Goal: Task Accomplishment & Management: Complete application form

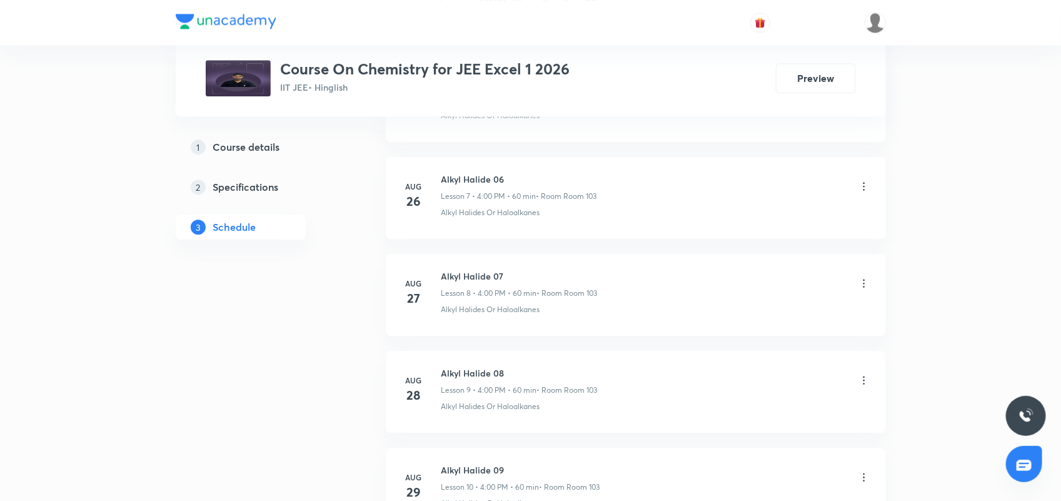
scroll to position [1571, 0]
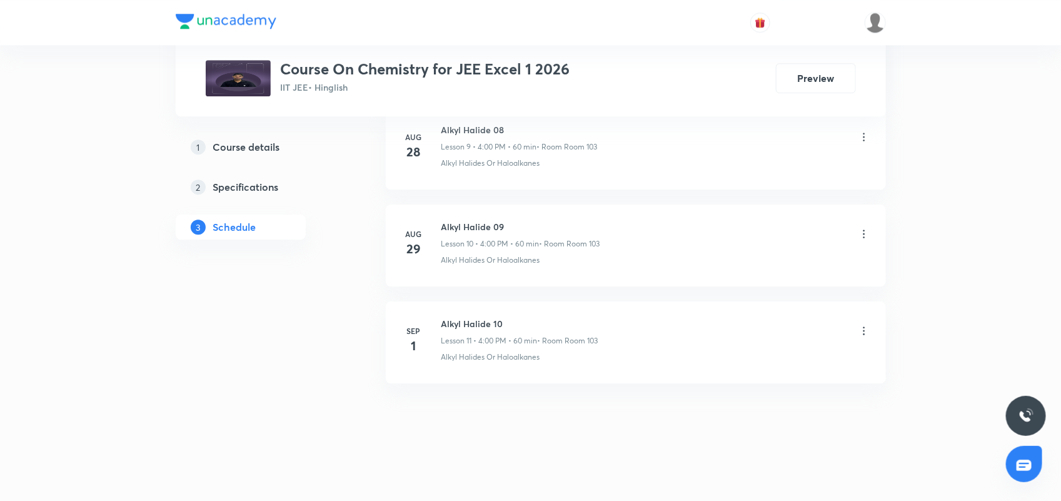
click at [445, 321] on h6 "Alkyl Halide 10" at bounding box center [519, 323] width 157 height 13
drag, startPoint x: 441, startPoint y: 323, endPoint x: 541, endPoint y: 326, distance: 100.1
click at [541, 326] on h6 "Alkyl Halide 10" at bounding box center [519, 323] width 157 height 13
copy h6 "Alkyl Halide 10"
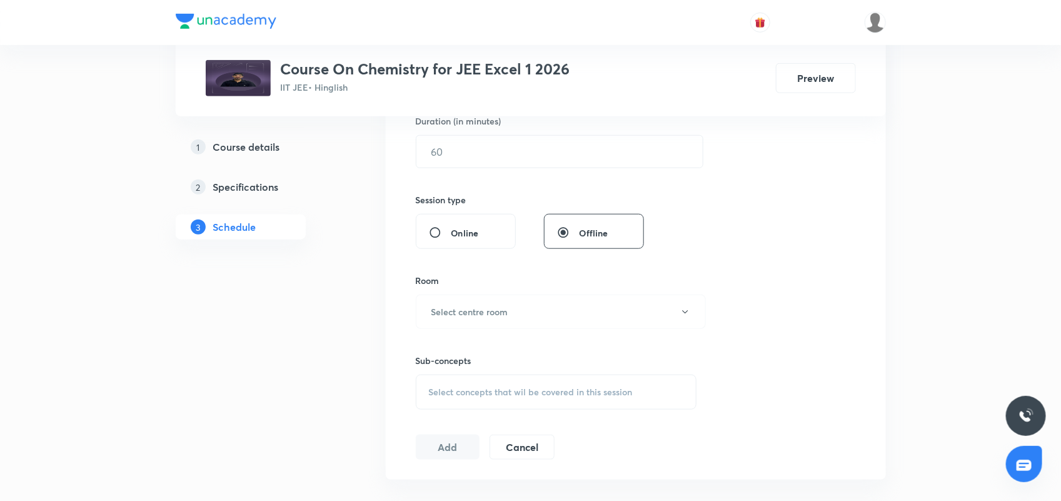
scroll to position [8, 0]
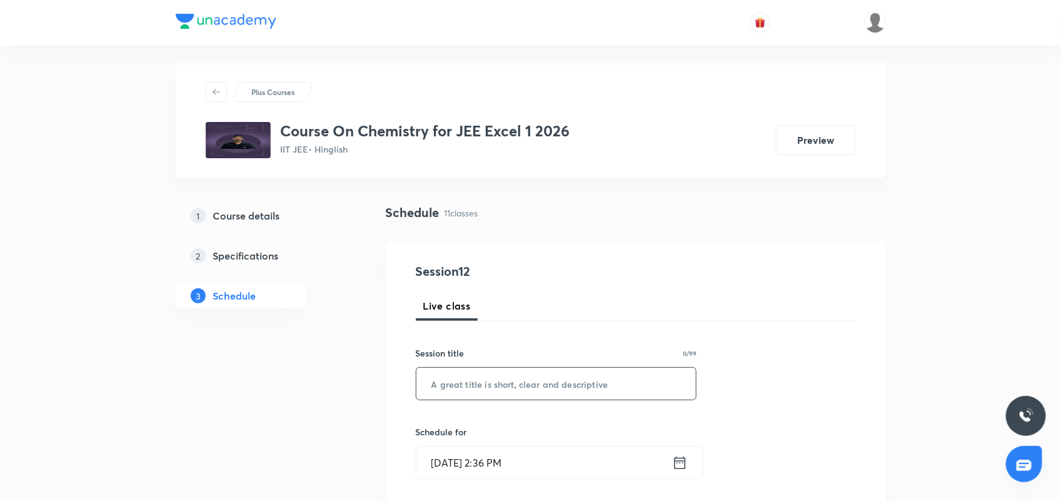
click at [503, 382] on input "text" at bounding box center [556, 384] width 280 height 32
paste input "Alkyl Halide 10"
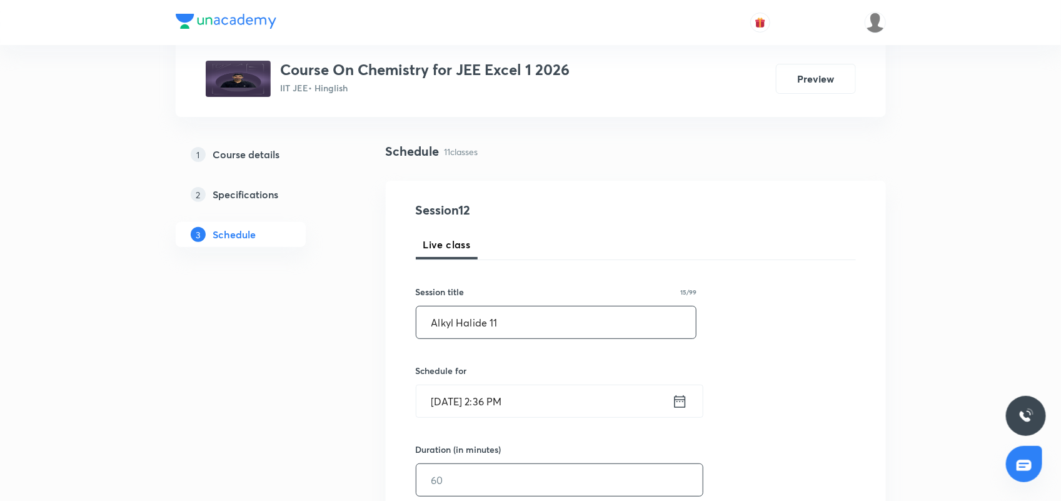
scroll to position [243, 0]
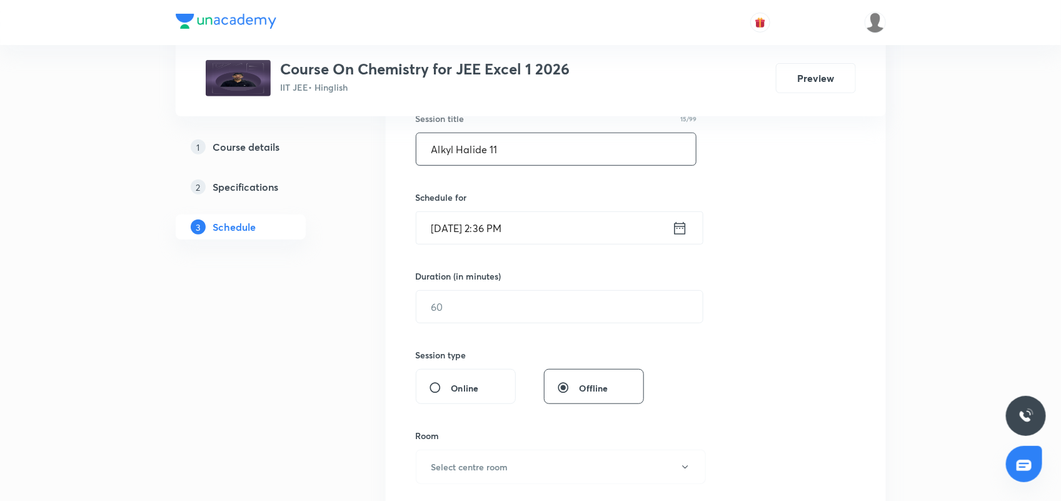
type input "Alkyl Halide 11"
click at [685, 228] on icon at bounding box center [679, 227] width 11 height 13
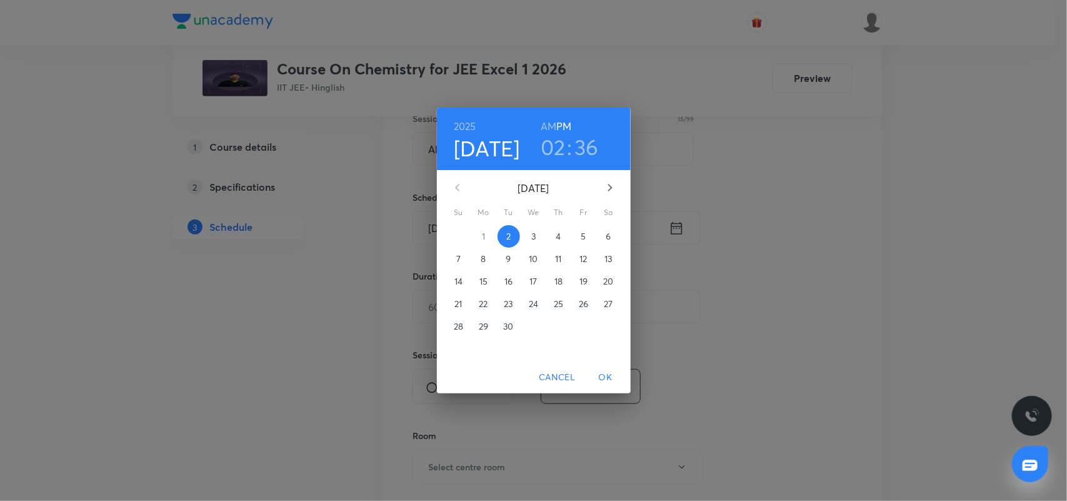
drag, startPoint x: 552, startPoint y: 147, endPoint x: 560, endPoint y: 176, distance: 30.3
click at [551, 148] on h3 "02" at bounding box center [553, 147] width 25 height 26
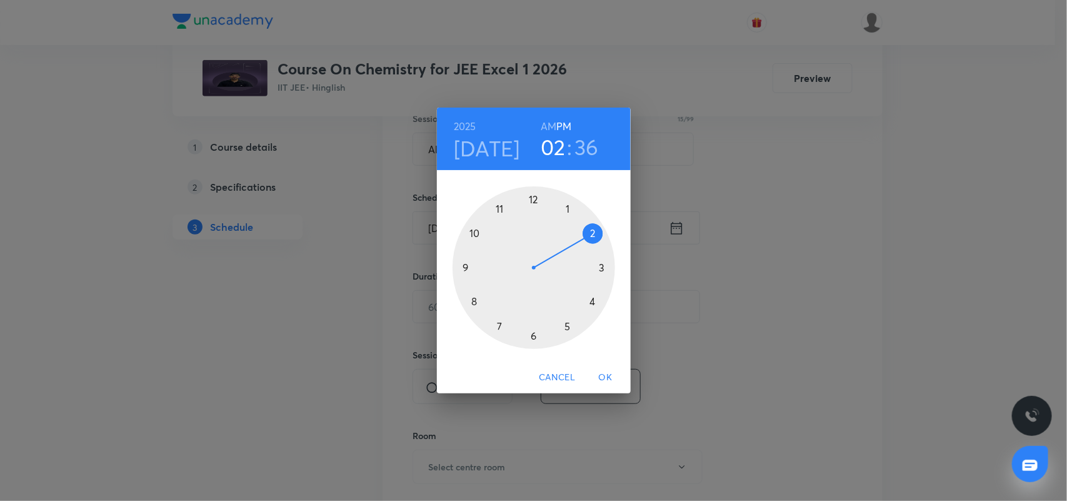
click at [591, 303] on div at bounding box center [534, 267] width 163 height 163
click at [535, 198] on div at bounding box center [534, 267] width 163 height 163
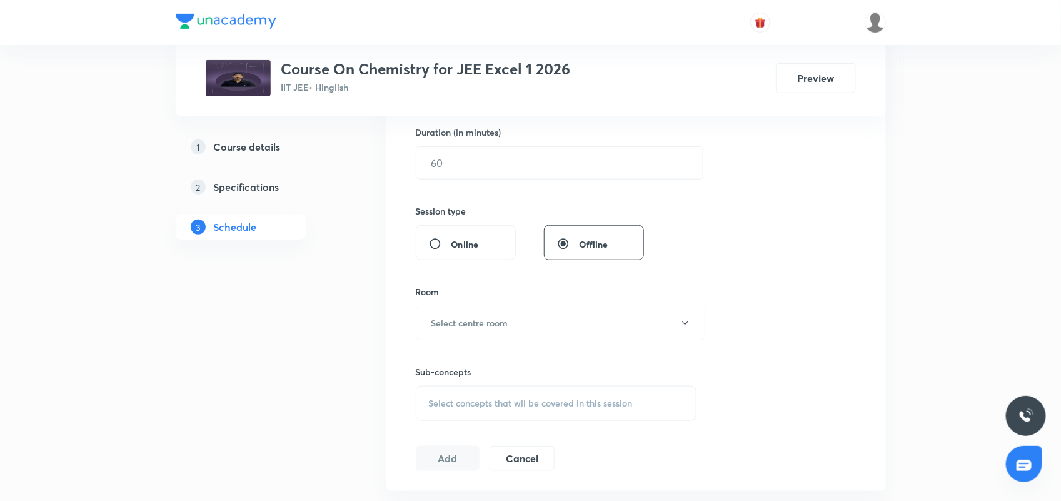
scroll to position [399, 0]
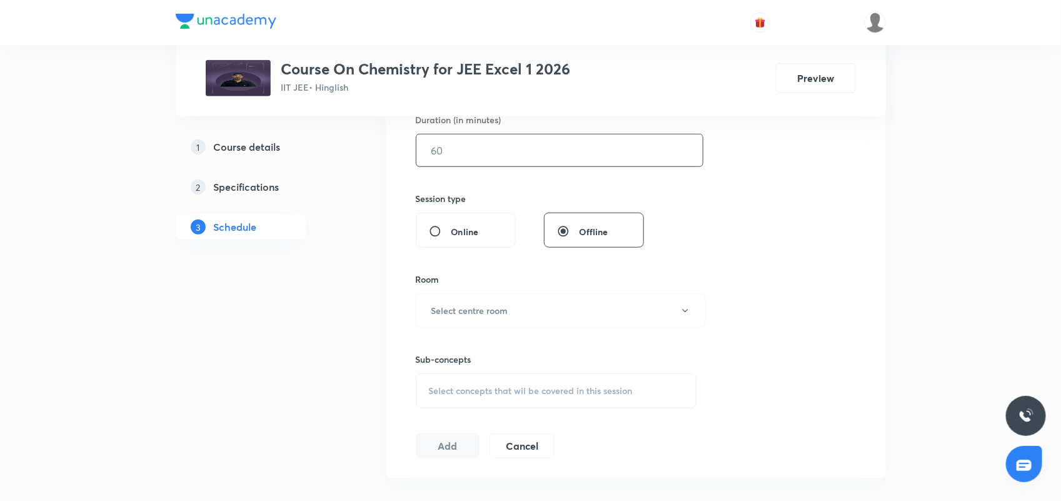
click at [541, 160] on input "text" at bounding box center [559, 150] width 286 height 32
type input "60"
click at [495, 302] on button "Select centre room" at bounding box center [561, 310] width 290 height 34
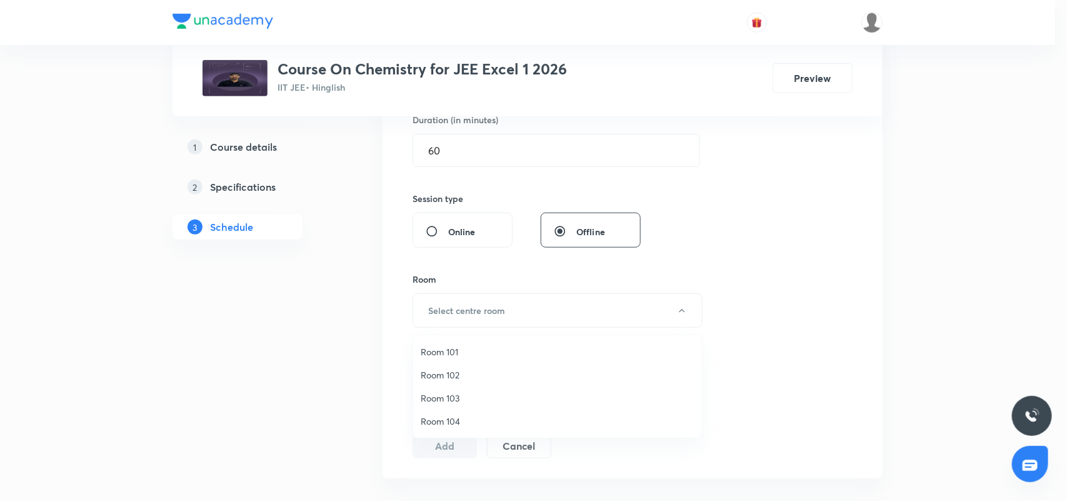
click at [454, 399] on span "Room 103" at bounding box center [558, 397] width 274 height 13
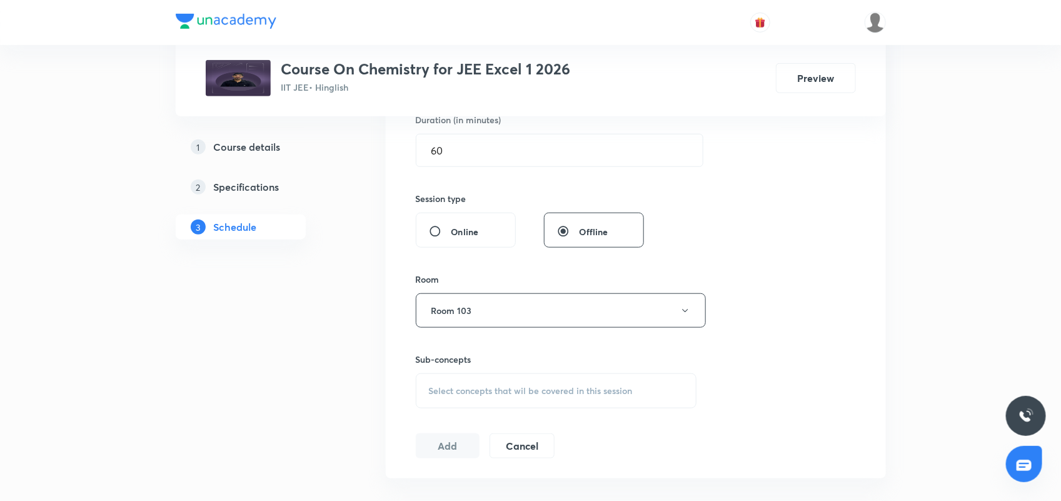
click at [476, 392] on span "Select concepts that wil be covered in this session" at bounding box center [531, 391] width 204 height 10
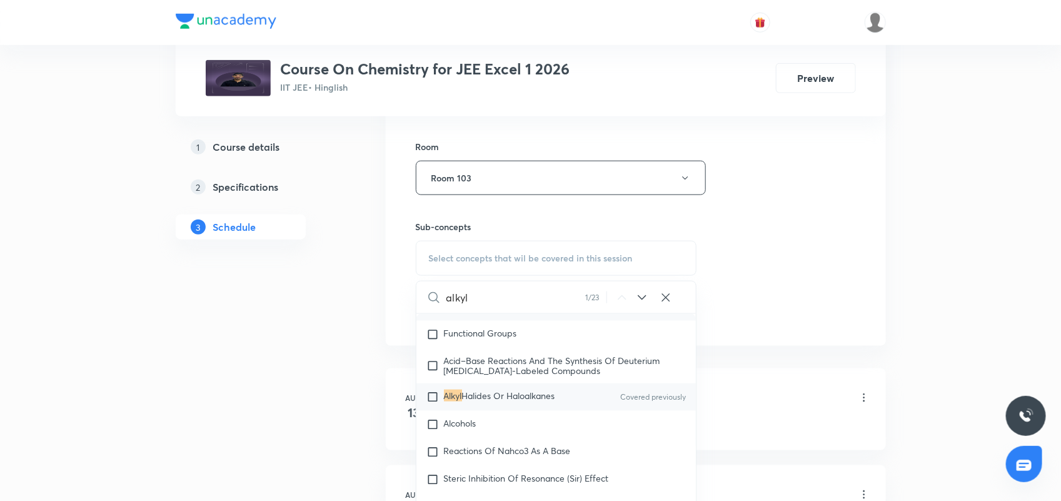
scroll to position [555, 0]
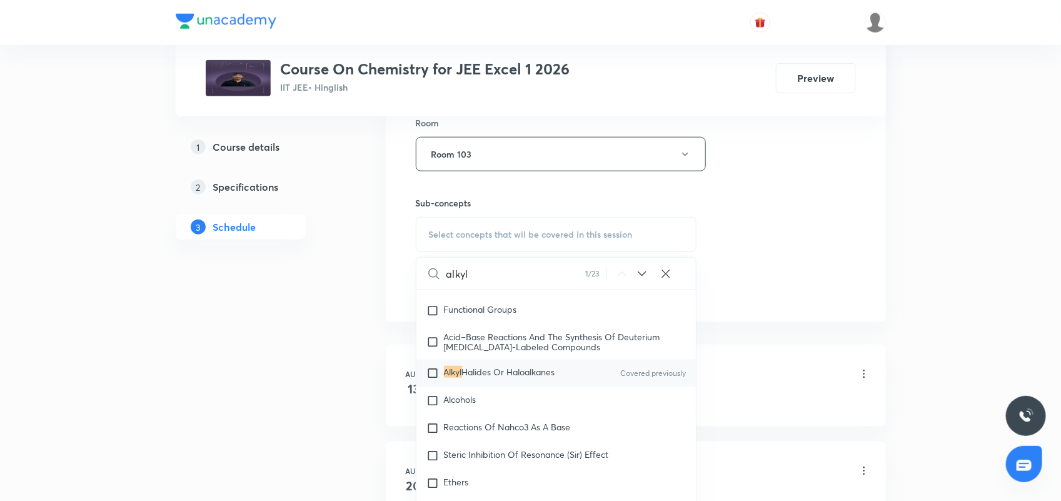
type input "alkyl"
click at [529, 370] on span "Halides Or Haloalkanes" at bounding box center [508, 372] width 93 height 12
checkbox input "true"
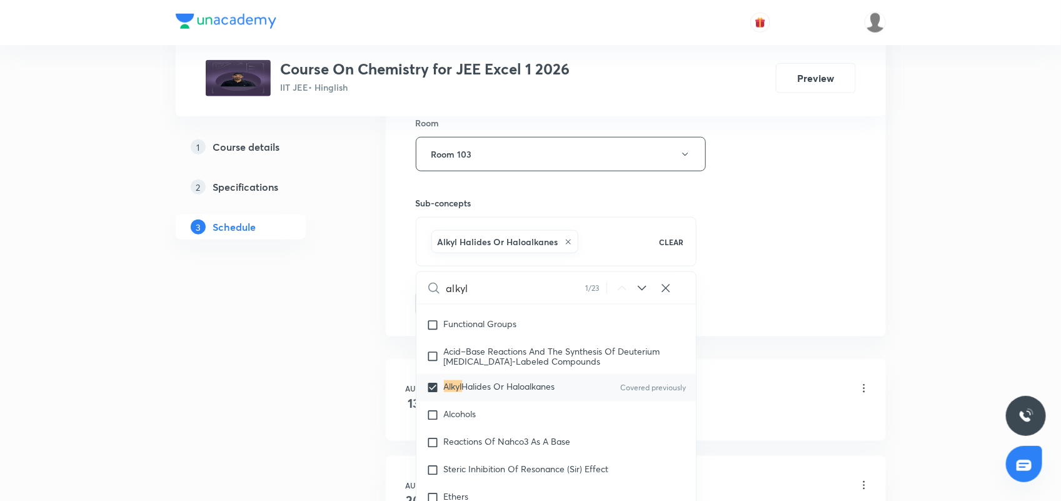
click at [763, 258] on div "Session 12 Live class Session title 15/99 Alkyl Halide 11 ​ Schedule for Sep 2,…" at bounding box center [636, 15] width 440 height 601
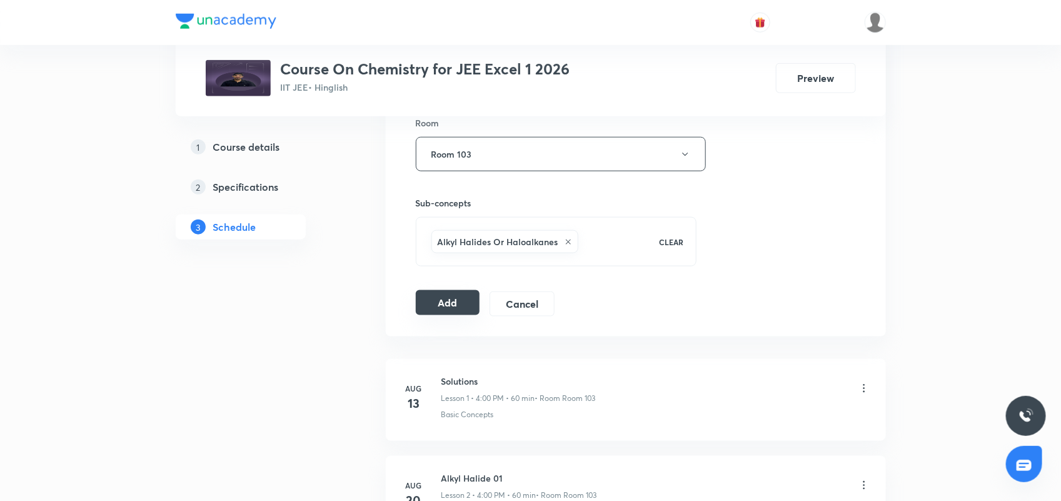
click at [442, 304] on button "Add" at bounding box center [448, 302] width 64 height 25
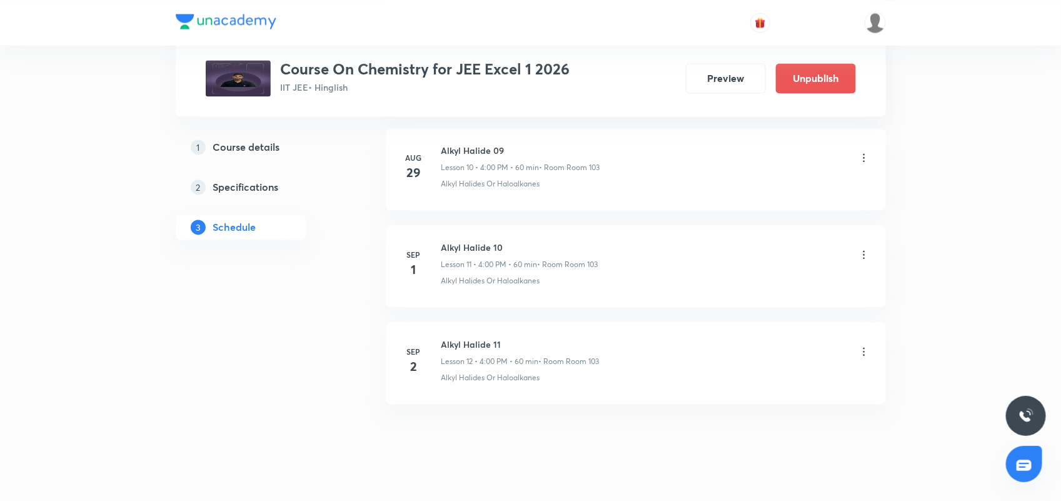
scroll to position [1092, 0]
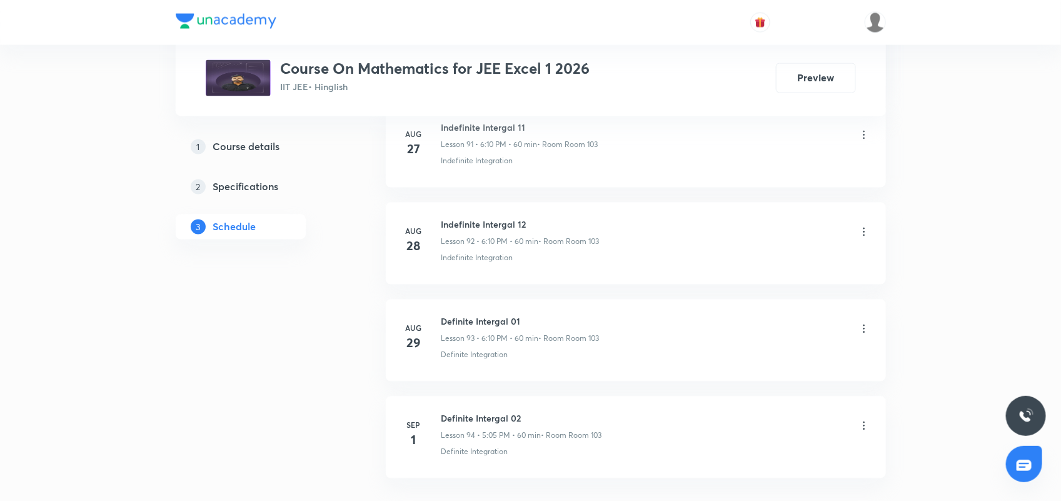
scroll to position [9639, 0]
drag, startPoint x: 443, startPoint y: 322, endPoint x: 551, endPoint y: 321, distance: 108.2
click at [551, 321] on h6 "Definite Intergal 02" at bounding box center [521, 323] width 161 height 13
copy h6 "Definite Intergal 02"
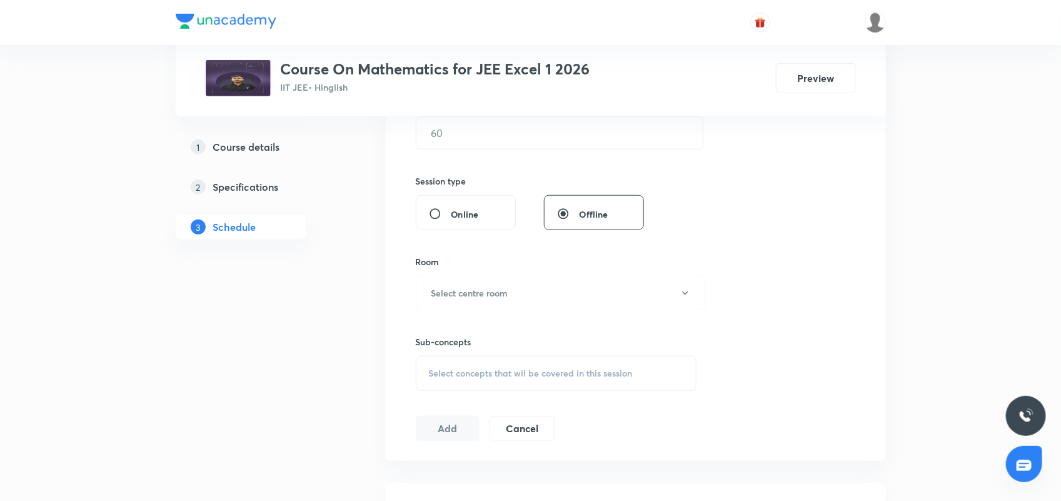
scroll to position [26, 0]
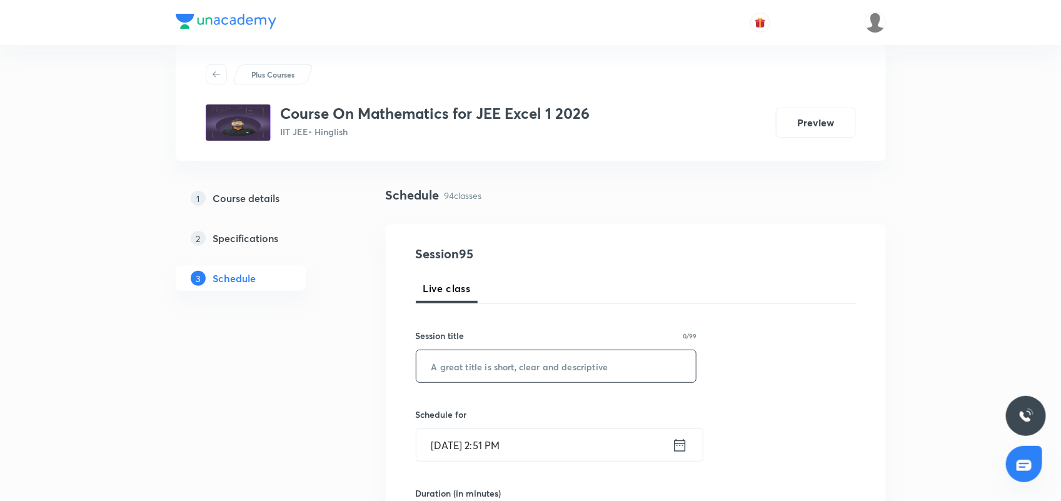
click at [460, 366] on input "text" at bounding box center [556, 366] width 280 height 32
paste input "Definite Intergal 02"
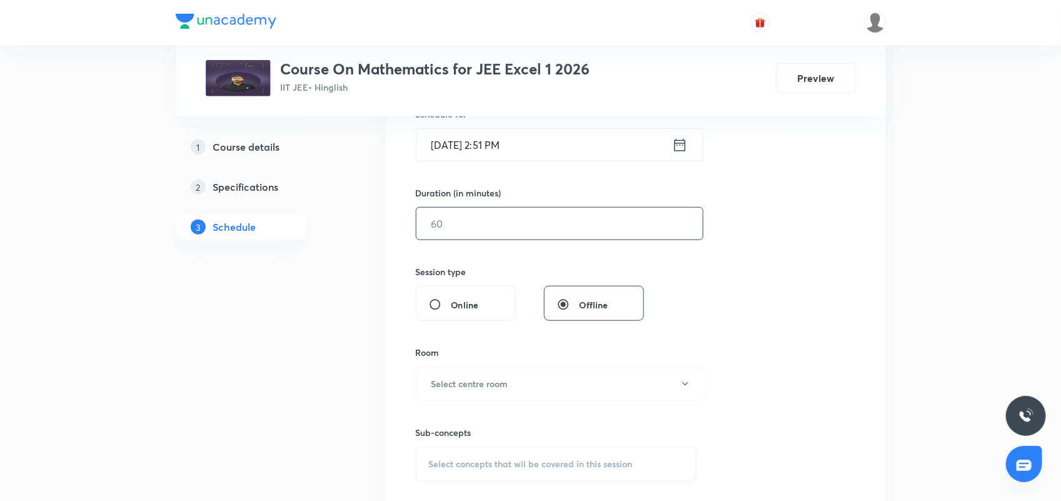
scroll to position [338, 0]
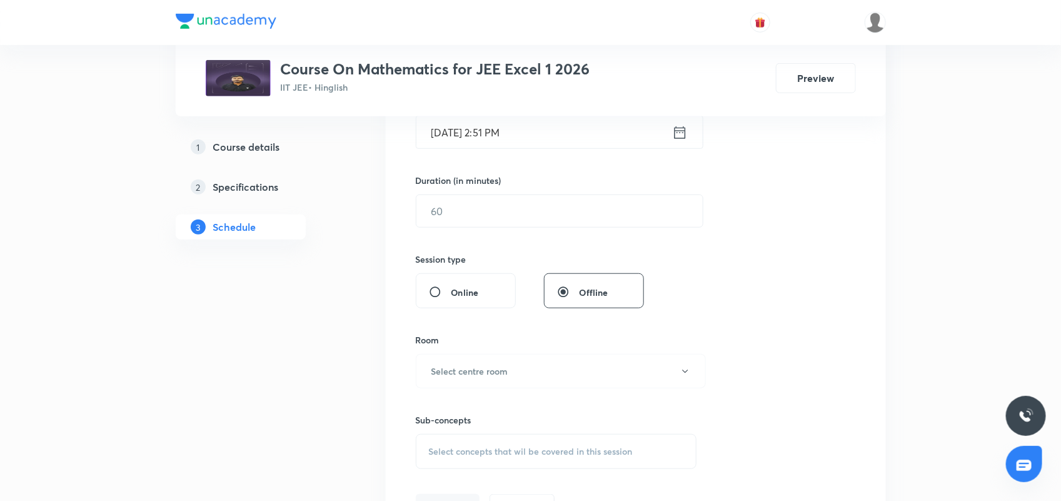
type input "Definite Intergal 03"
click at [682, 129] on icon at bounding box center [680, 133] width 16 height 18
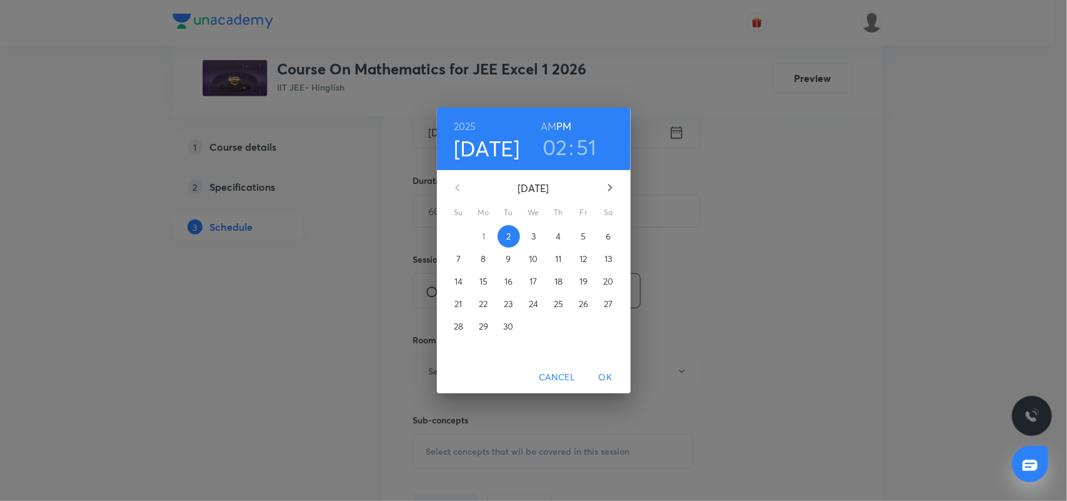
click at [555, 141] on h3 "02" at bounding box center [555, 147] width 25 height 26
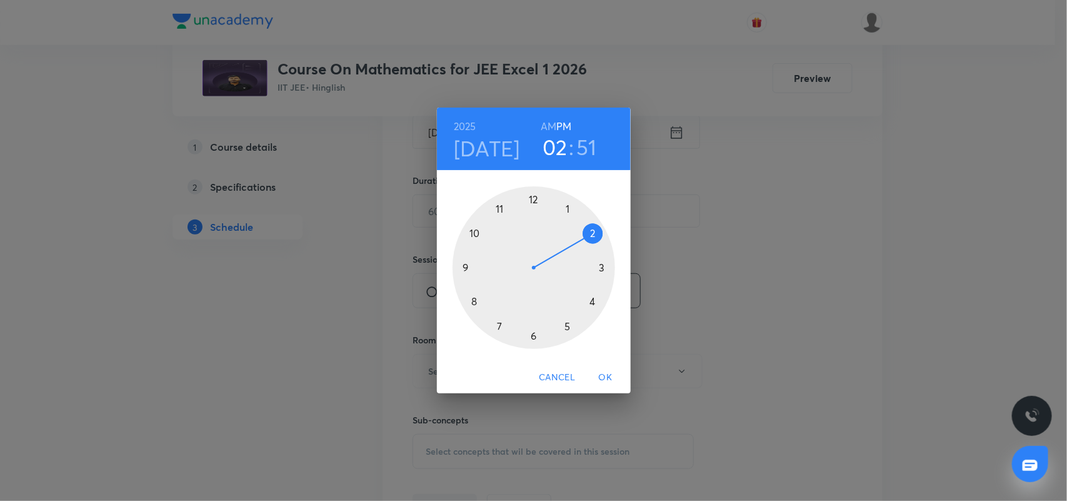
click at [567, 325] on div at bounding box center [534, 267] width 163 height 163
click at [570, 207] on div at bounding box center [534, 267] width 163 height 163
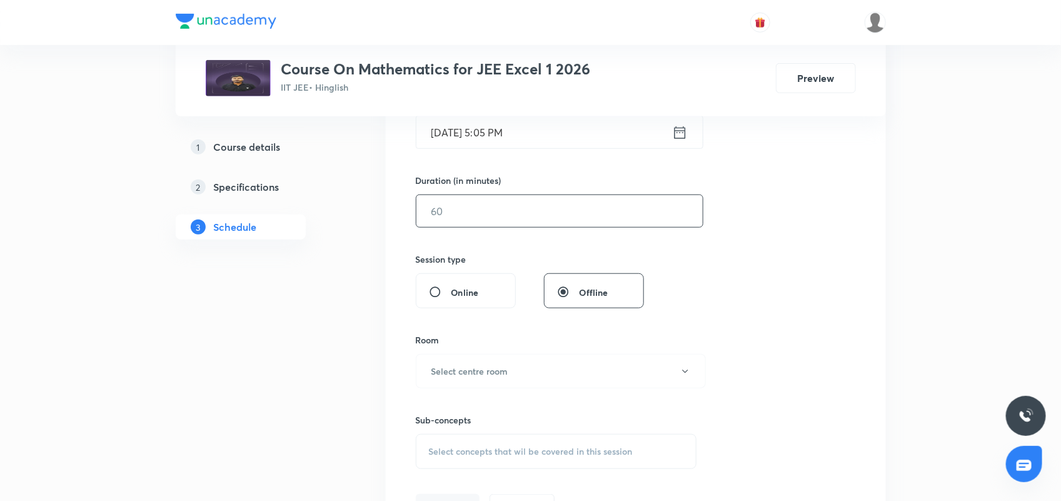
click at [494, 213] on input "text" at bounding box center [559, 211] width 286 height 32
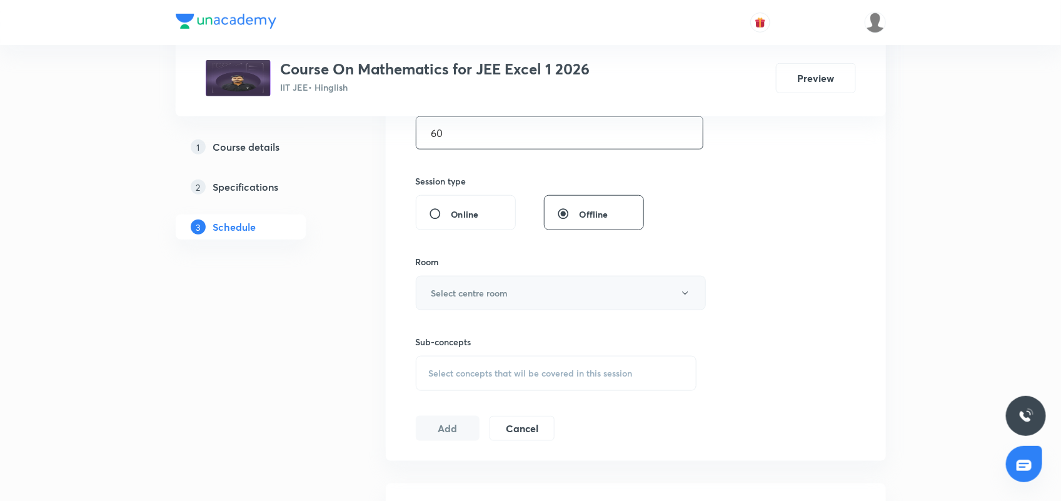
type input "60"
click at [515, 294] on button "Select centre room" at bounding box center [561, 293] width 290 height 34
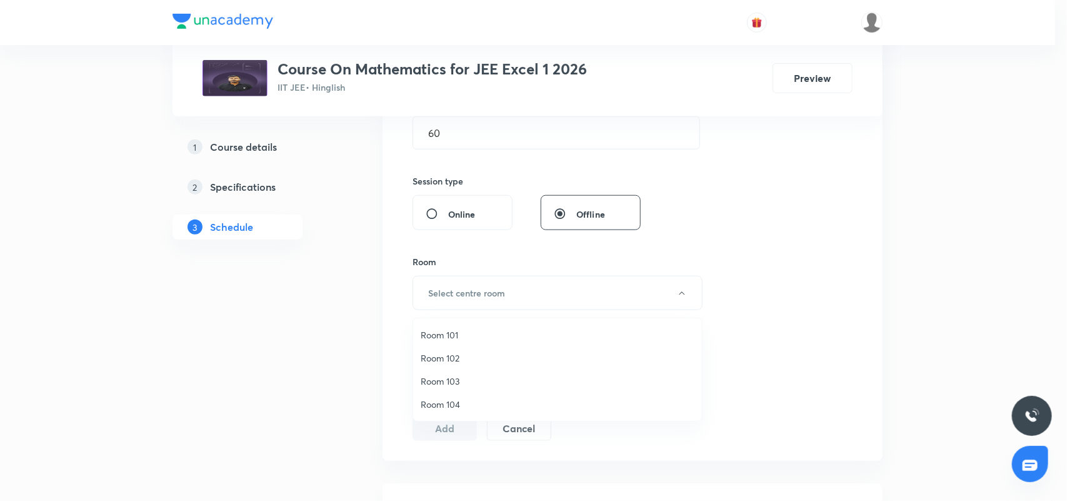
click at [448, 376] on span "Room 103" at bounding box center [558, 381] width 274 height 13
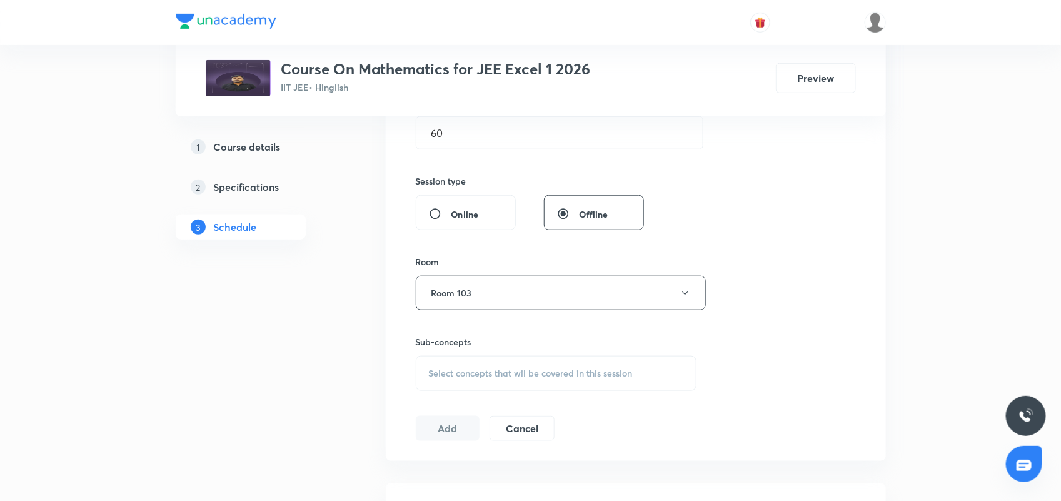
click at [486, 360] on div "Select concepts that wil be covered in this session" at bounding box center [556, 373] width 281 height 35
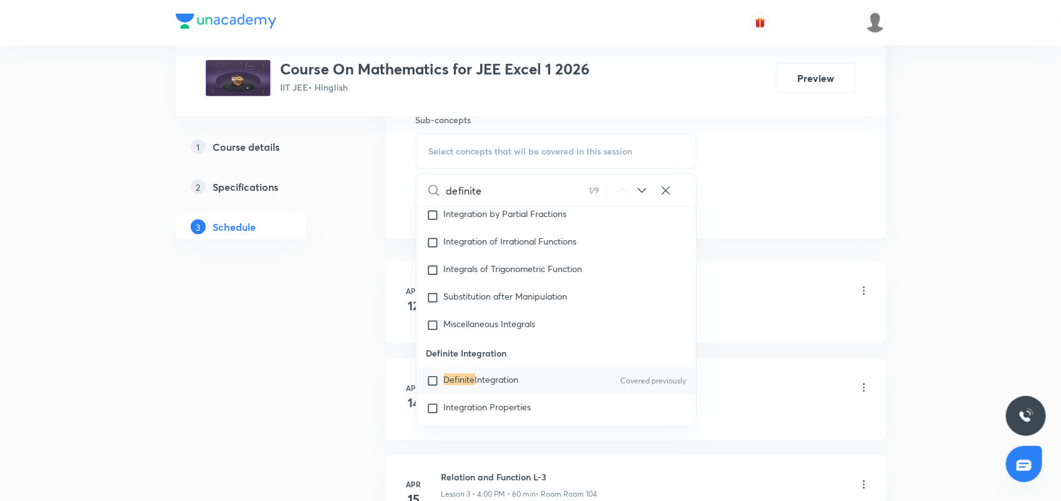
scroll to position [651, 0]
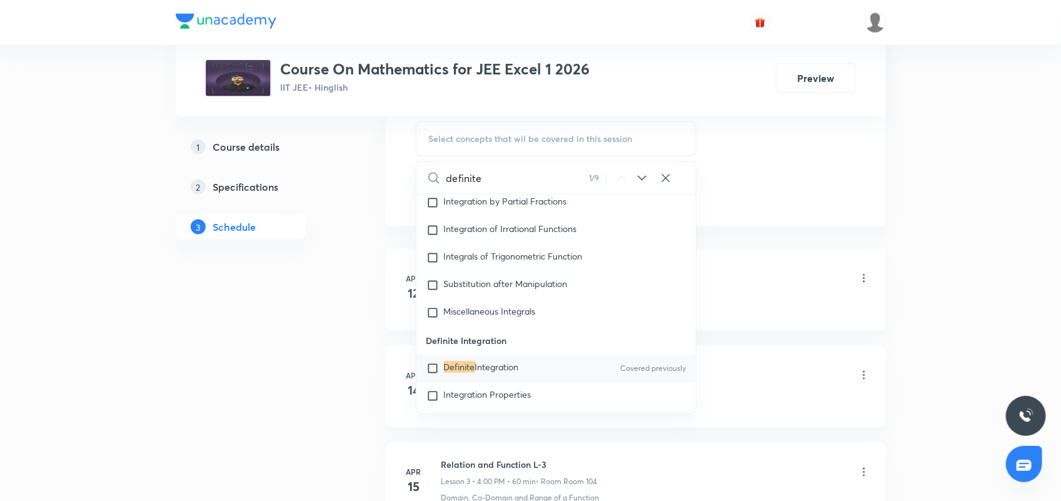
type input "definite"
click at [536, 355] on div "Definite Integration Covered previously" at bounding box center [556, 369] width 280 height 28
checkbox input "true"
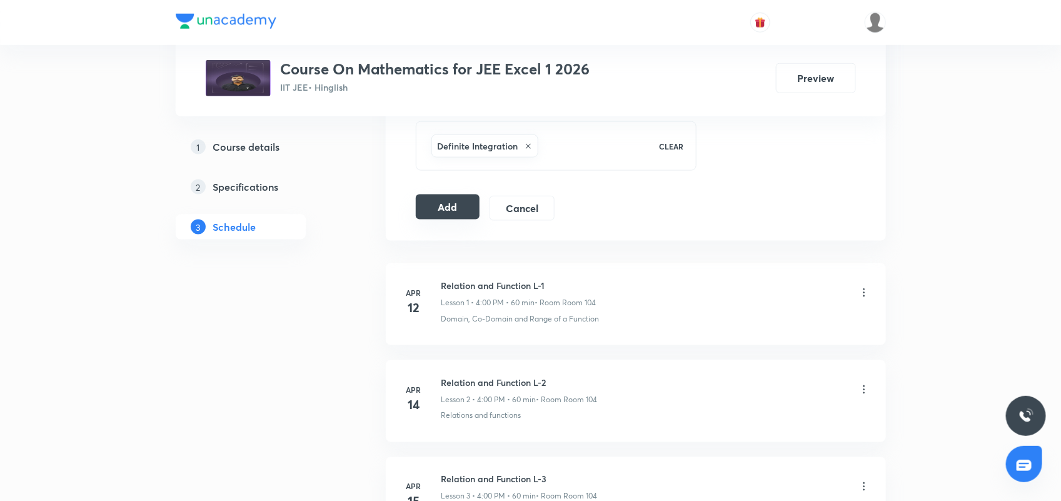
click at [464, 204] on button "Add" at bounding box center [448, 206] width 64 height 25
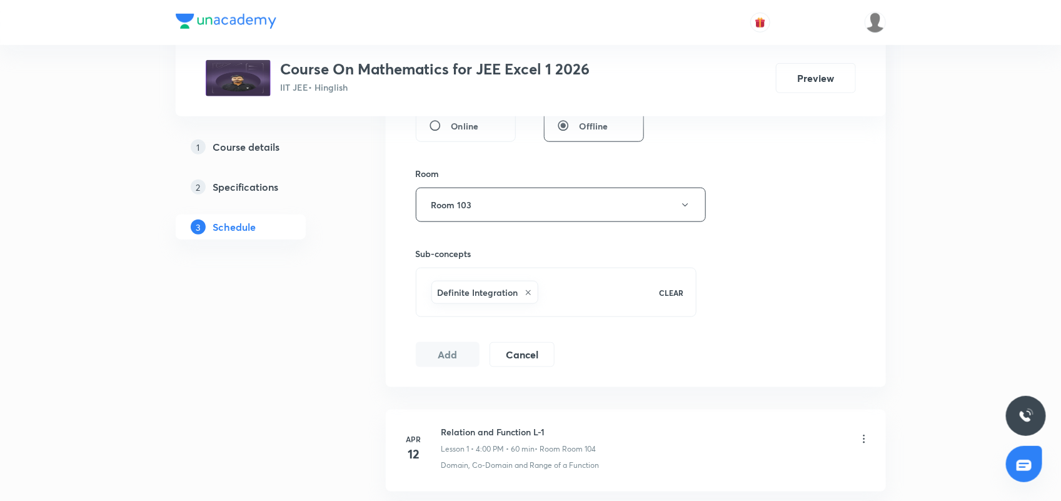
scroll to position [338, 0]
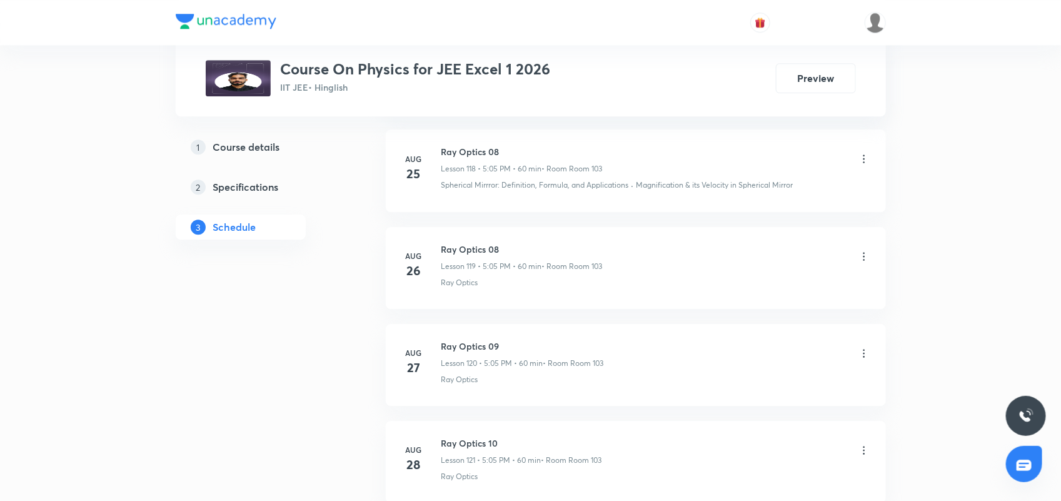
scroll to position [12540, 0]
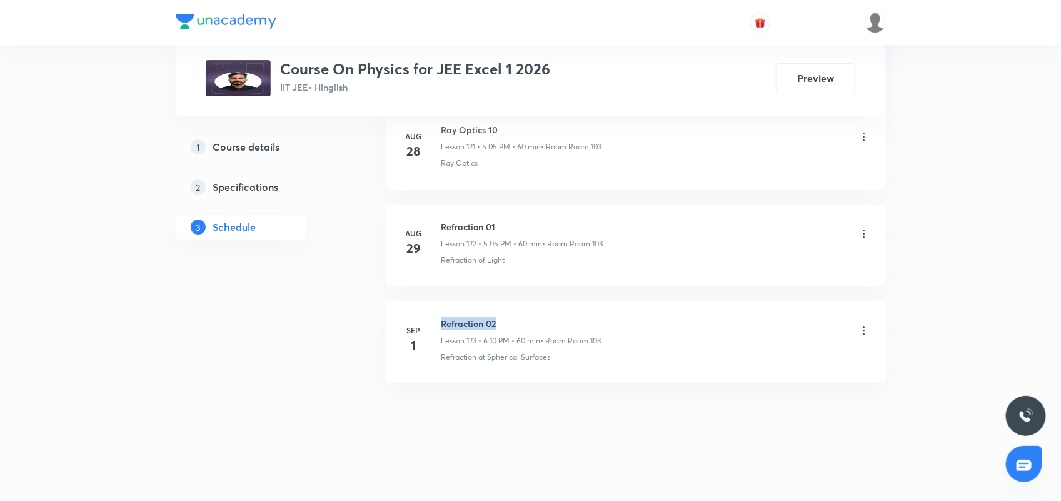
drag, startPoint x: 443, startPoint y: 321, endPoint x: 532, endPoint y: 319, distance: 89.4
click at [532, 319] on h6 "Refraction 02" at bounding box center [521, 323] width 160 height 13
copy h6 "Refraction 02"
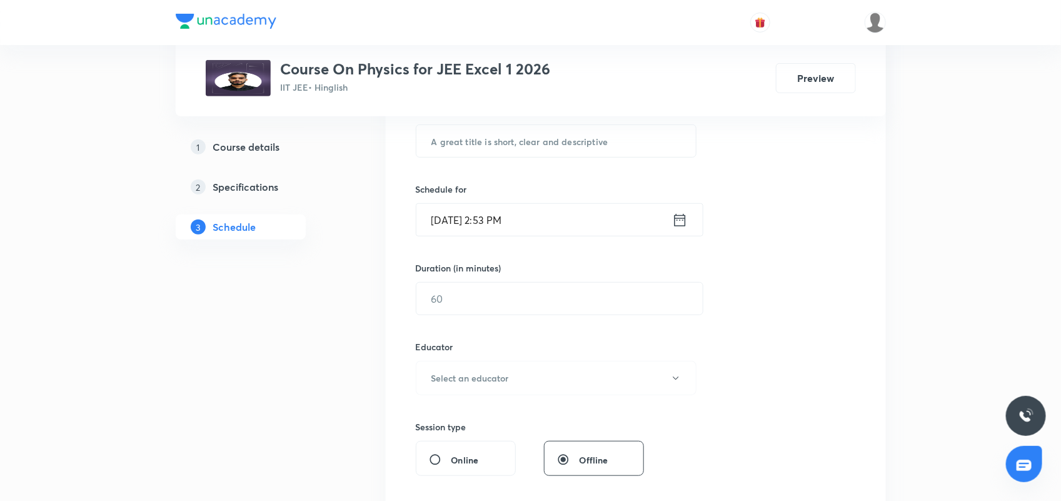
scroll to position [0, 0]
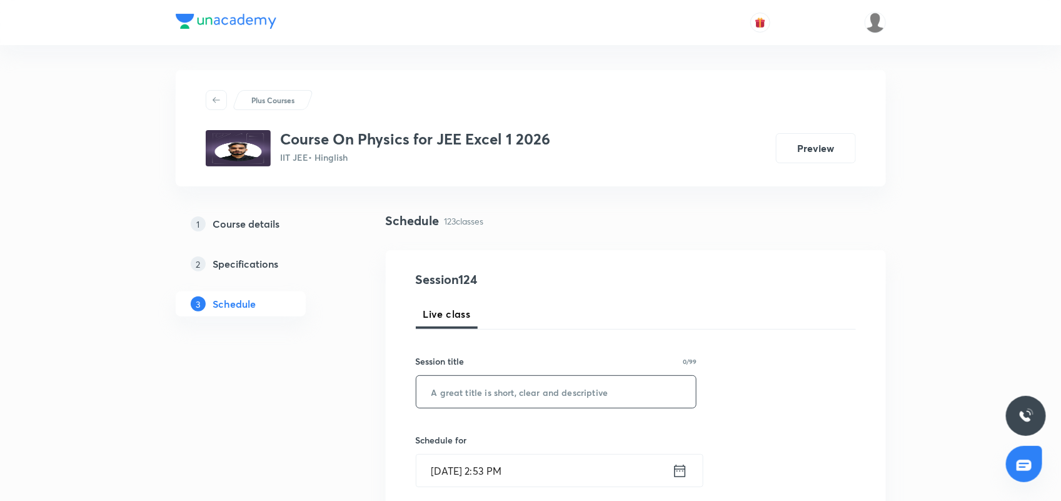
click at [480, 394] on input "text" at bounding box center [556, 392] width 280 height 32
paste input "Refraction 02"
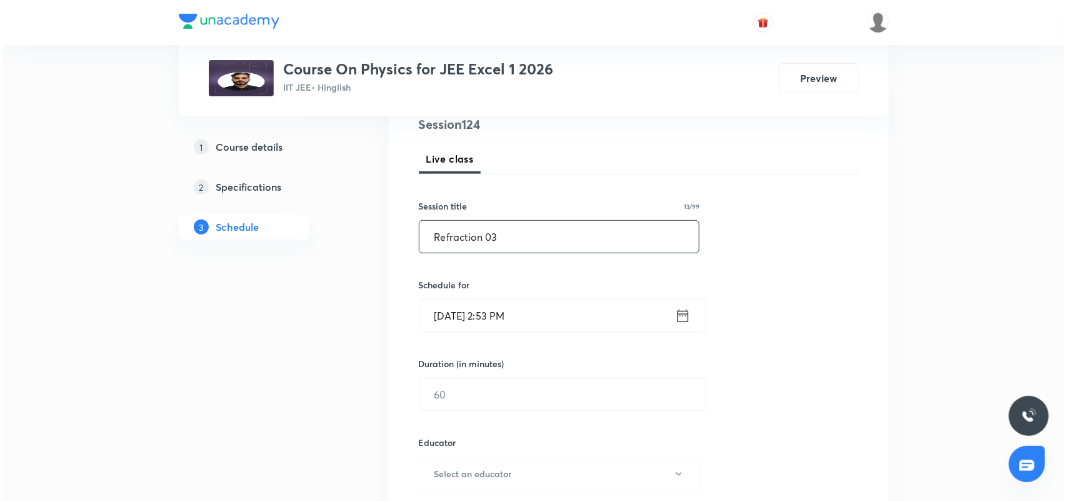
scroll to position [156, 0]
type input "Refraction 03"
click at [679, 320] on icon at bounding box center [680, 315] width 16 height 18
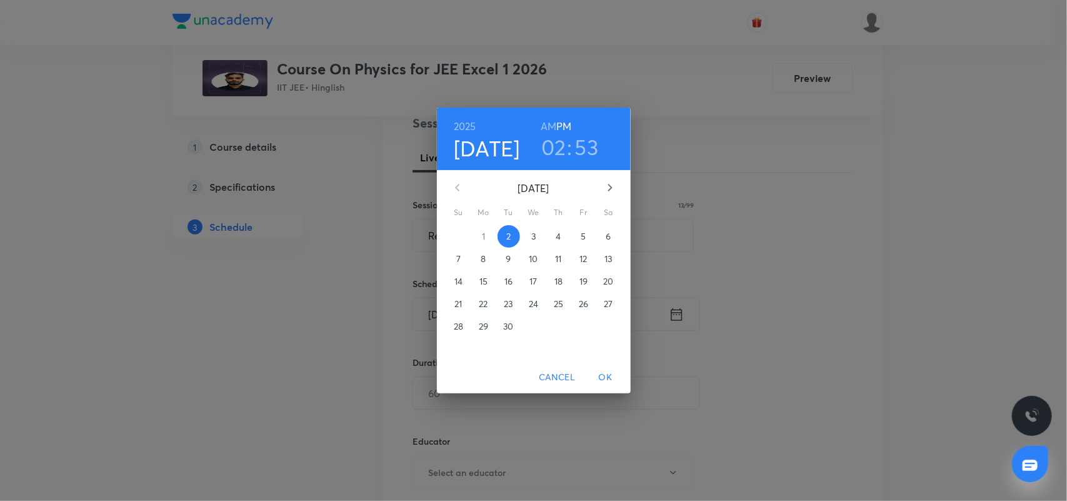
click at [555, 144] on h3 "02" at bounding box center [553, 147] width 25 height 26
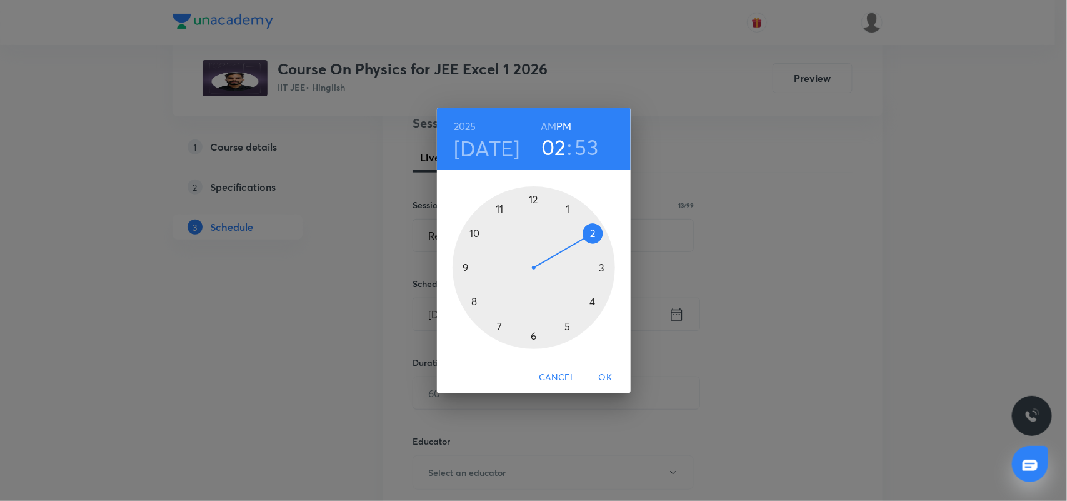
click at [533, 336] on div at bounding box center [534, 267] width 163 height 163
click at [595, 233] on div at bounding box center [534, 267] width 163 height 163
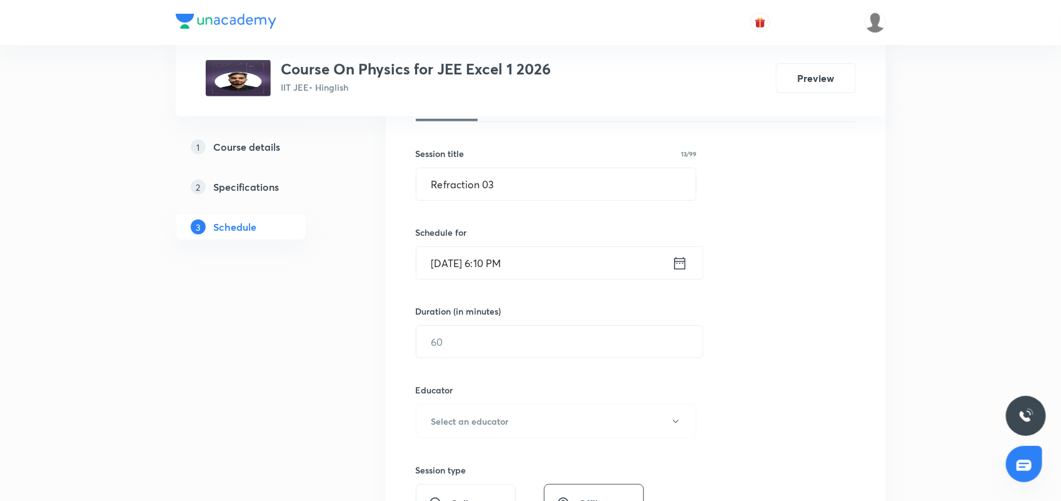
scroll to position [234, 0]
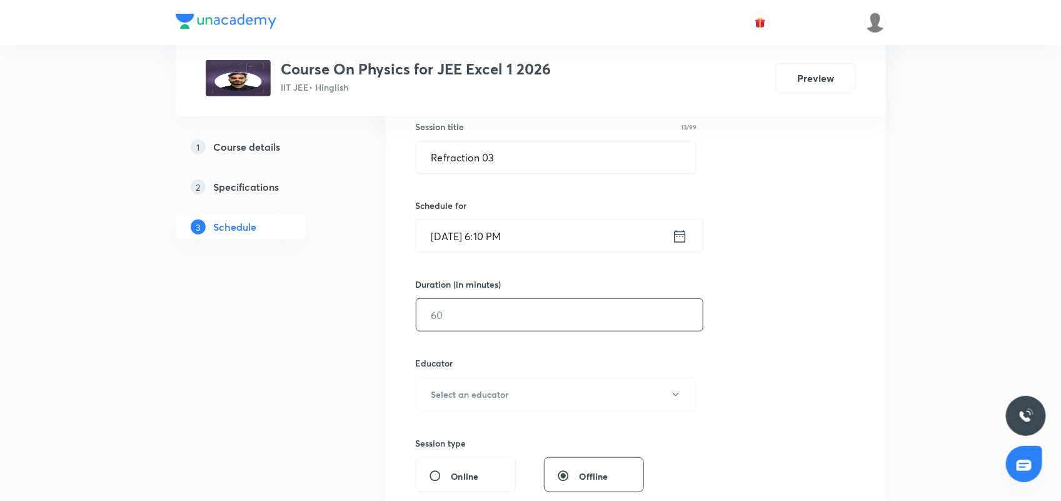
click at [491, 310] on input "text" at bounding box center [559, 315] width 286 height 32
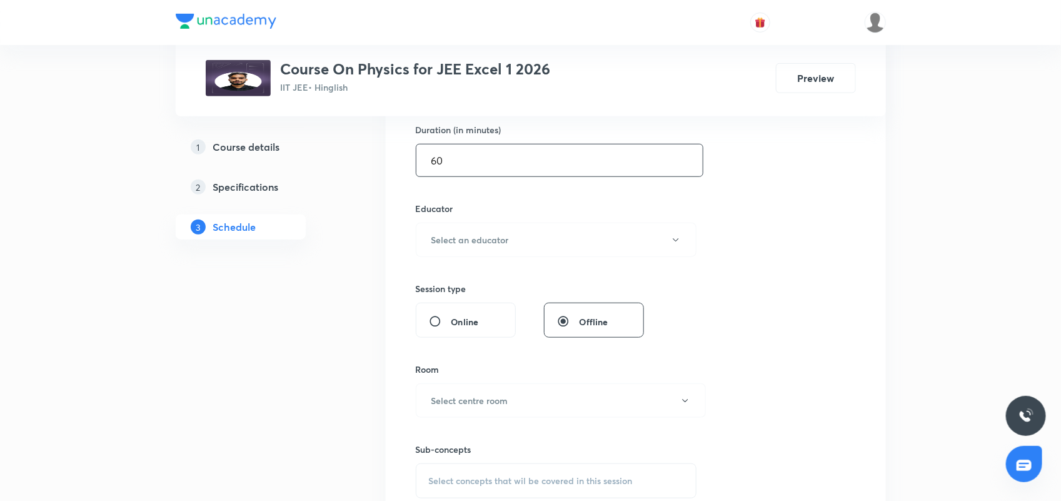
scroll to position [391, 0]
type input "60"
click at [510, 233] on button "Select an educator" at bounding box center [556, 238] width 281 height 34
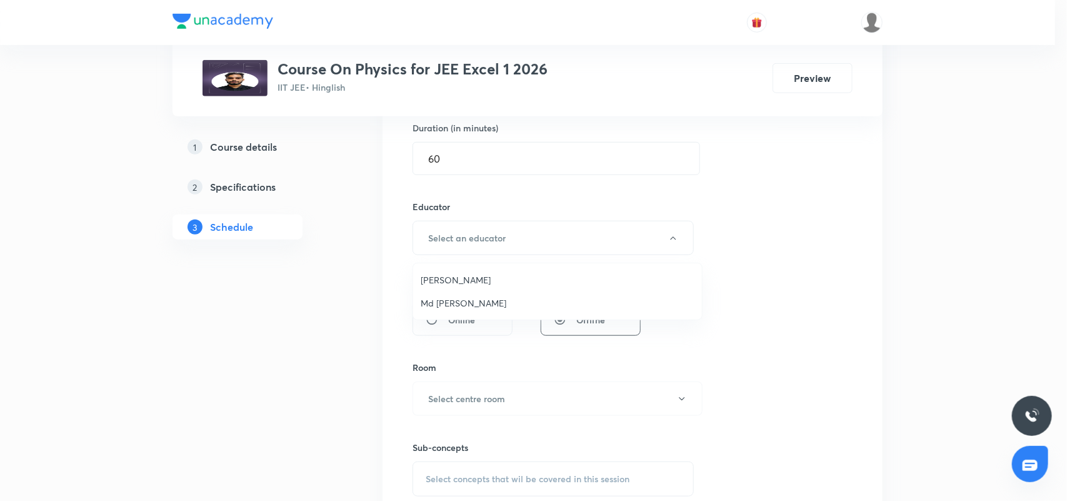
drag, startPoint x: 455, startPoint y: 293, endPoint x: 527, endPoint y: 284, distance: 72.4
click at [455, 294] on li "Md [PERSON_NAME]" at bounding box center [557, 302] width 289 height 23
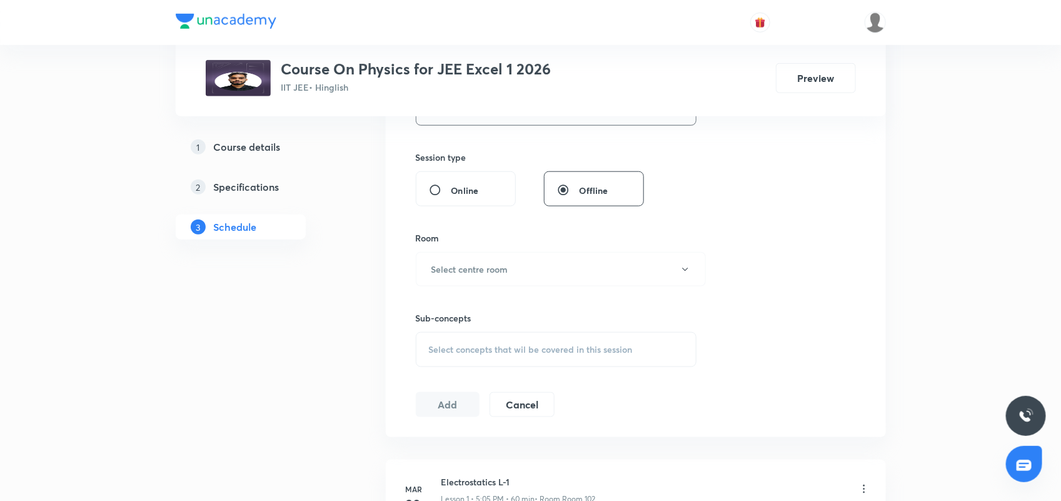
scroll to position [547, 0]
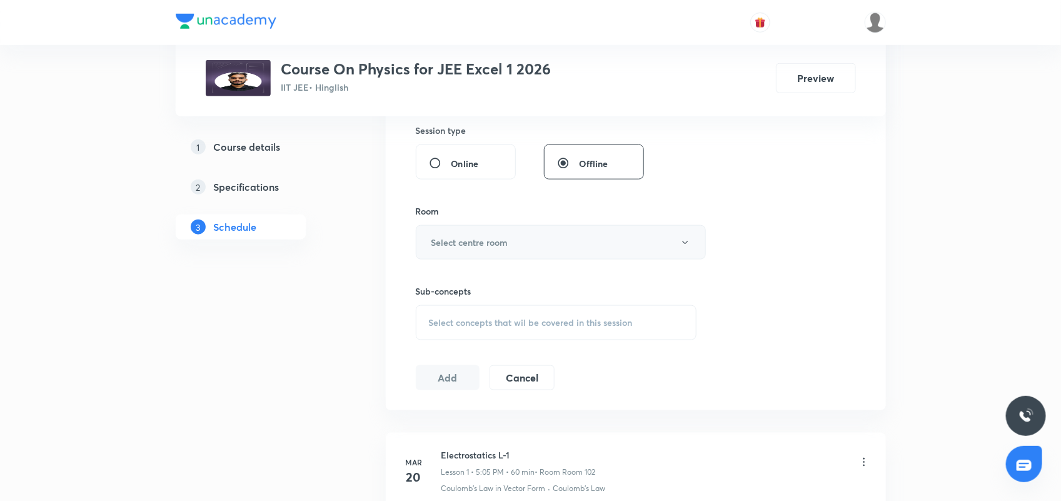
click at [486, 248] on h6 "Select centre room" at bounding box center [469, 242] width 77 height 13
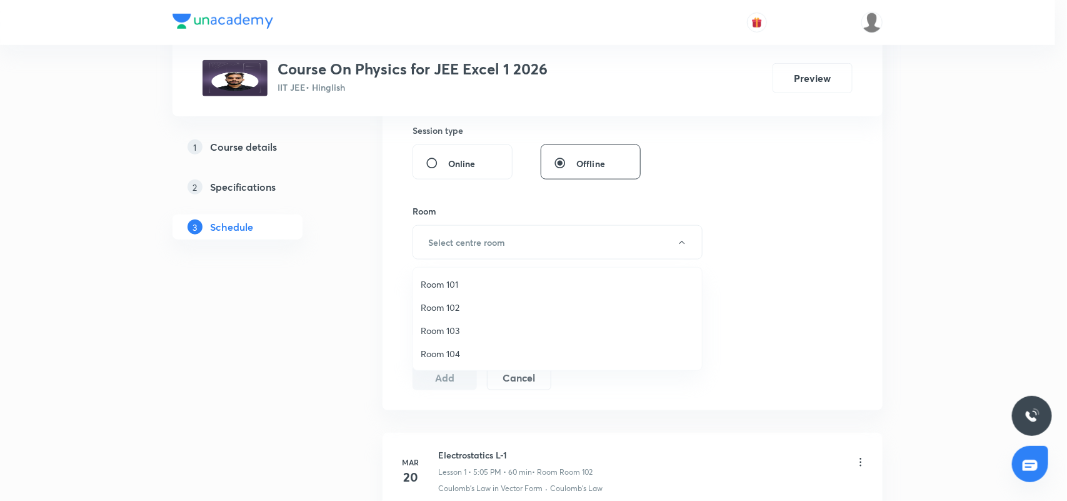
click at [463, 330] on span "Room 103" at bounding box center [558, 330] width 274 height 13
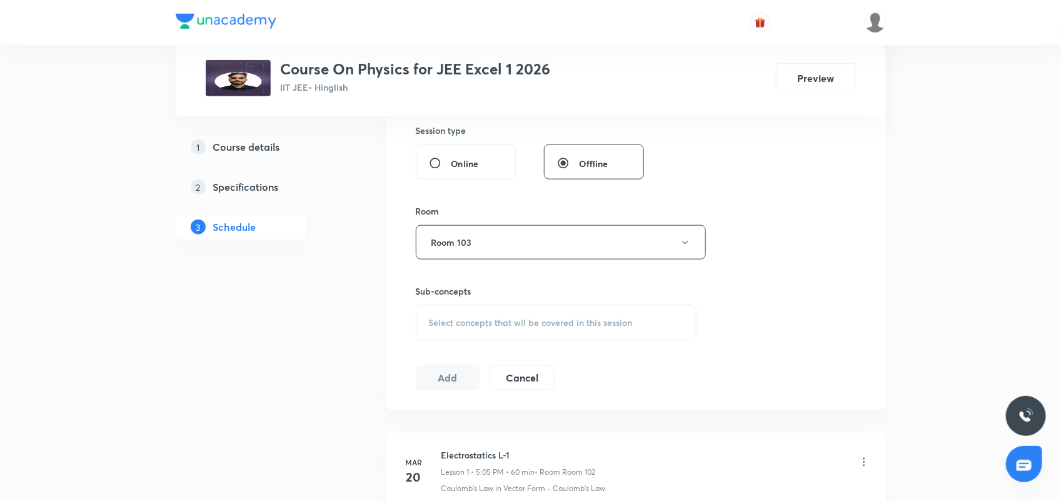
click at [479, 320] on span "Select concepts that wil be covered in this session" at bounding box center [531, 323] width 204 height 10
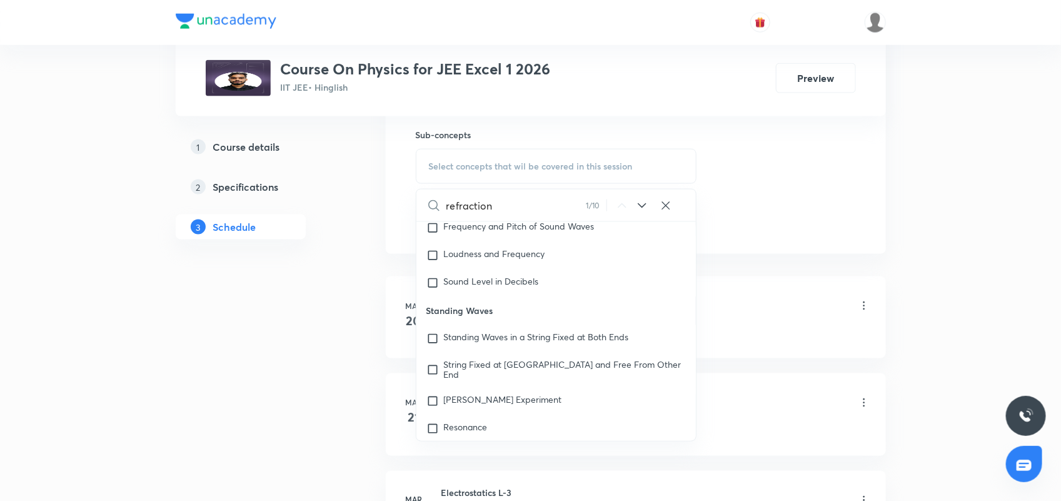
scroll to position [8093, 0]
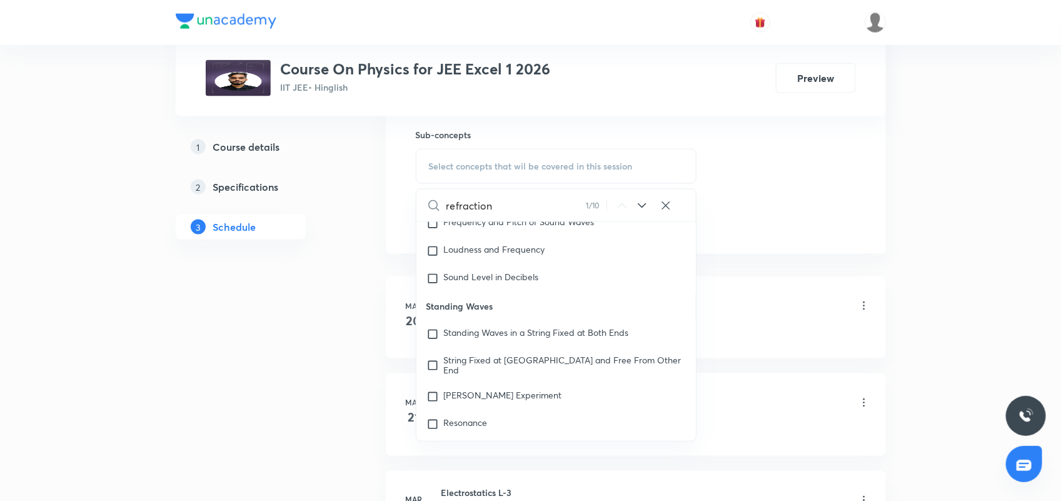
type input "refraction"
click at [640, 206] on icon at bounding box center [642, 205] width 8 height 5
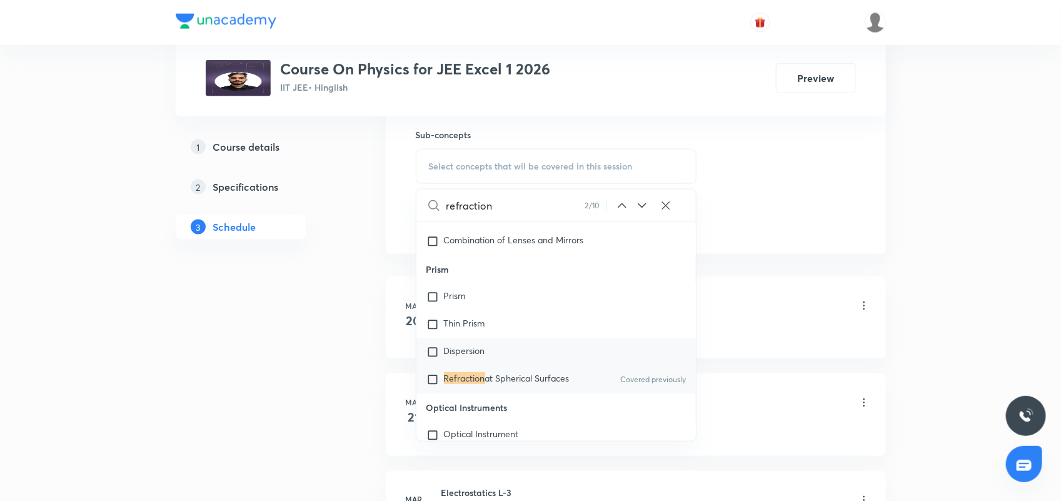
scroll to position [8961, 0]
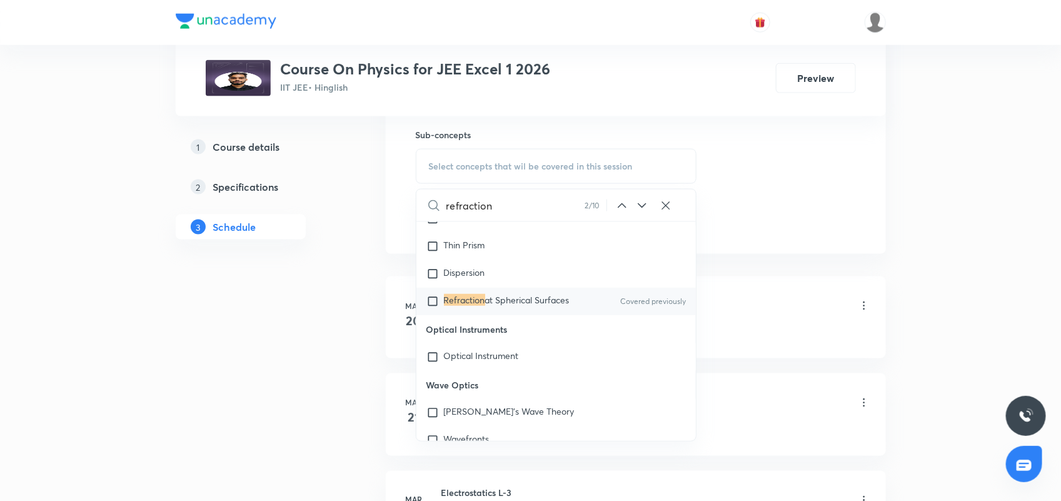
click at [641, 205] on icon at bounding box center [642, 205] width 15 height 15
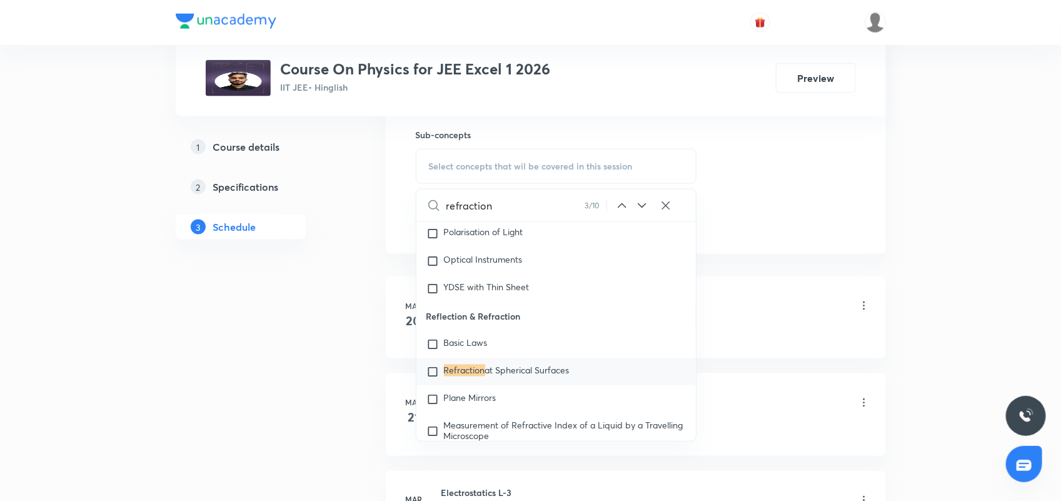
scroll to position [9631, 0]
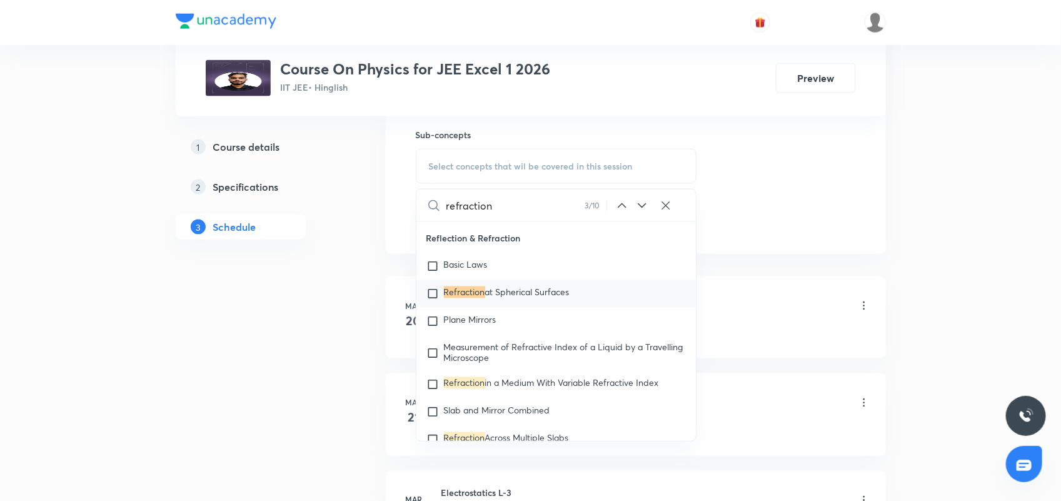
click at [515, 298] on span "at Spherical Surfaces" at bounding box center [527, 292] width 84 height 12
checkbox input "true"
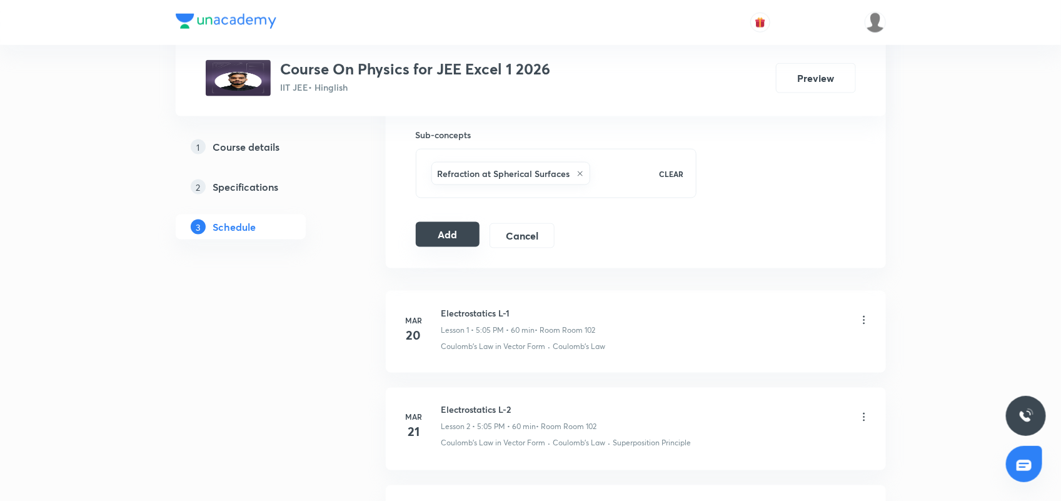
click at [454, 233] on button "Add" at bounding box center [448, 234] width 64 height 25
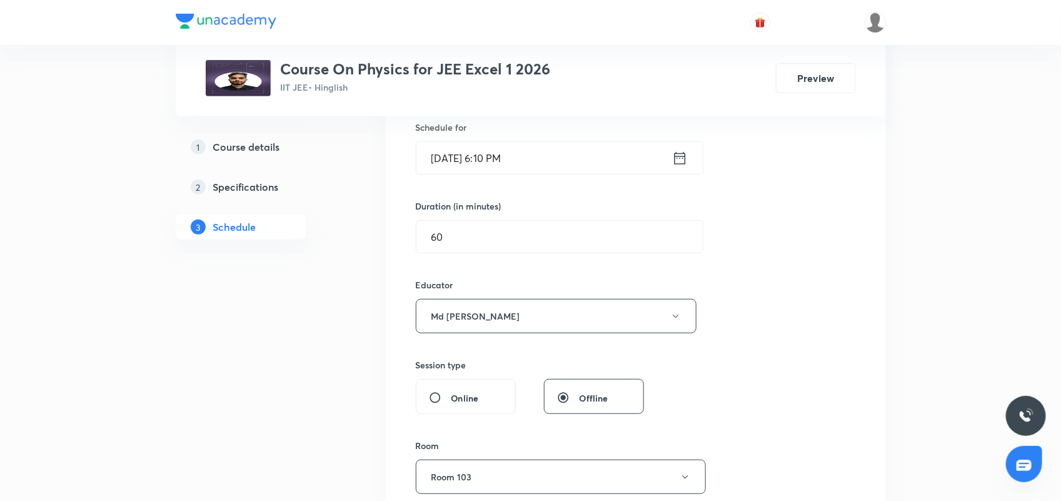
scroll to position [156, 0]
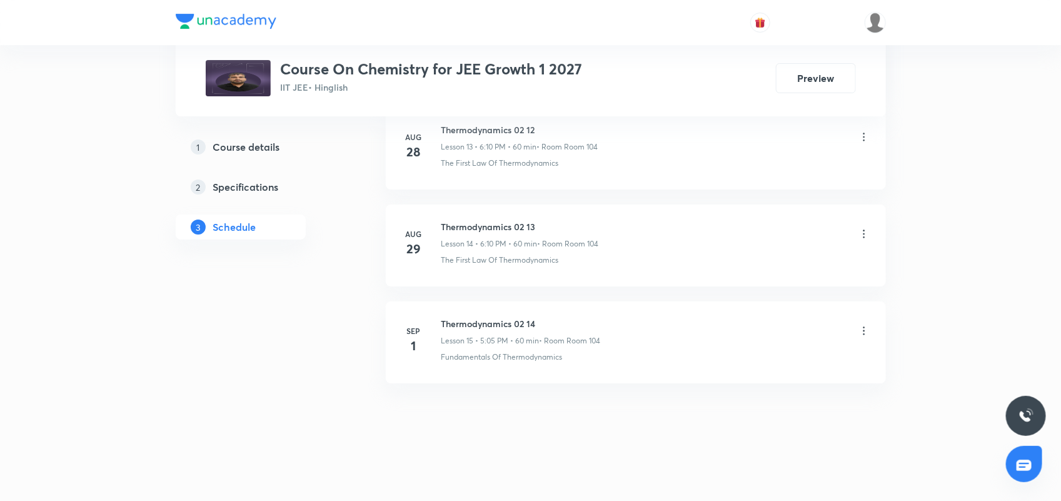
scroll to position [1960, 0]
click at [460, 322] on h6 "Thermodynamics 02 14" at bounding box center [520, 323] width 159 height 13
drag, startPoint x: 441, startPoint y: 322, endPoint x: 576, endPoint y: 322, distance: 135.1
click at [576, 322] on h6 "Thermodynamics 02 14" at bounding box center [520, 323] width 159 height 13
copy h6 "Thermodynamics 02 14"
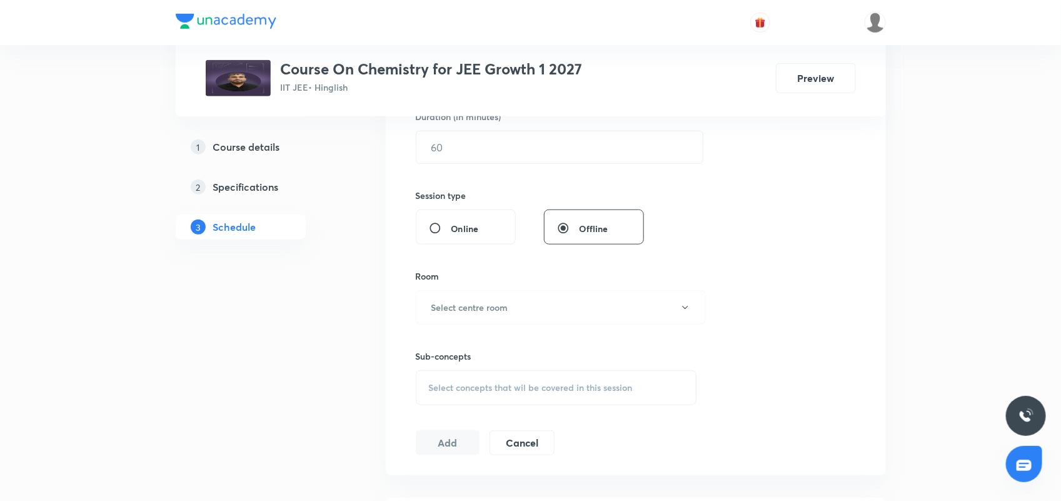
scroll to position [0, 0]
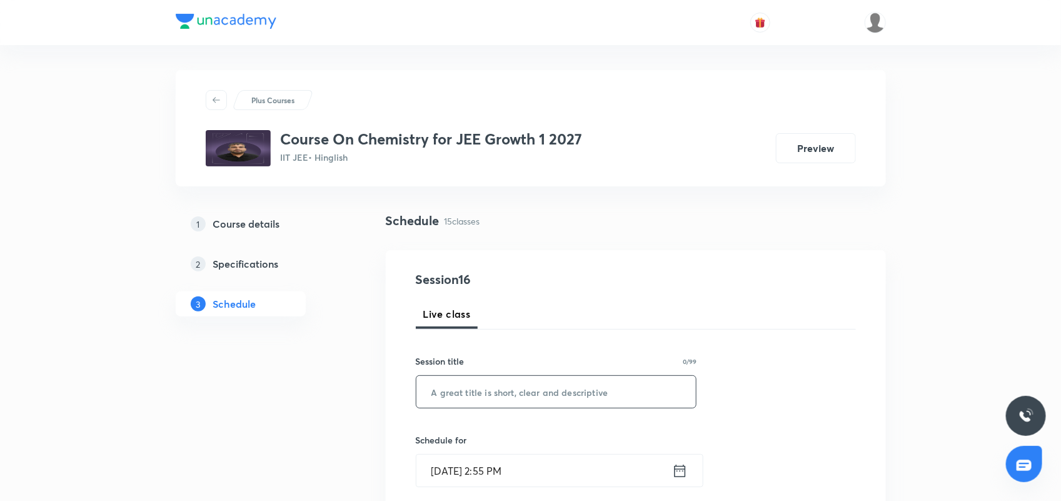
click at [432, 392] on input "text" at bounding box center [556, 392] width 280 height 32
paste input "Thermodynamics 02 14"
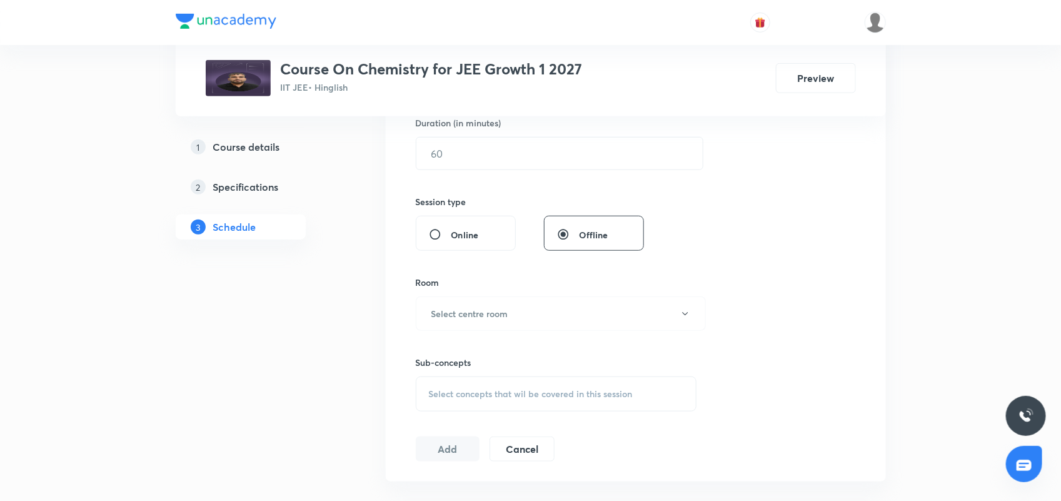
scroll to position [241, 0]
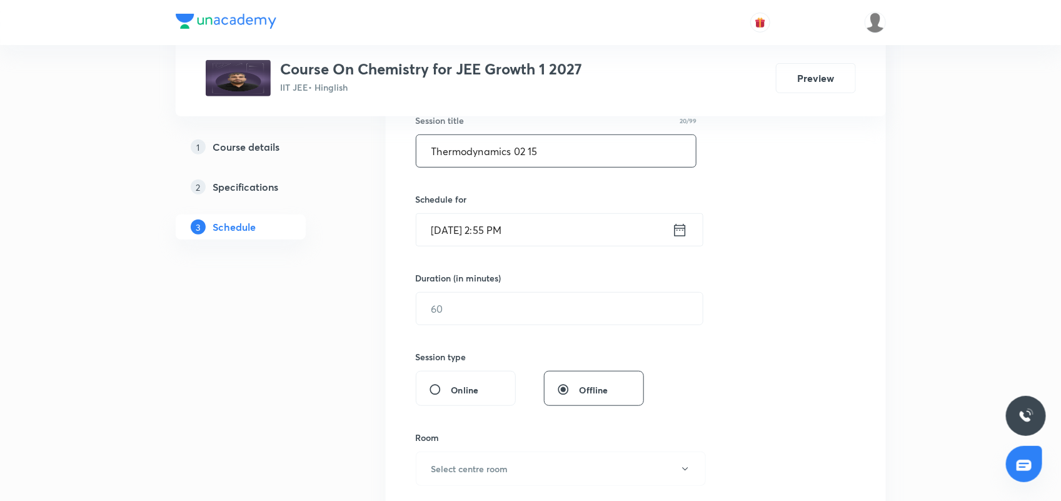
type input "Thermodynamics 02 15"
click at [677, 229] on icon at bounding box center [679, 229] width 11 height 13
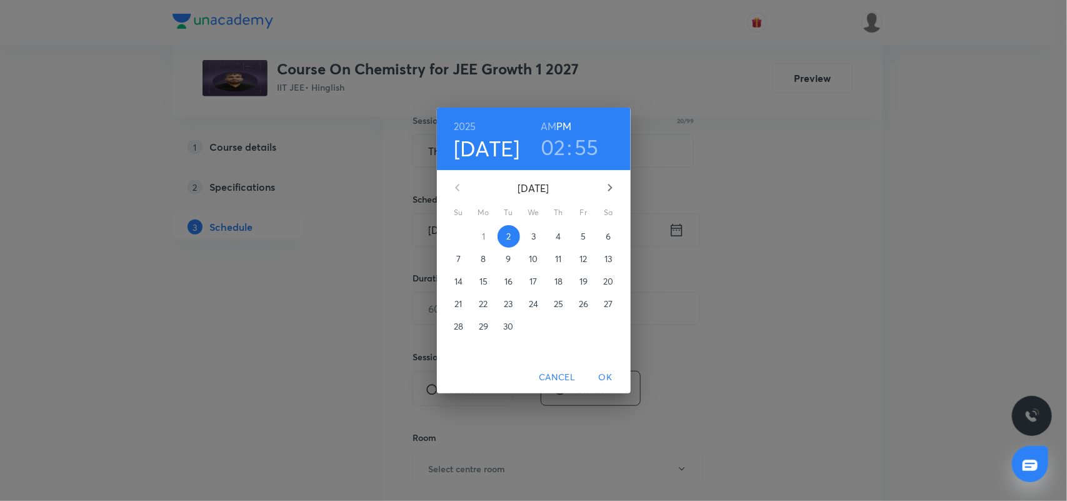
click at [541, 146] on h3 "02" at bounding box center [553, 147] width 25 height 26
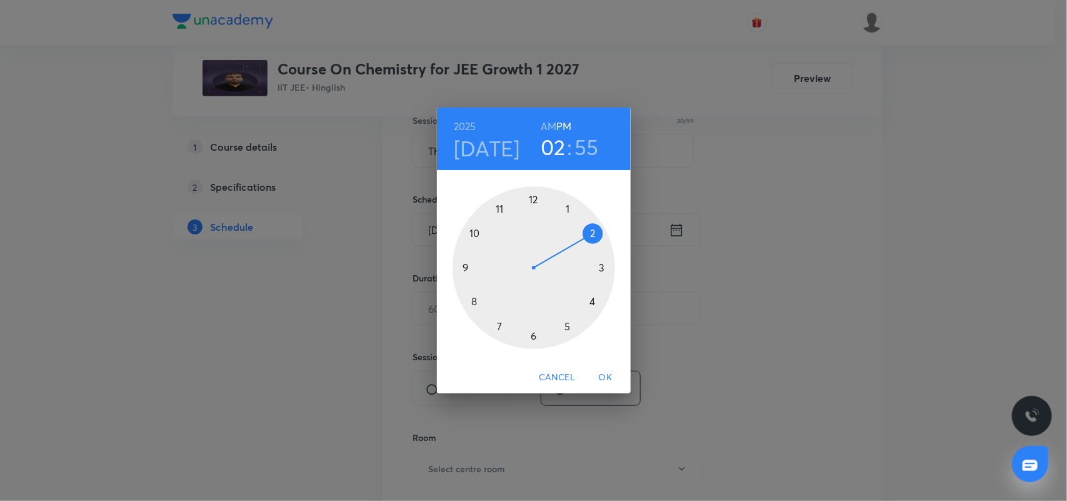
click at [569, 326] on div at bounding box center [534, 267] width 163 height 163
click at [564, 207] on div at bounding box center [534, 267] width 163 height 163
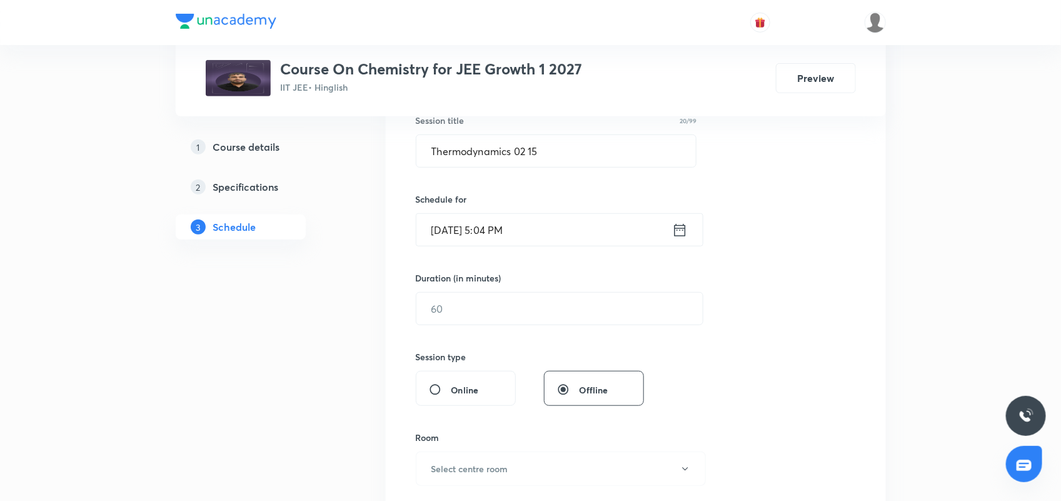
click at [678, 230] on icon at bounding box center [680, 230] width 16 height 18
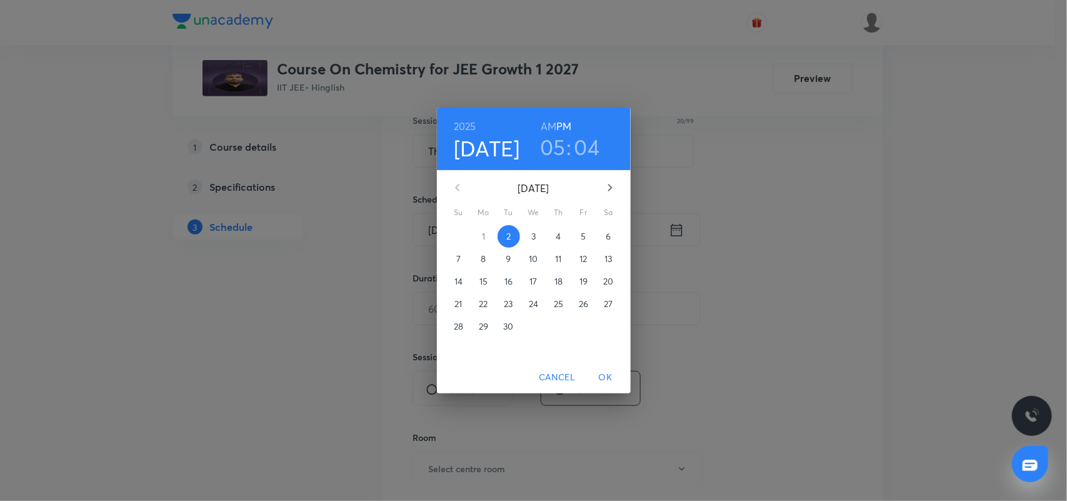
click at [586, 151] on h3 "04" at bounding box center [588, 147] width 26 height 26
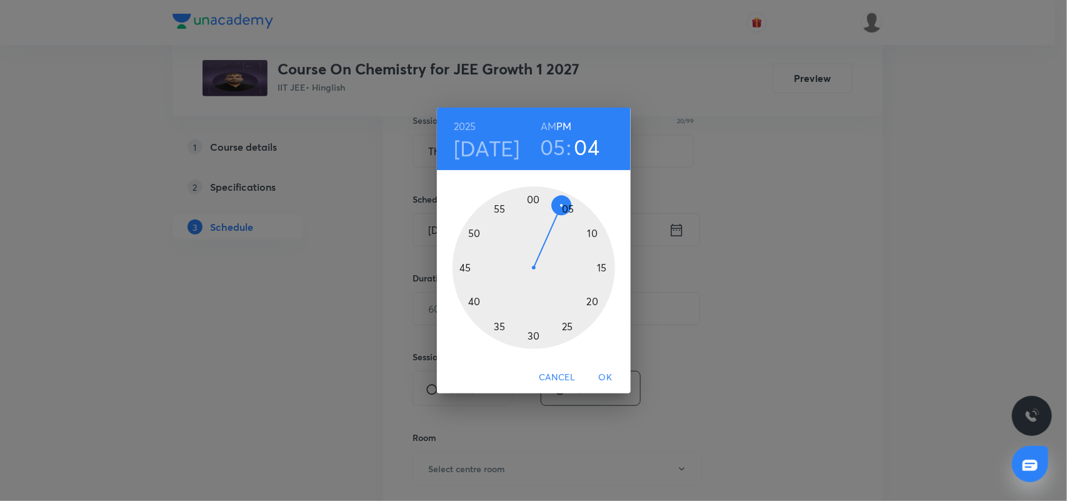
click at [569, 207] on div at bounding box center [534, 267] width 163 height 163
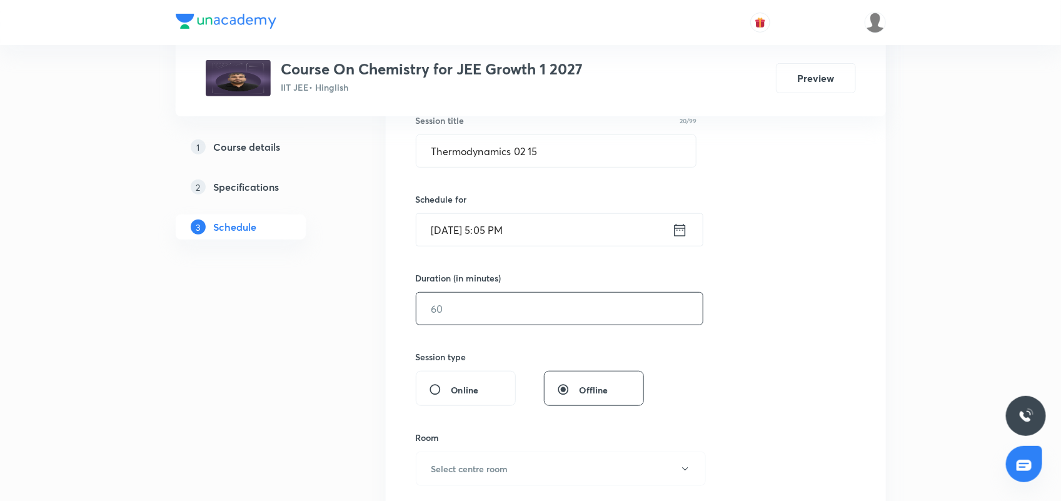
click at [461, 308] on input "text" at bounding box center [559, 309] width 286 height 32
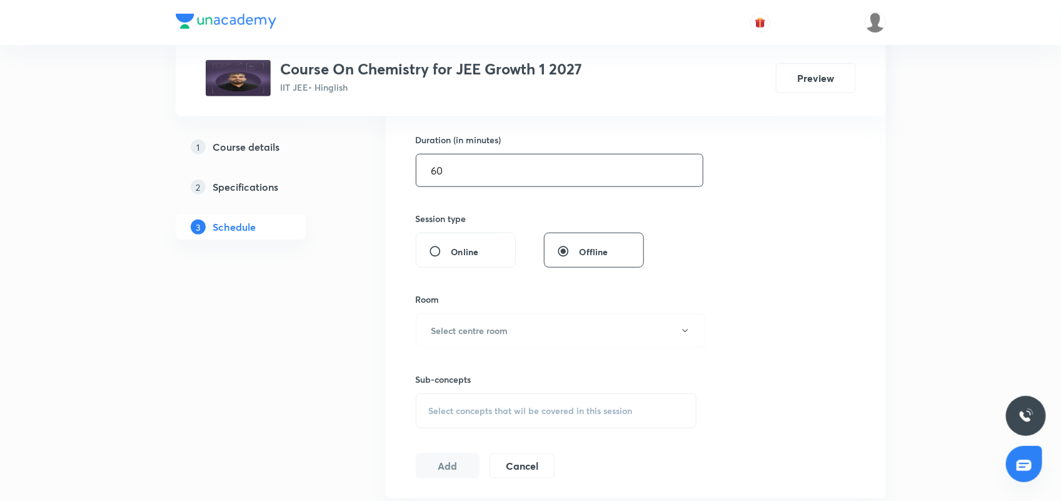
scroll to position [397, 0]
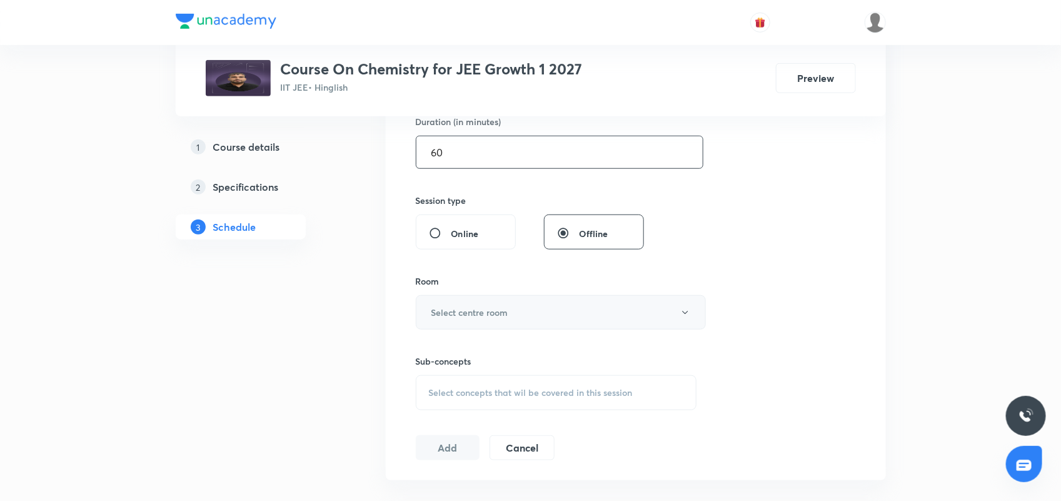
type input "60"
click at [469, 313] on h6 "Select centre room" at bounding box center [469, 312] width 77 height 13
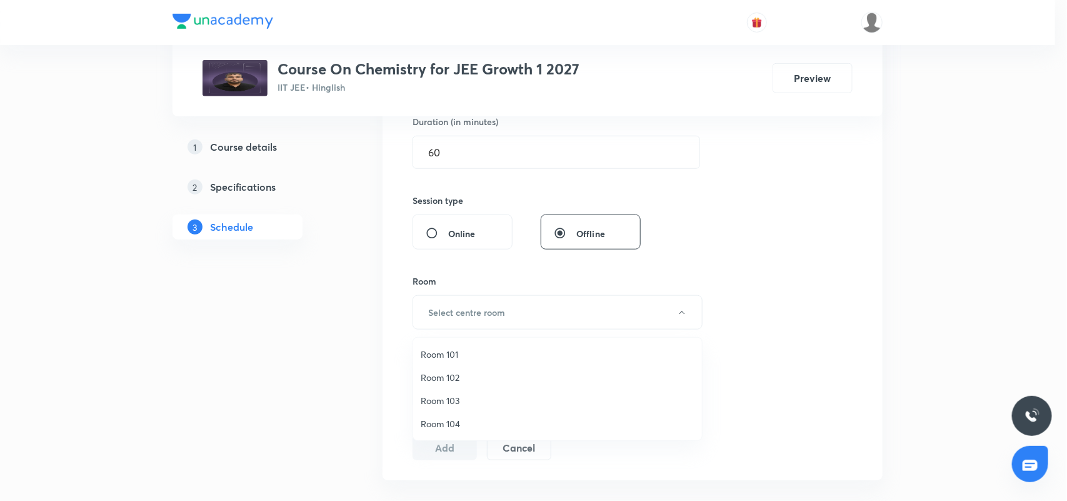
click at [461, 419] on span "Room 104" at bounding box center [558, 423] width 274 height 13
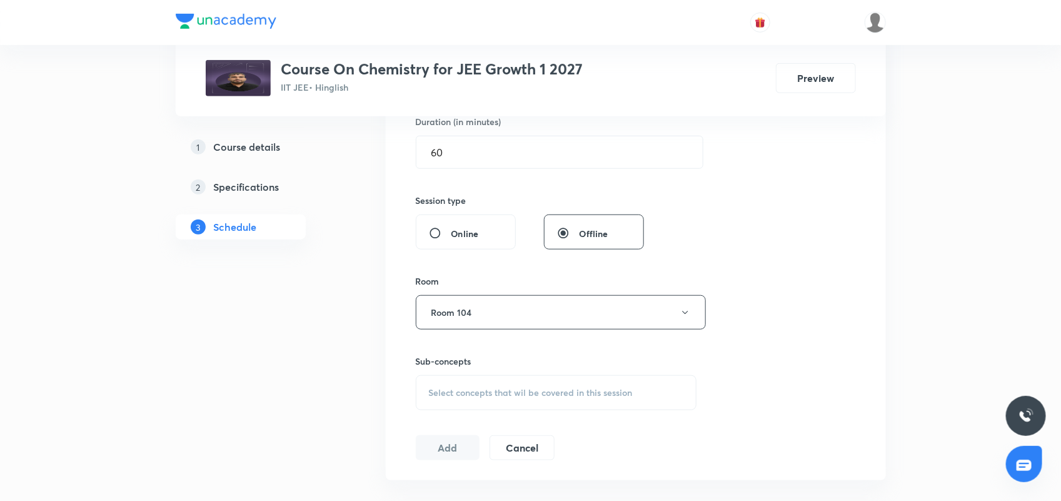
click at [464, 393] on span "Select concepts that wil be covered in this session" at bounding box center [531, 393] width 204 height 10
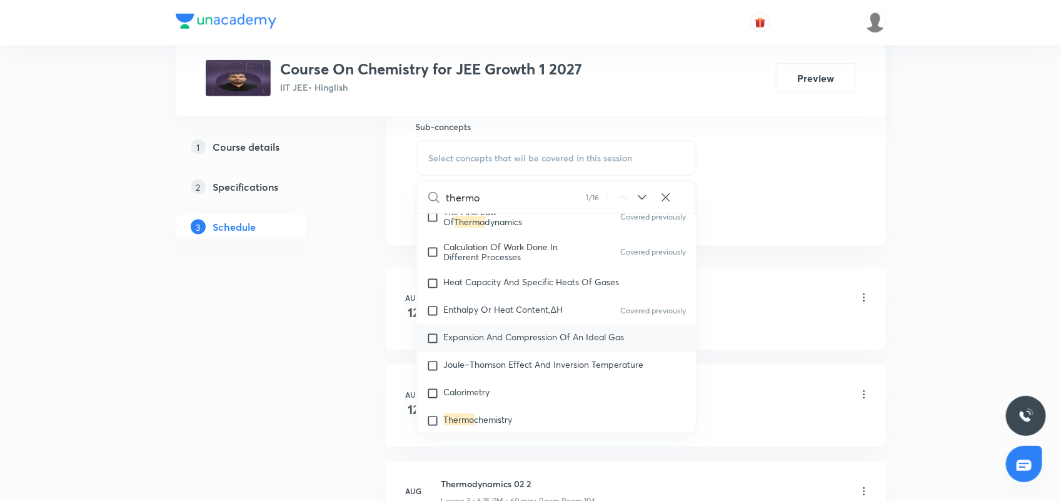
scroll to position [2111, 0]
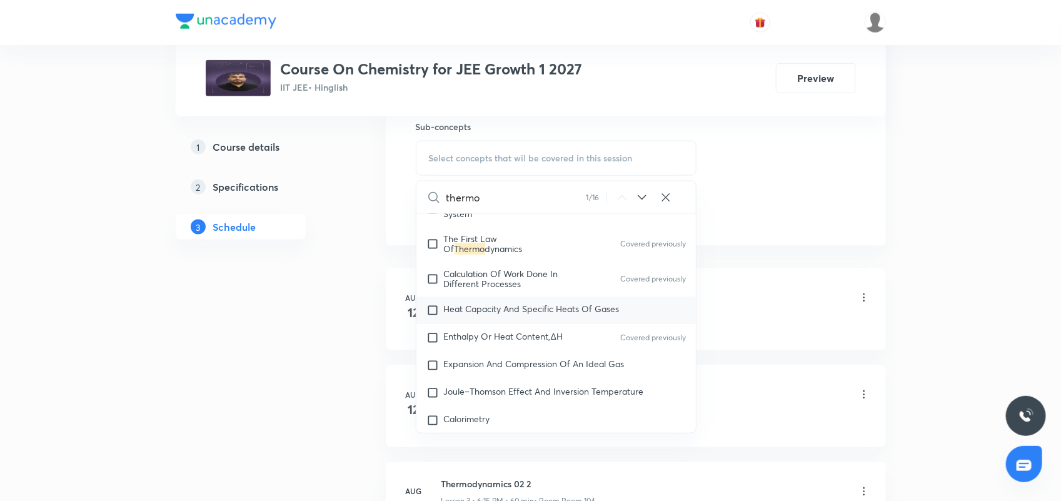
type input "thermo"
click at [486, 313] on span "Heat Capacity And Specific Heats Of Gases" at bounding box center [532, 309] width 176 height 12
checkbox input "true"
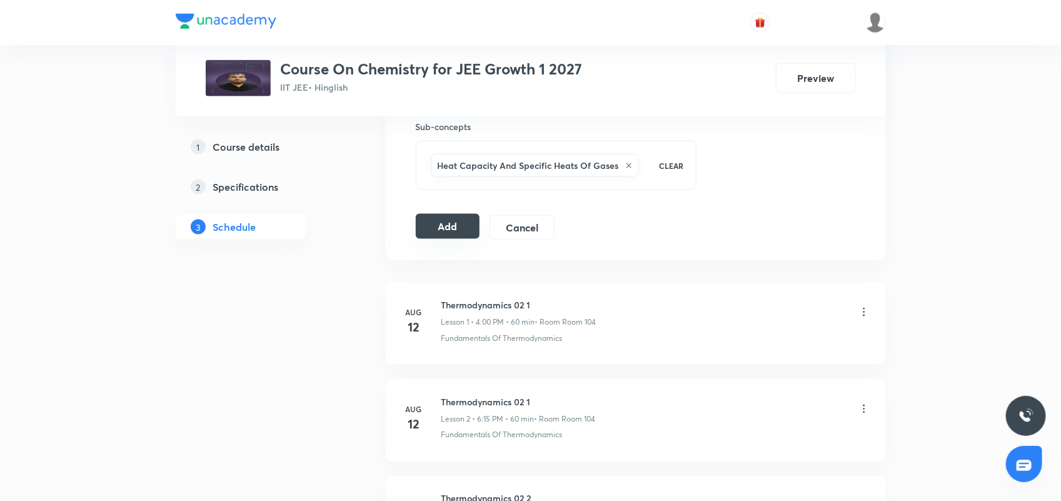
click at [466, 225] on button "Add" at bounding box center [448, 226] width 64 height 25
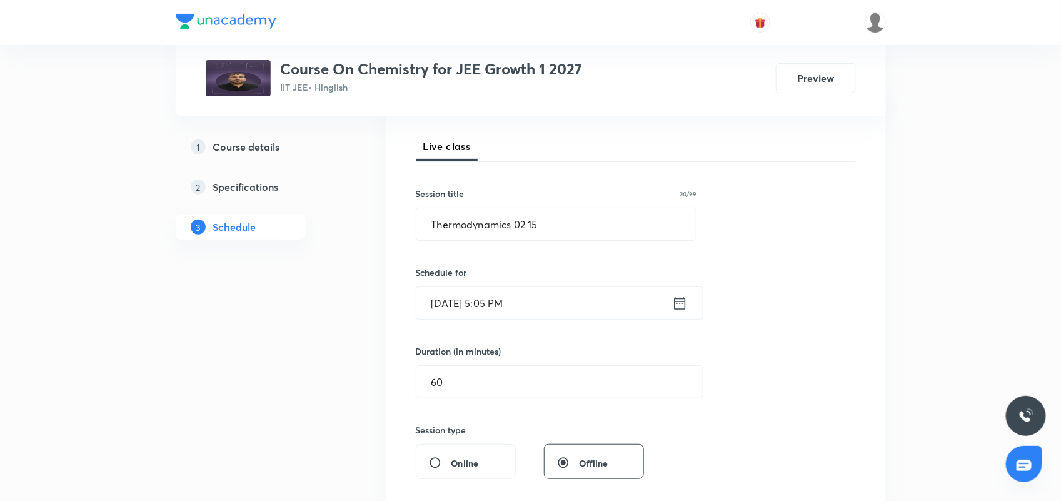
scroll to position [163, 0]
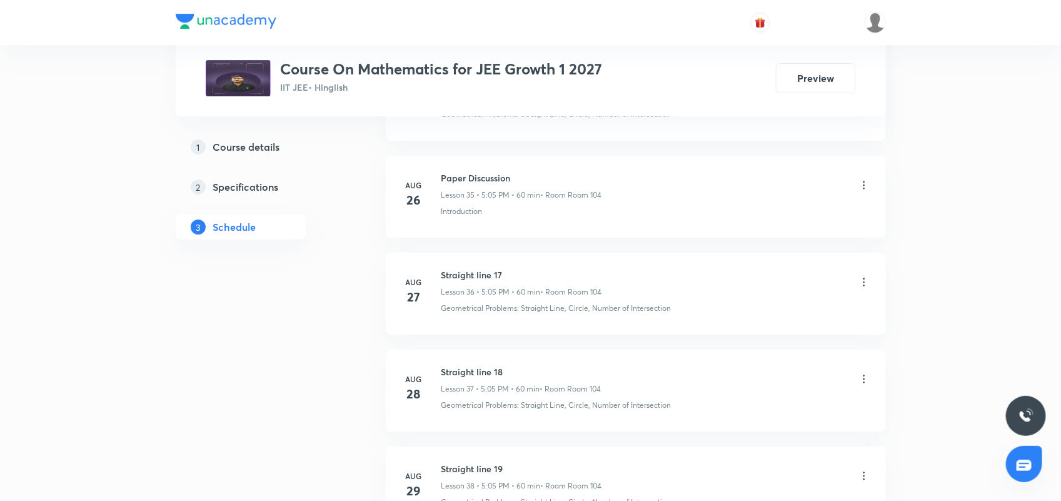
scroll to position [4292, 0]
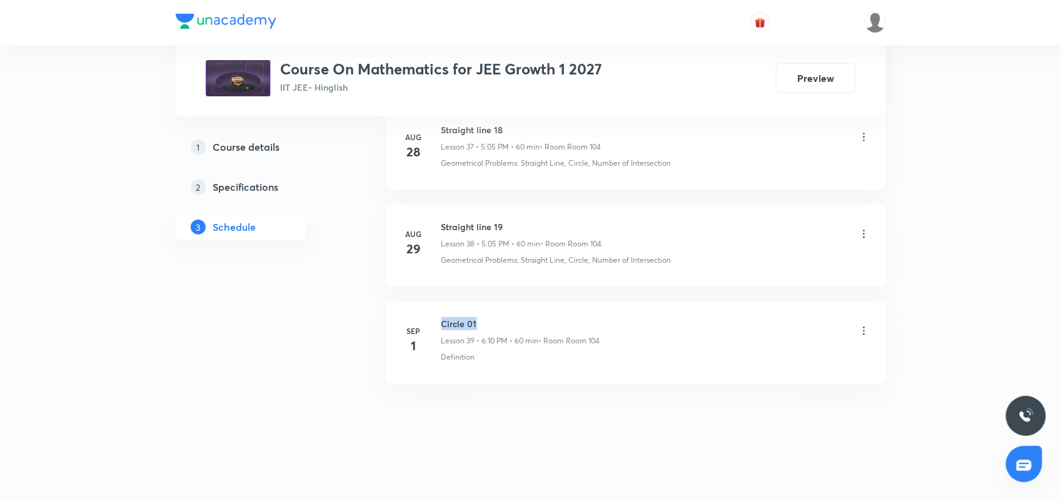
drag, startPoint x: 441, startPoint y: 323, endPoint x: 494, endPoint y: 320, distance: 52.6
click at [494, 320] on h6 "Circle 01" at bounding box center [520, 323] width 159 height 13
copy h6 "Circle 01"
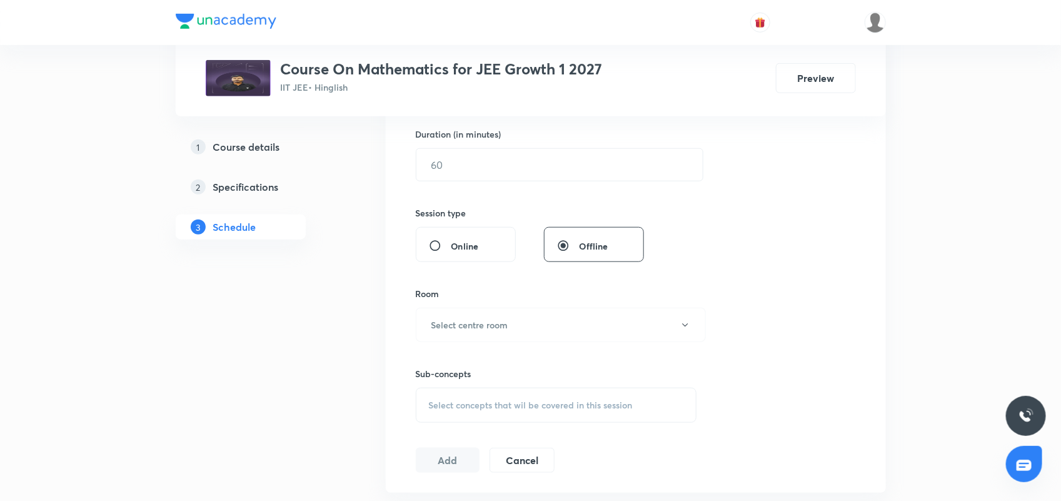
scroll to position [0, 0]
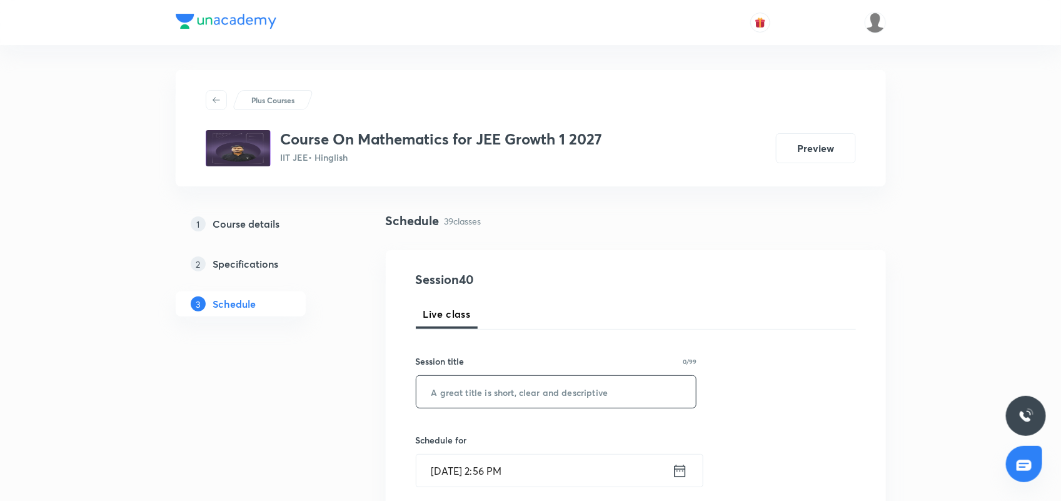
click at [471, 380] on div "Session title 0/99 ​" at bounding box center [556, 382] width 281 height 54
click at [470, 395] on input "text" at bounding box center [556, 392] width 280 height 32
paste input "Circle 01"
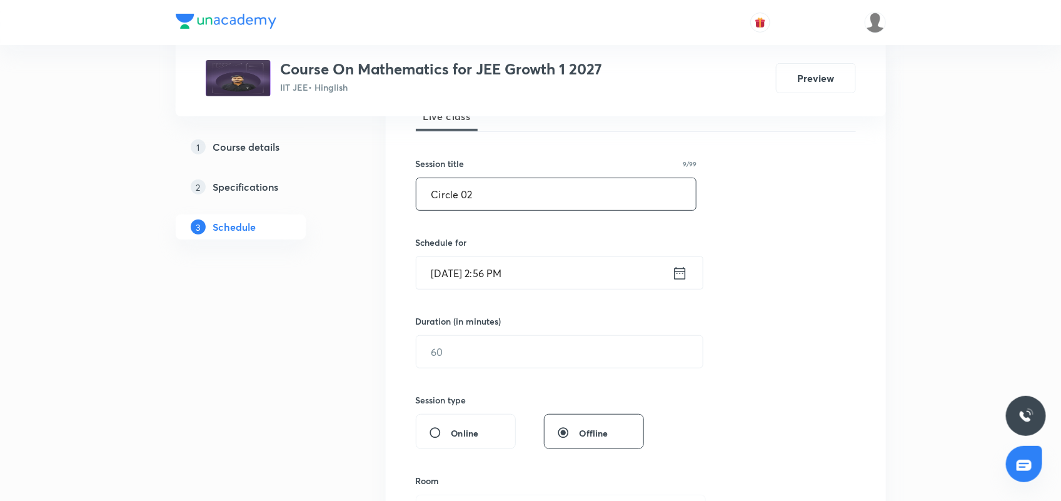
scroll to position [234, 0]
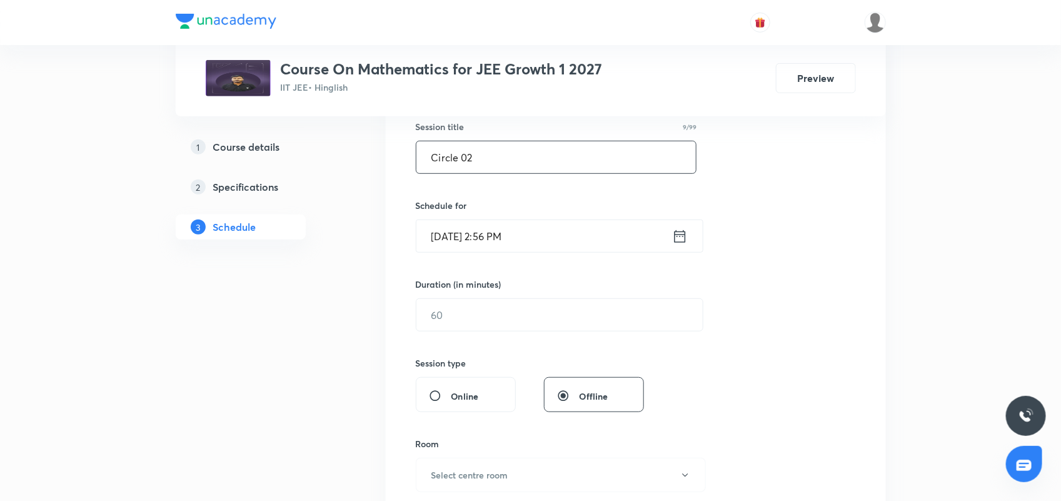
type input "Circle 02"
click at [683, 236] on icon at bounding box center [680, 237] width 16 height 18
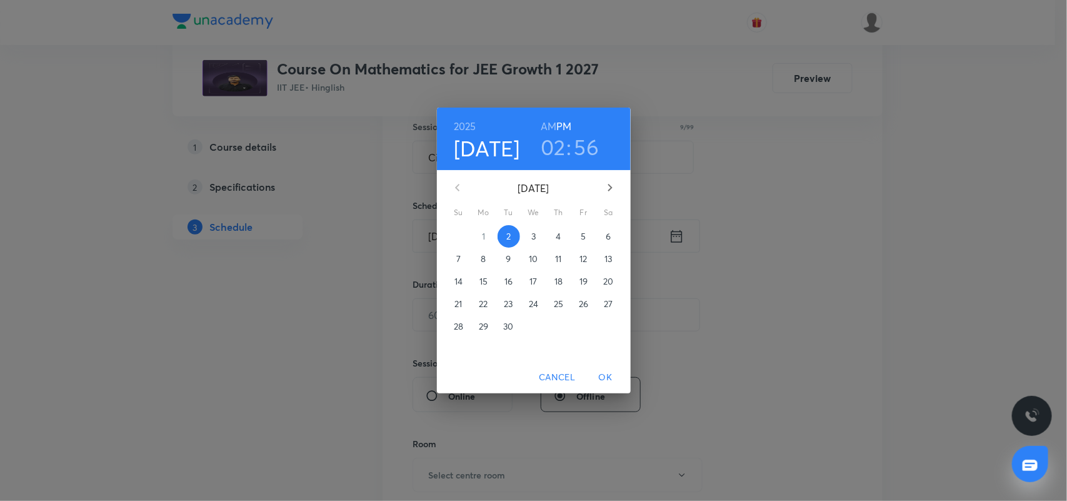
click at [555, 143] on h3 "02" at bounding box center [553, 147] width 25 height 26
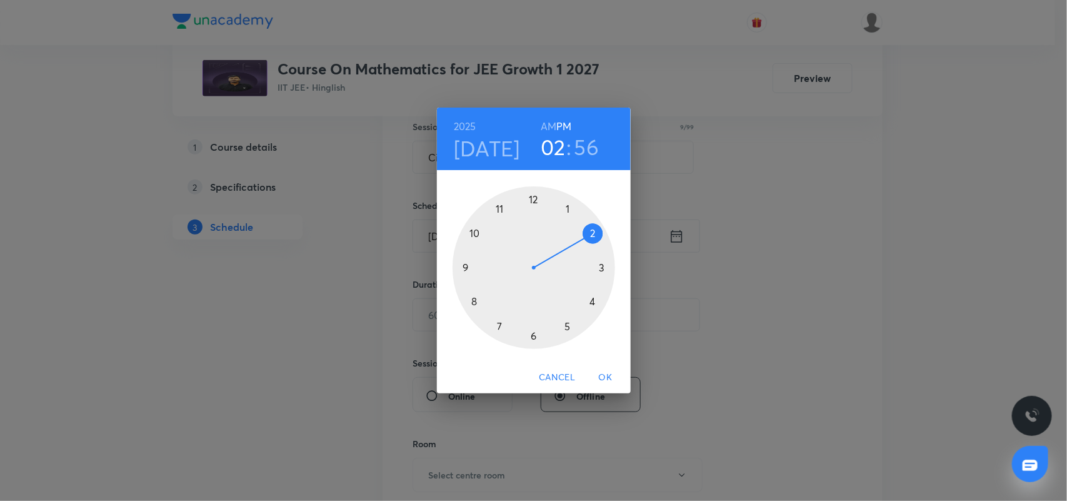
click at [532, 333] on div at bounding box center [534, 267] width 163 height 163
click at [591, 234] on div at bounding box center [534, 267] width 163 height 163
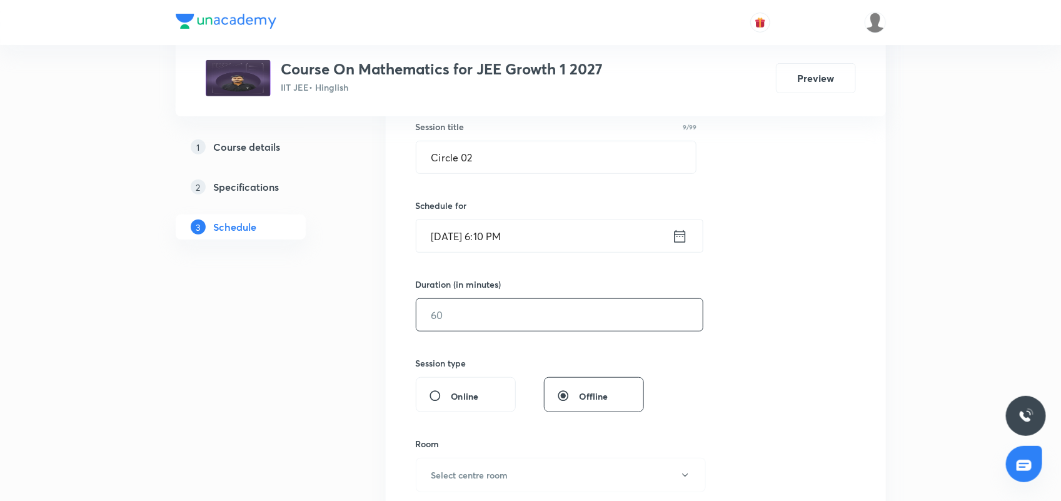
scroll to position [313, 0]
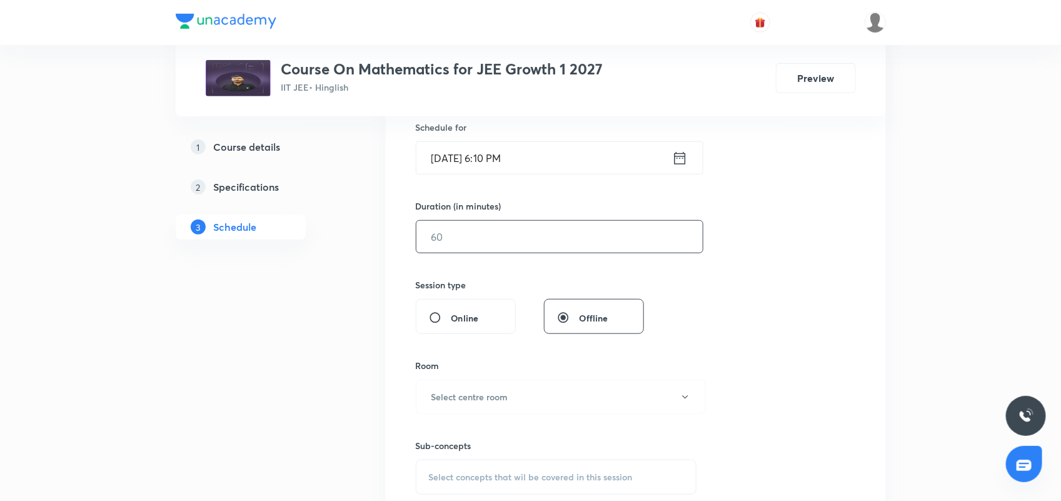
click at [523, 239] on input "text" at bounding box center [559, 237] width 286 height 32
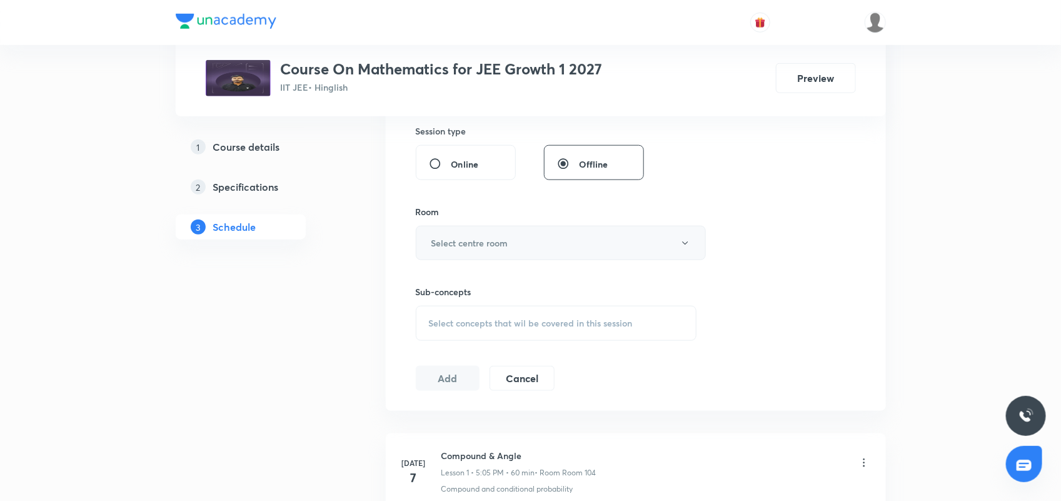
scroll to position [469, 0]
type input "60"
click at [488, 233] on button "Select centre room" at bounding box center [561, 240] width 290 height 34
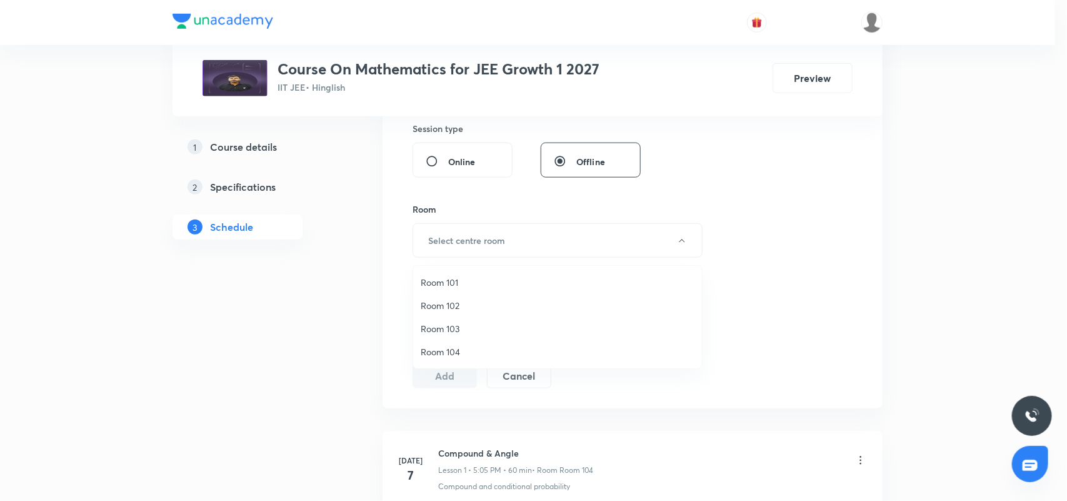
click at [470, 341] on li "Room 104" at bounding box center [557, 351] width 289 height 23
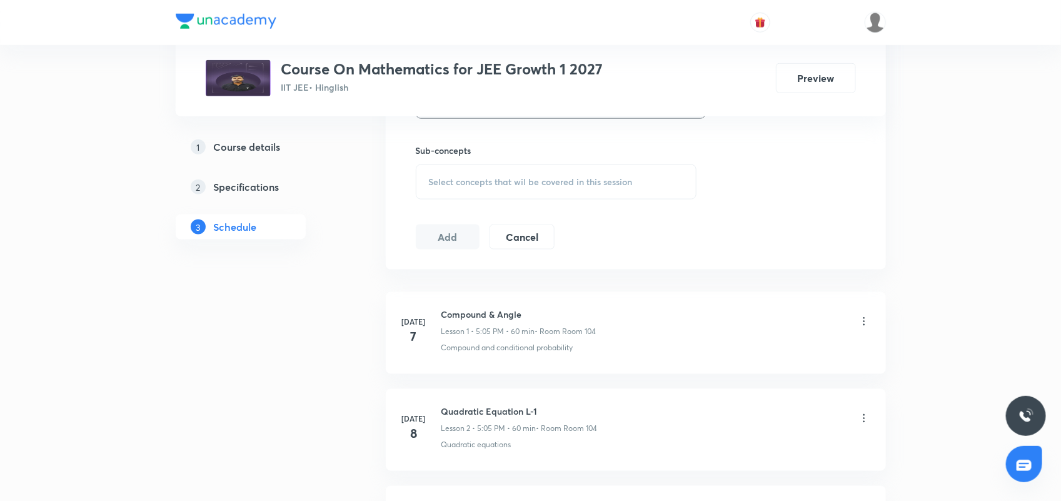
scroll to position [625, 0]
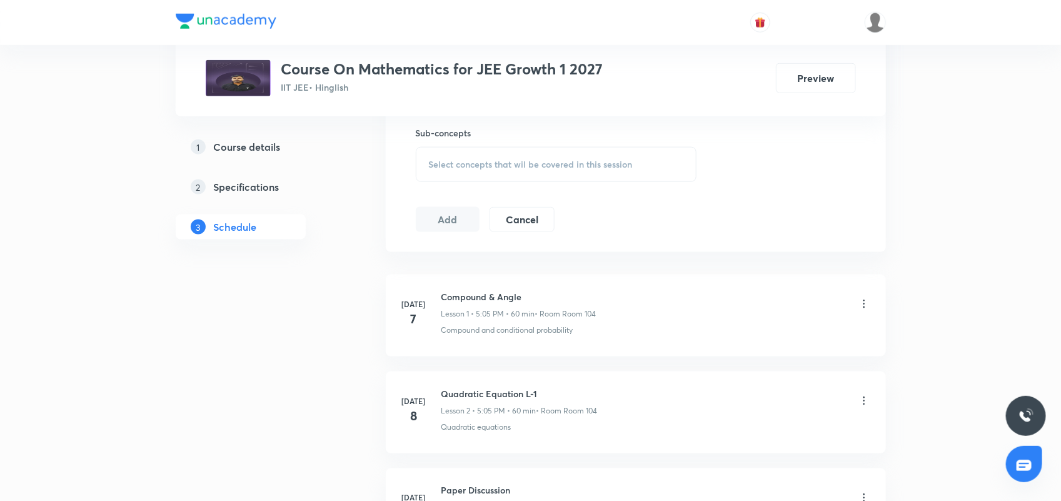
click at [485, 166] on span "Select concepts that wil be covered in this session" at bounding box center [531, 164] width 204 height 10
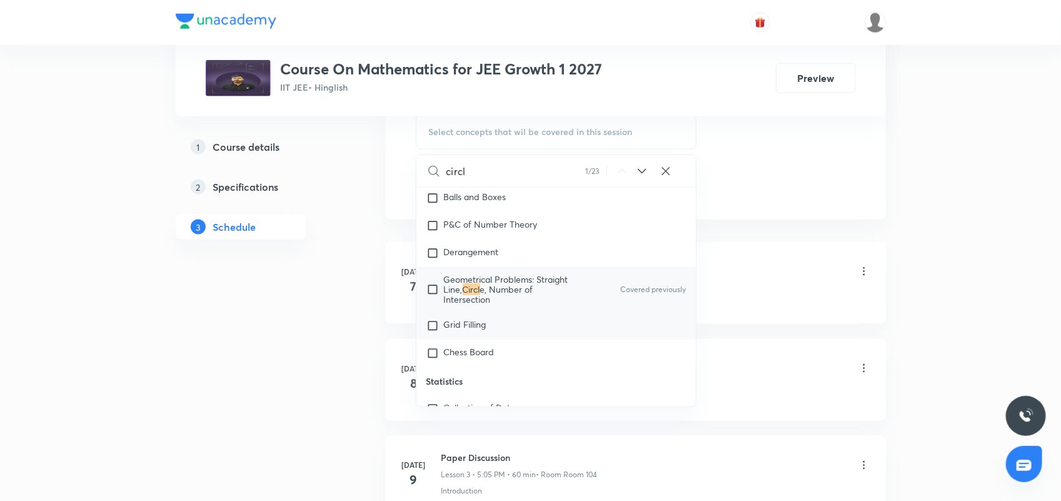
scroll to position [2690, 0]
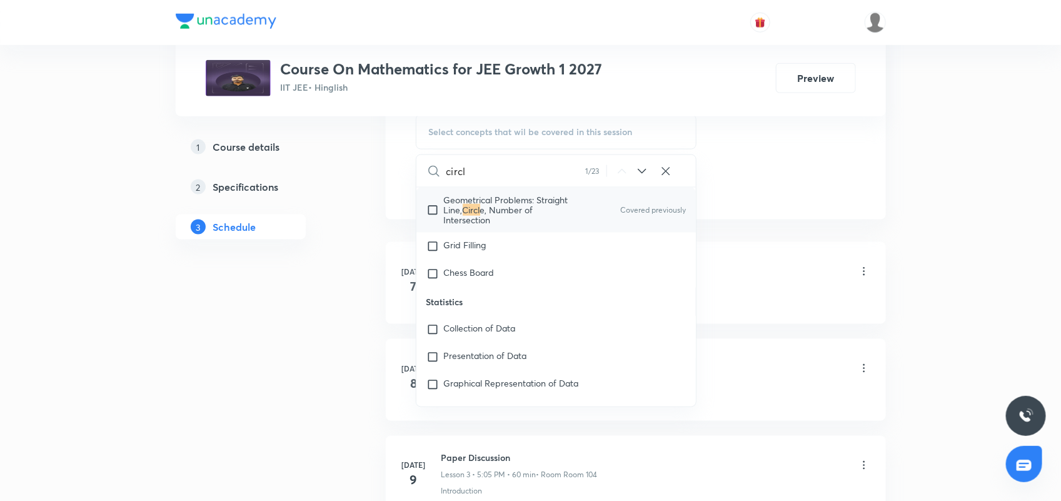
type input "circl"
drag, startPoint x: 530, startPoint y: 202, endPoint x: 747, endPoint y: 183, distance: 217.8
click at [530, 204] on span "e, Number of Intersection" at bounding box center [488, 215] width 89 height 22
checkbox input "true"
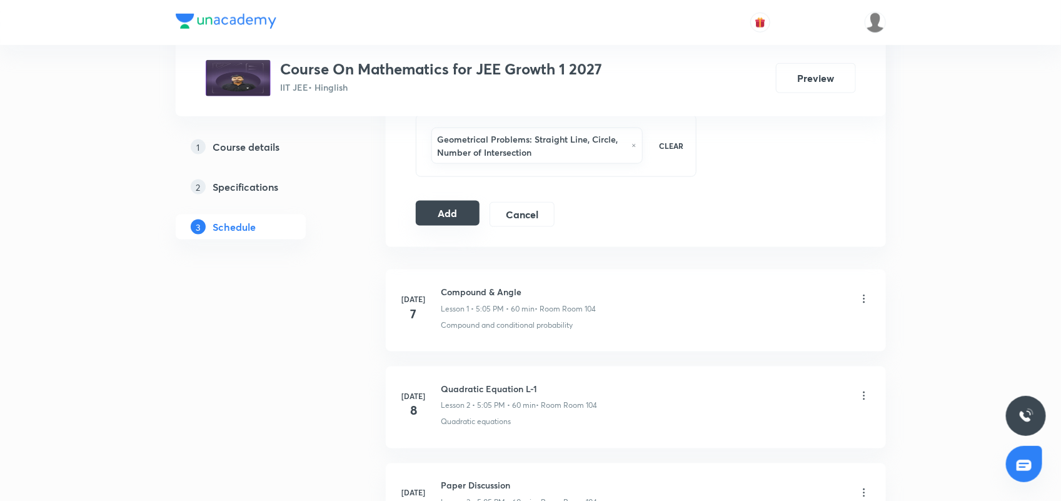
click at [433, 217] on button "Add" at bounding box center [448, 213] width 64 height 25
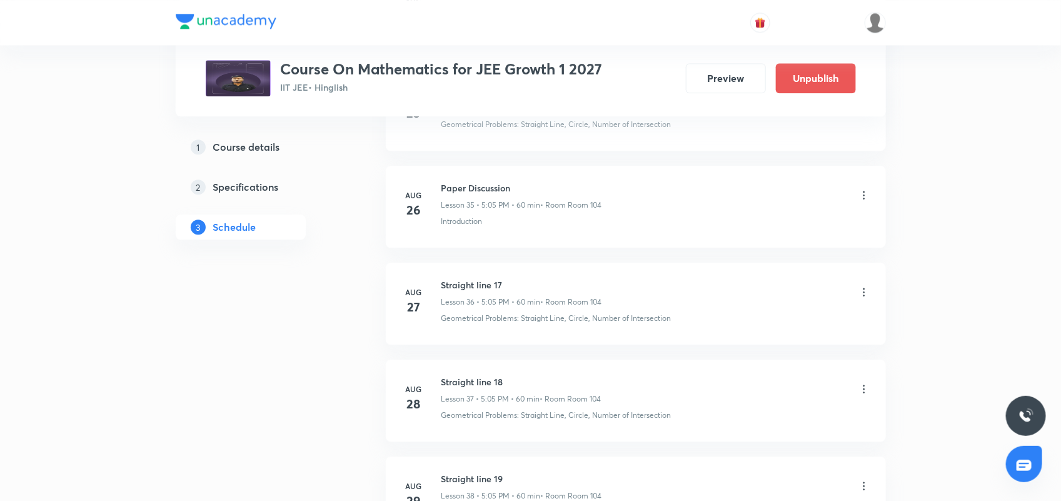
scroll to position [3814, 0]
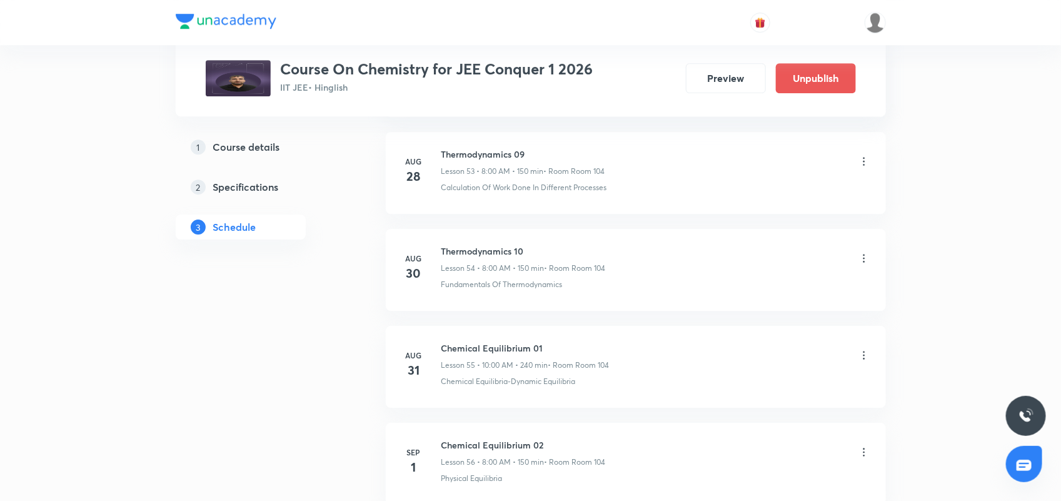
scroll to position [6122, 0]
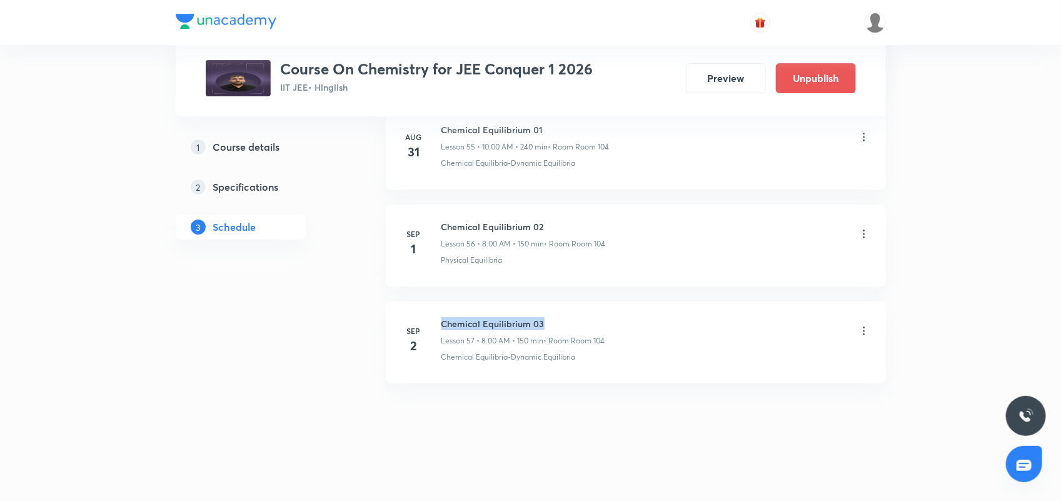
drag, startPoint x: 441, startPoint y: 320, endPoint x: 646, endPoint y: 318, distance: 204.5
click at [646, 318] on div "Chemical Equilibrium 03 Lesson 57 • 8:00 AM • 150 min • Room Room 104" at bounding box center [655, 331] width 429 height 29
copy h6 "Chemical Equilibrium 03"
drag, startPoint x: 1060, startPoint y: 488, endPoint x: 1024, endPoint y: 463, distance: 44.9
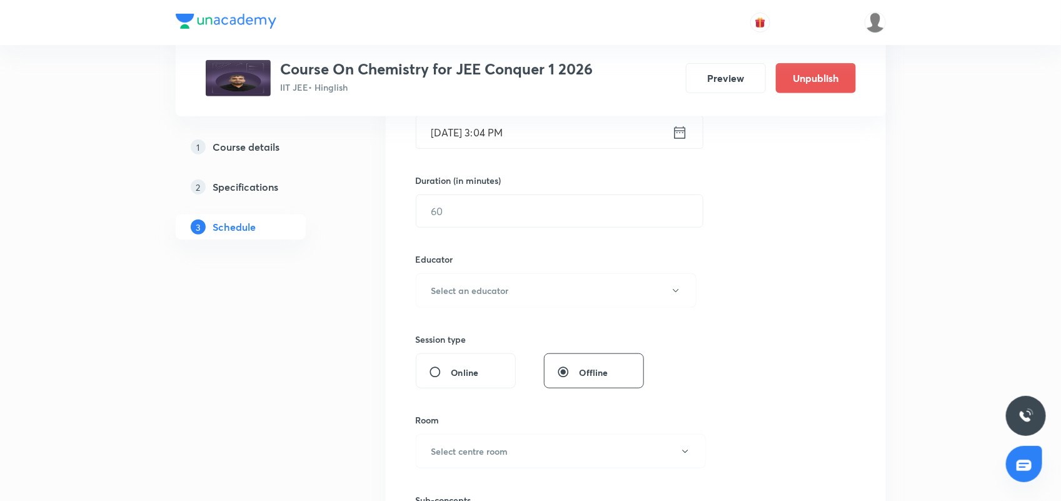
scroll to position [0, 0]
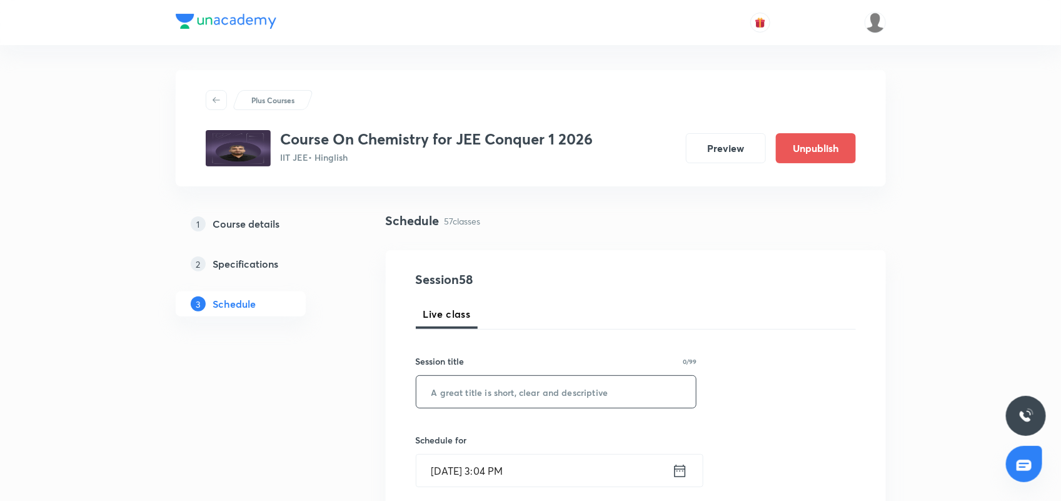
click at [535, 397] on input "text" at bounding box center [556, 392] width 280 height 32
paste input "Chemical Equilibrium 03"
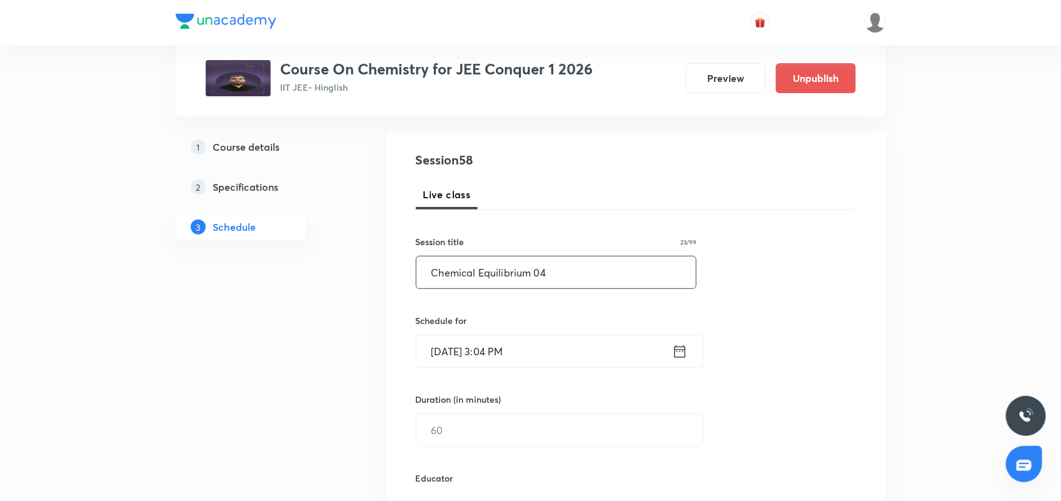
scroll to position [156, 0]
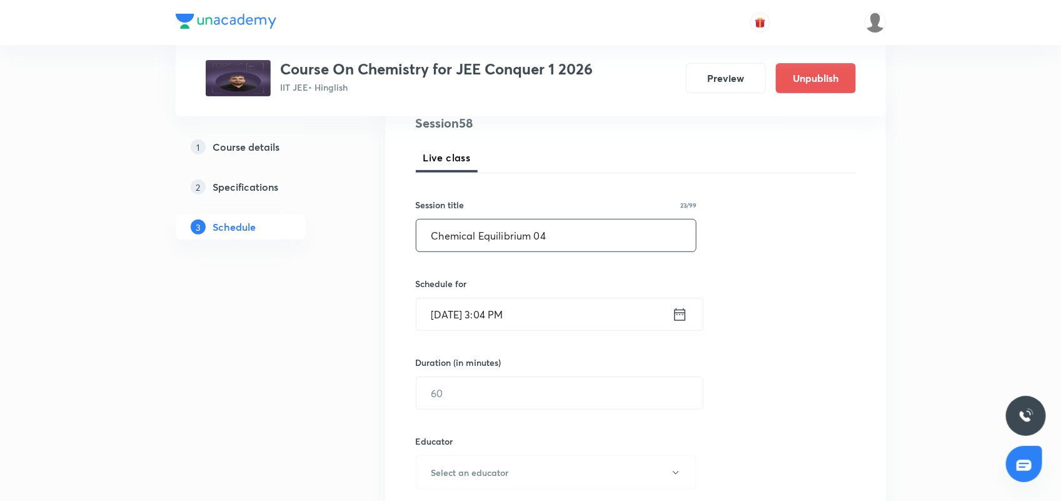
type input "Chemical Equilibrium 04"
click at [673, 315] on icon at bounding box center [680, 315] width 16 height 18
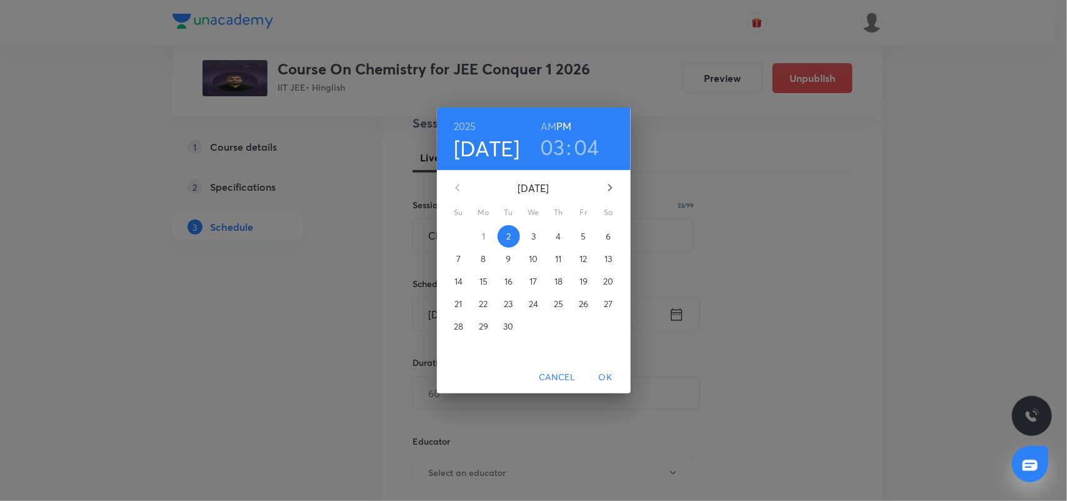
click at [553, 139] on h3 "03" at bounding box center [552, 147] width 25 height 26
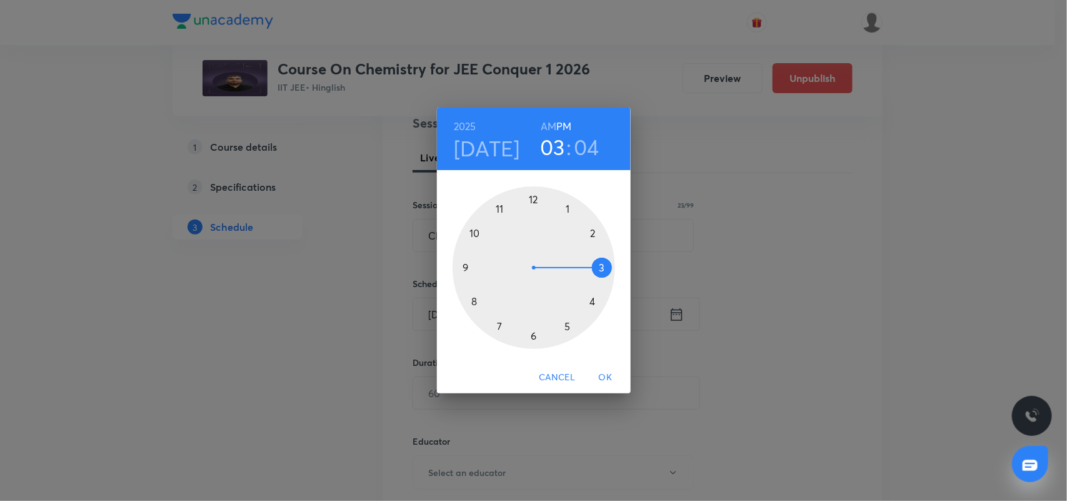
click at [469, 146] on h4 "[DATE]" at bounding box center [487, 148] width 66 height 26
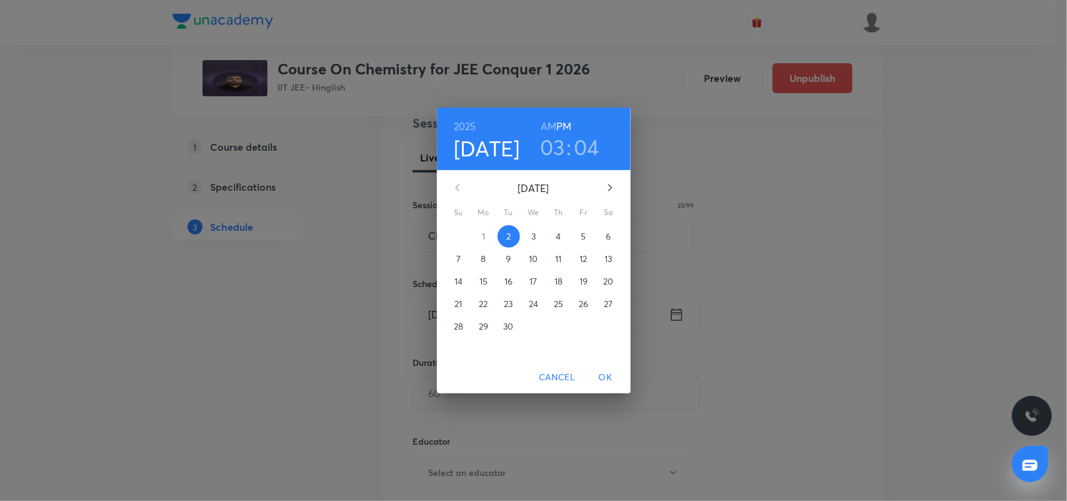
click at [531, 238] on p "3" at bounding box center [533, 236] width 4 height 13
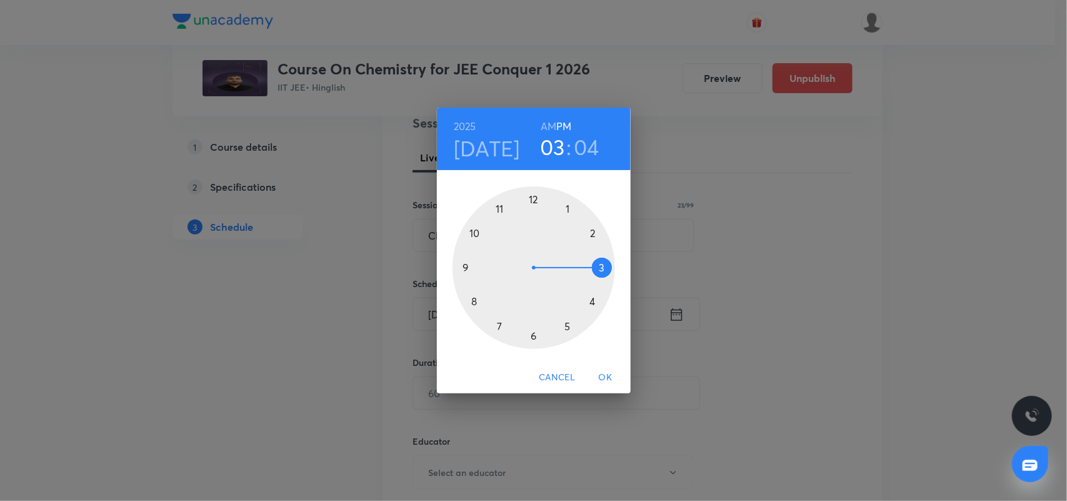
click at [546, 124] on h6 "AM" at bounding box center [549, 127] width 16 height 18
click at [473, 302] on div at bounding box center [534, 267] width 163 height 163
click at [533, 195] on div at bounding box center [534, 267] width 163 height 163
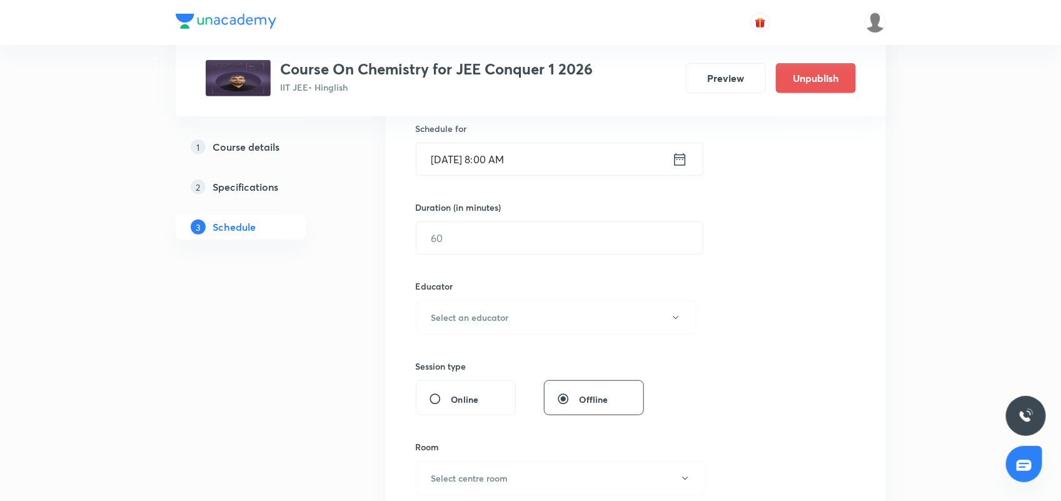
scroll to position [313, 0]
click at [480, 243] on input "text" at bounding box center [559, 237] width 286 height 32
type input "150"
click at [535, 304] on button "Select an educator" at bounding box center [556, 316] width 281 height 34
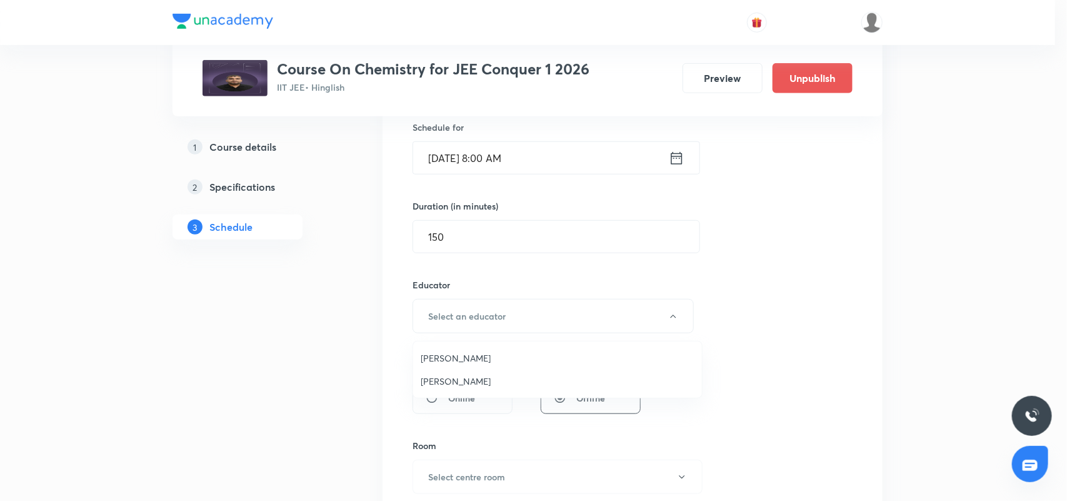
click at [451, 360] on span "Sachin Verma" at bounding box center [558, 357] width 274 height 13
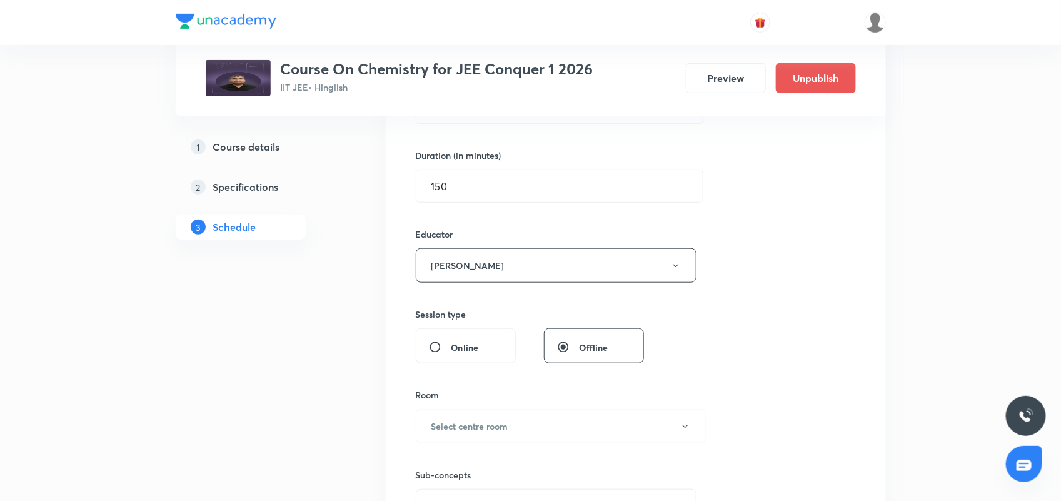
scroll to position [391, 0]
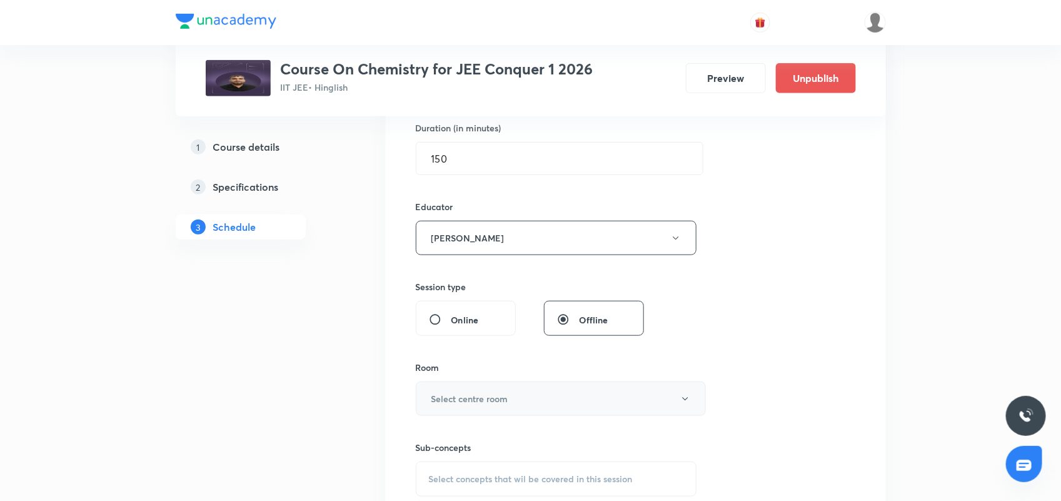
click at [452, 395] on h6 "Select centre room" at bounding box center [469, 398] width 77 height 13
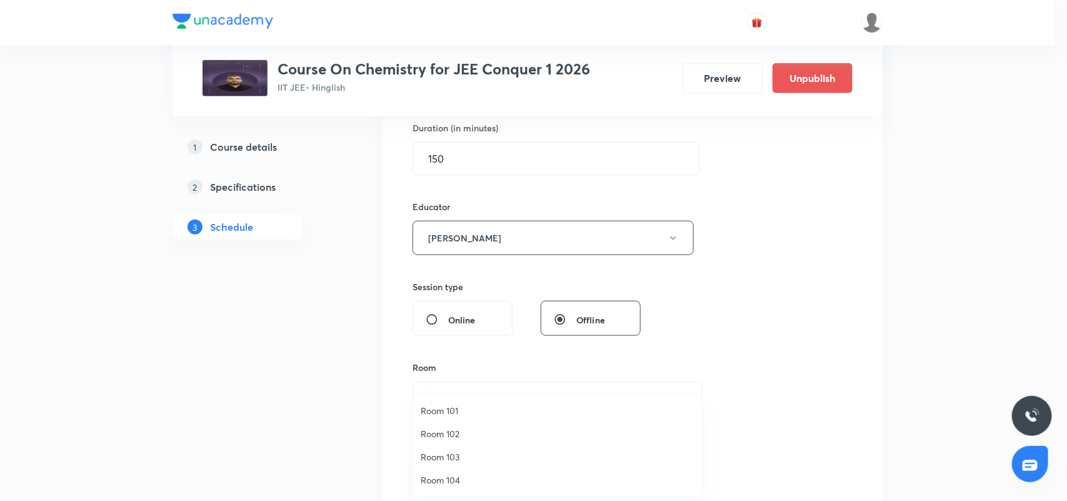
click at [455, 472] on li "Room 104" at bounding box center [557, 479] width 289 height 23
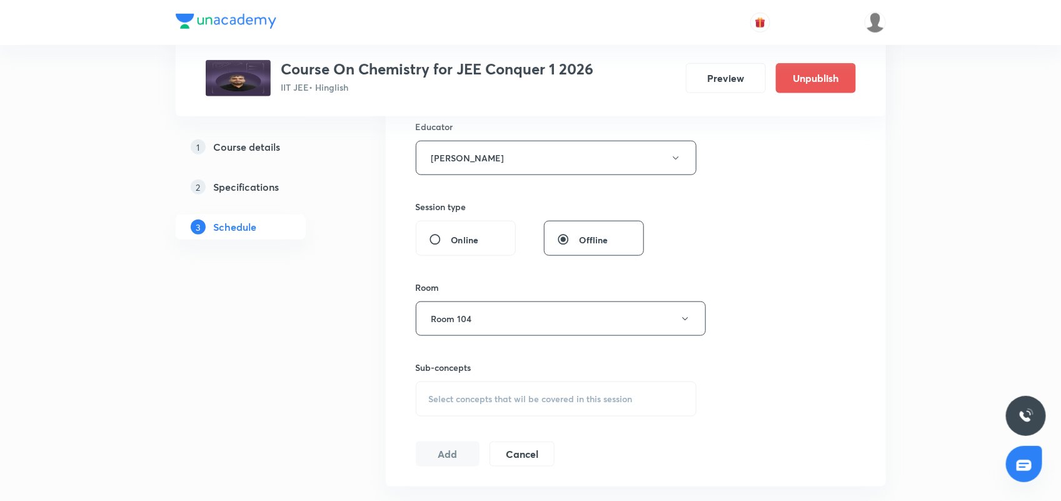
scroll to position [547, 0]
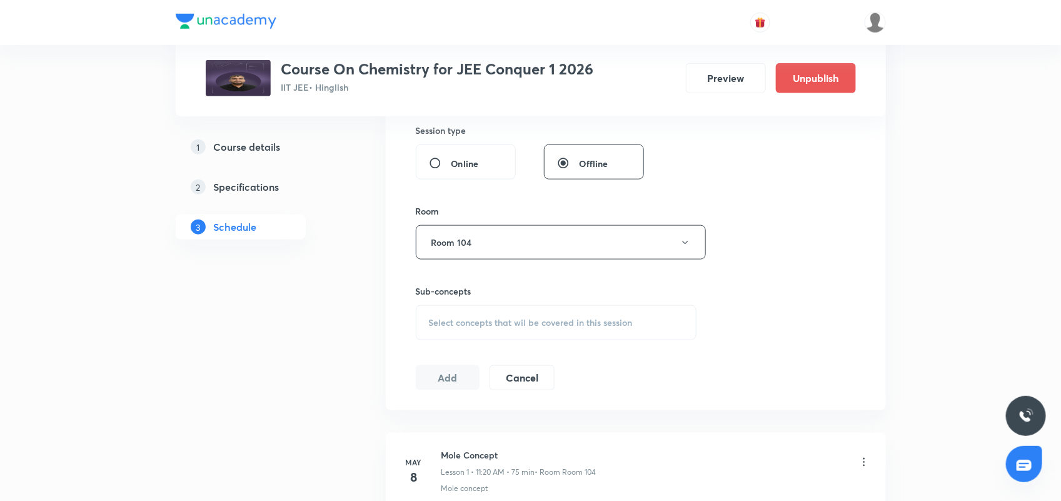
click at [476, 315] on div "Select concepts that wil be covered in this session" at bounding box center [556, 322] width 281 height 35
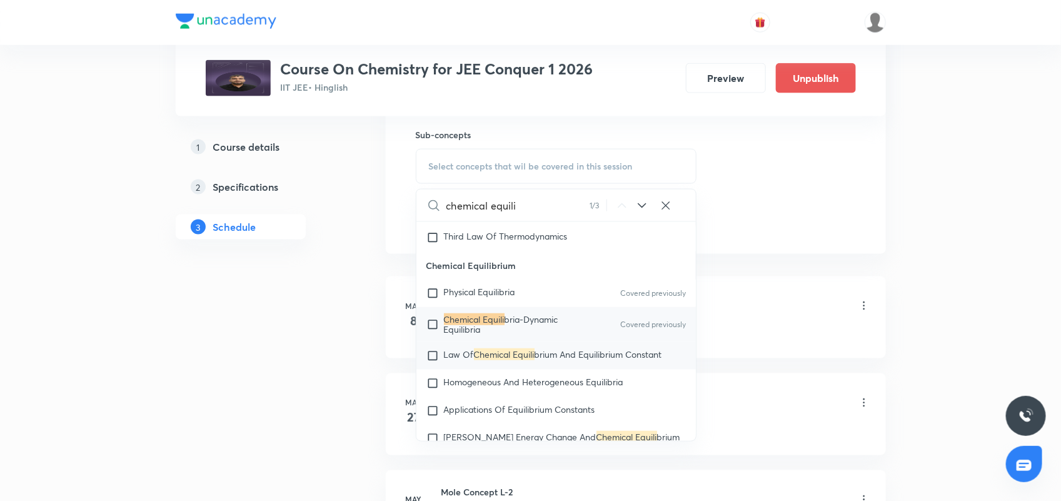
scroll to position [2670, 0]
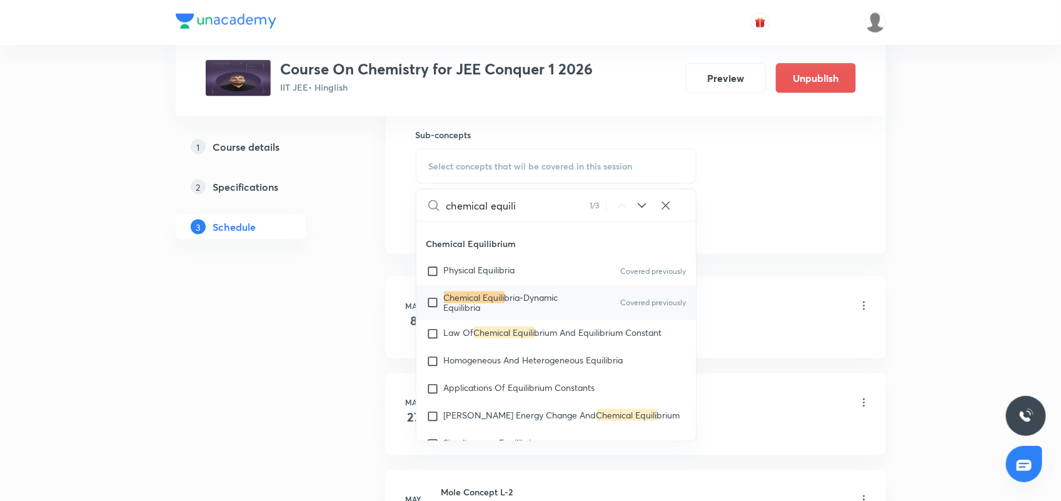
type input "chemical equili"
click at [504, 303] on mark "Chemical Equili" at bounding box center [474, 297] width 61 height 12
checkbox input "true"
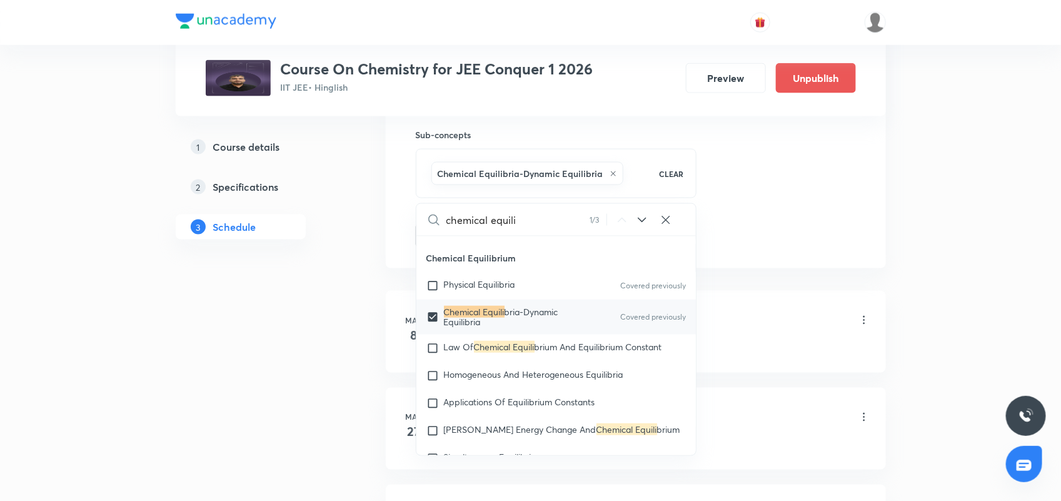
drag, startPoint x: 782, startPoint y: 191, endPoint x: 703, endPoint y: 213, distance: 81.8
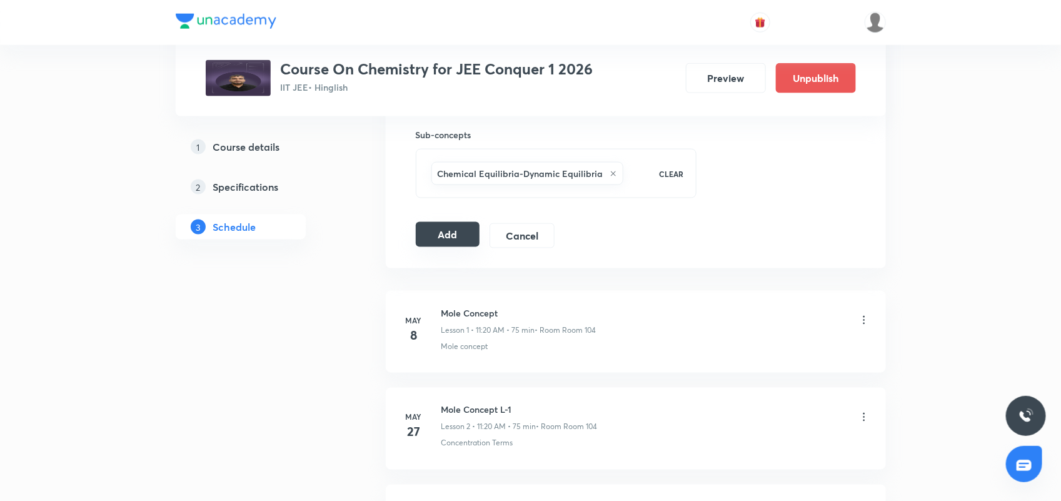
click at [458, 241] on button "Add" at bounding box center [448, 234] width 64 height 25
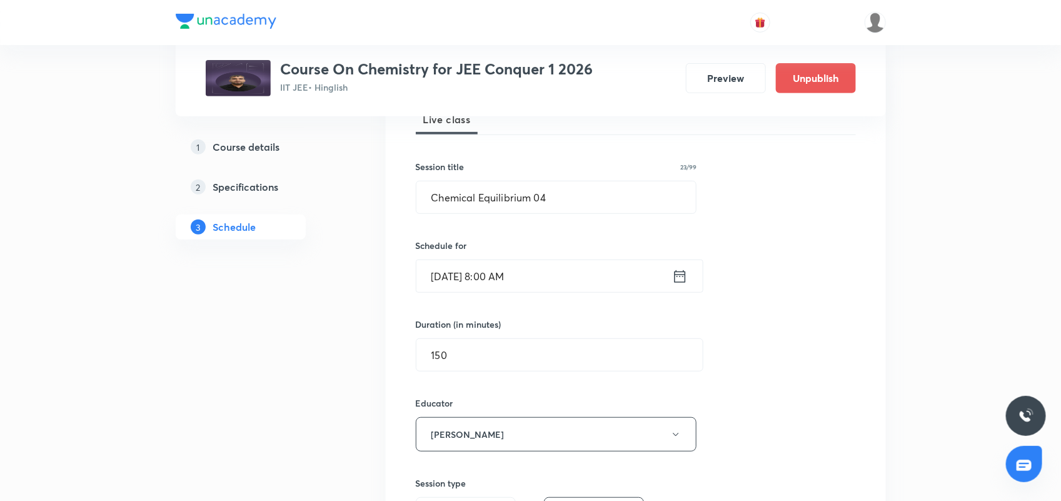
scroll to position [156, 0]
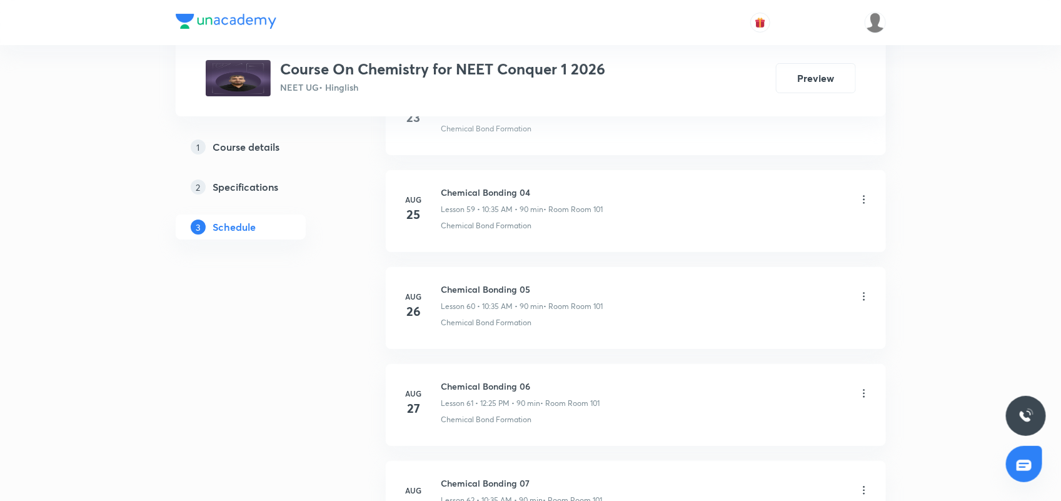
scroll to position [6722, 0]
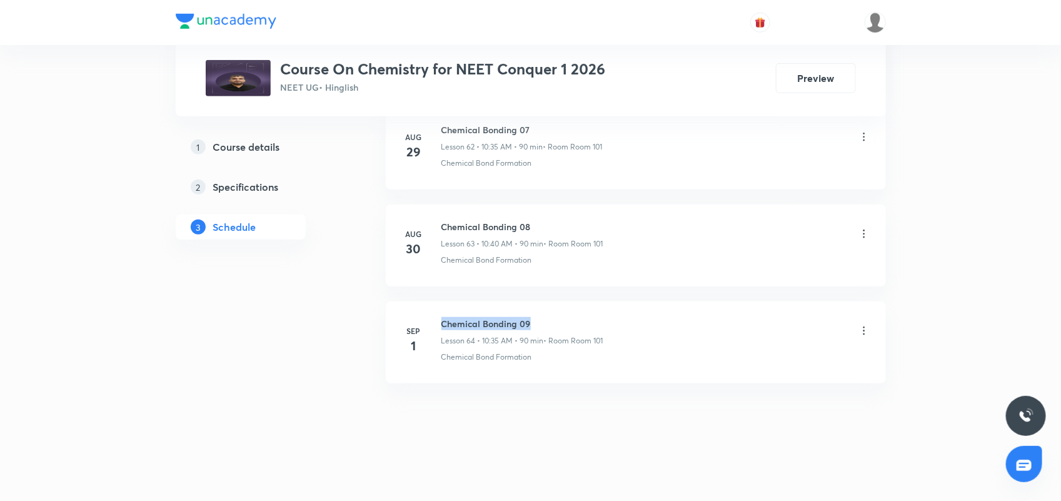
drag, startPoint x: 439, startPoint y: 322, endPoint x: 591, endPoint y: 320, distance: 151.9
click at [591, 320] on div "[DATE] Chemical Bonding 09 Lesson 64 • 10:35 AM • 90 min • Room Room 101 Chemic…" at bounding box center [635, 340] width 469 height 46
copy h6 "Chemical Bonding 09"
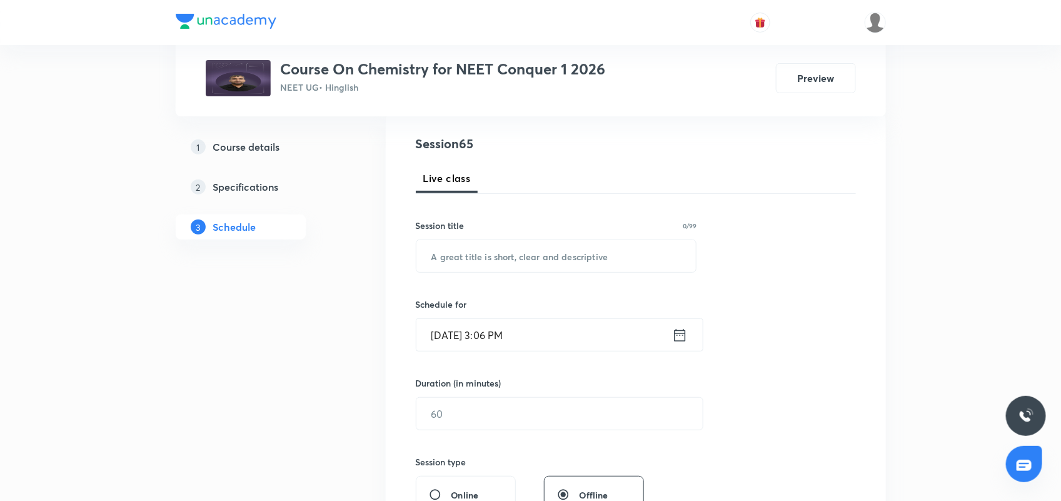
scroll to position [0, 0]
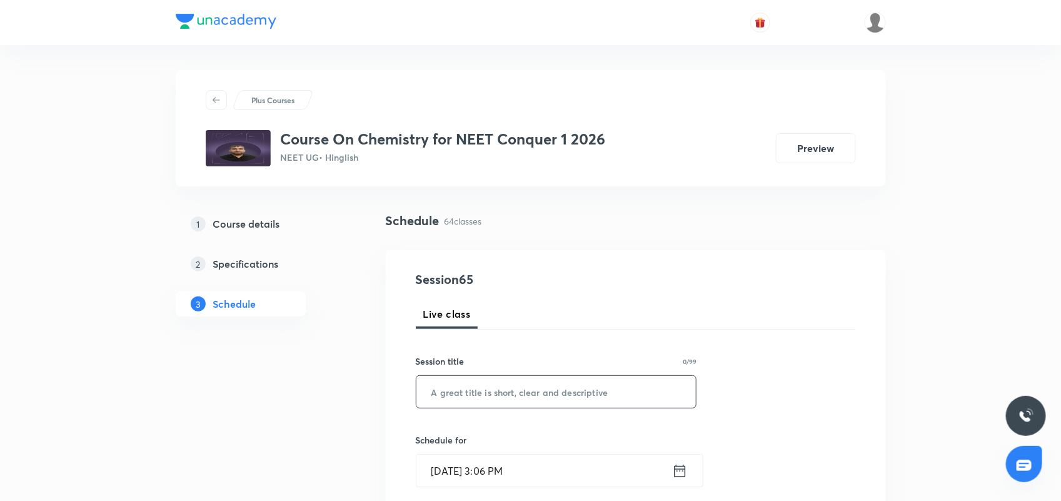
click at [468, 396] on input "text" at bounding box center [556, 392] width 280 height 32
paste input "Chemical Bonding 09"
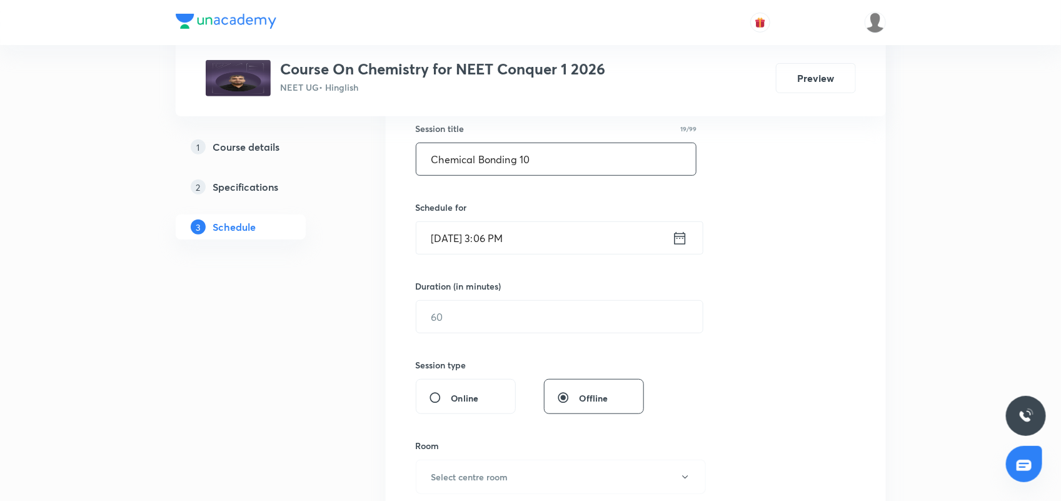
scroll to position [234, 0]
type input "Chemical Bonding 10"
click at [682, 244] on icon at bounding box center [680, 237] width 16 height 18
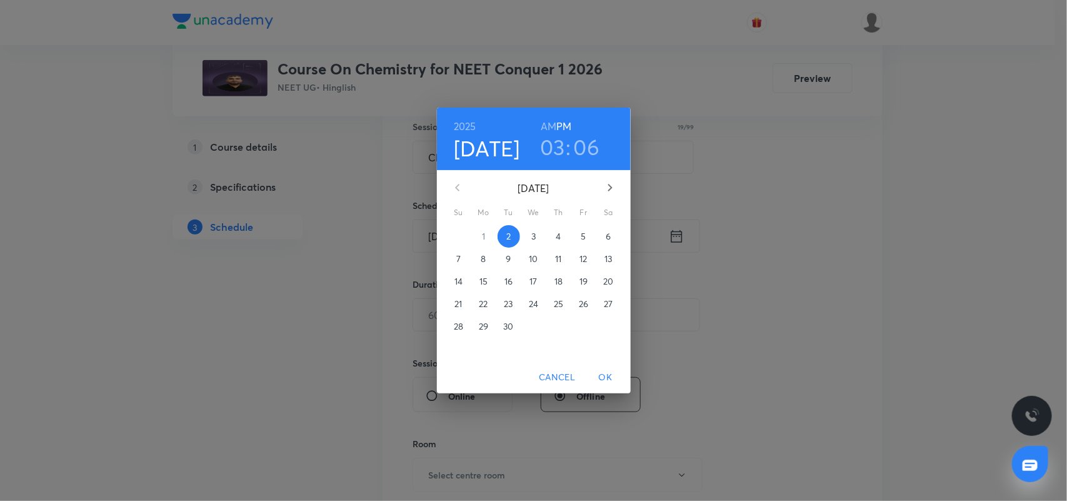
click at [530, 230] on span "3" at bounding box center [534, 236] width 23 height 13
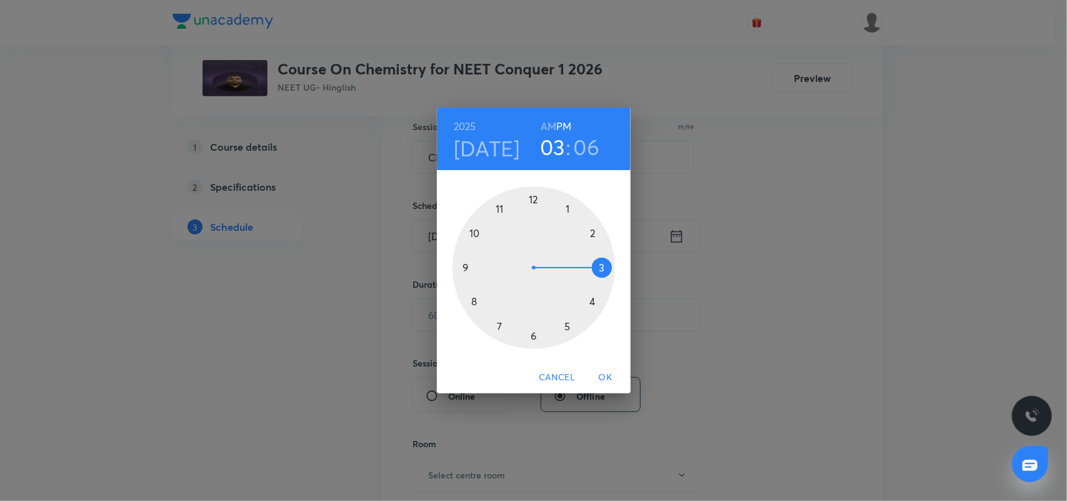
drag, startPoint x: 550, startPoint y: 123, endPoint x: 578, endPoint y: 183, distance: 66.3
click at [549, 123] on h6 "AM" at bounding box center [549, 127] width 16 height 18
click at [473, 233] on div at bounding box center [534, 267] width 163 height 163
click at [501, 326] on div at bounding box center [534, 267] width 163 height 163
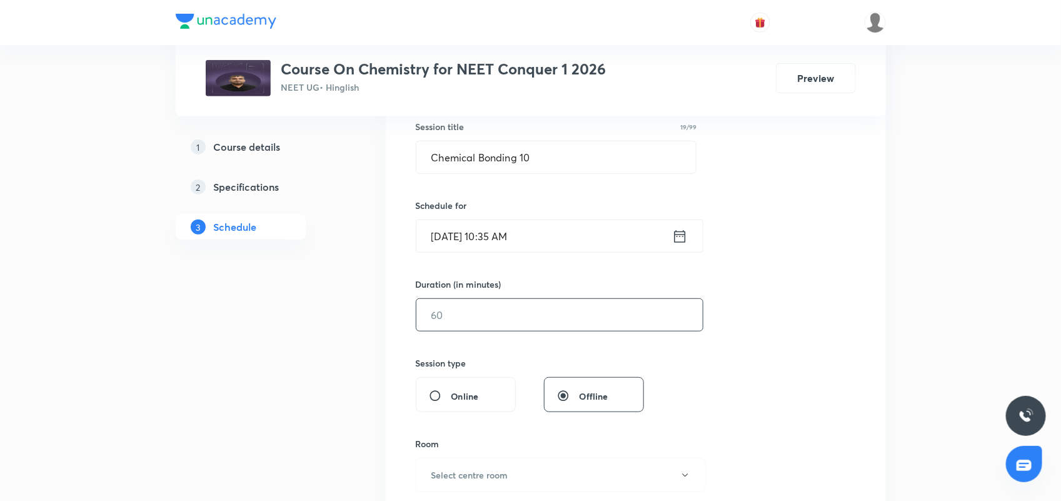
click at [526, 310] on input "text" at bounding box center [559, 315] width 286 height 32
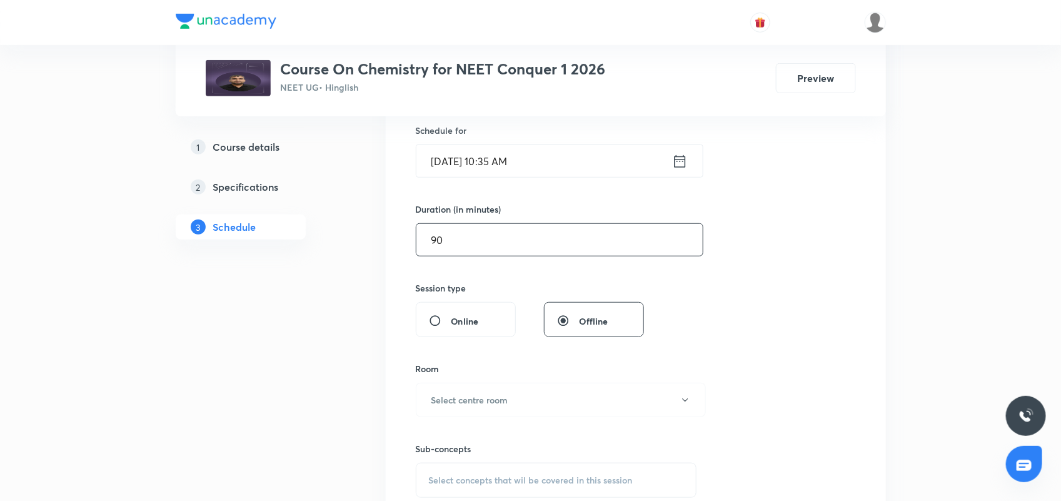
scroll to position [547, 0]
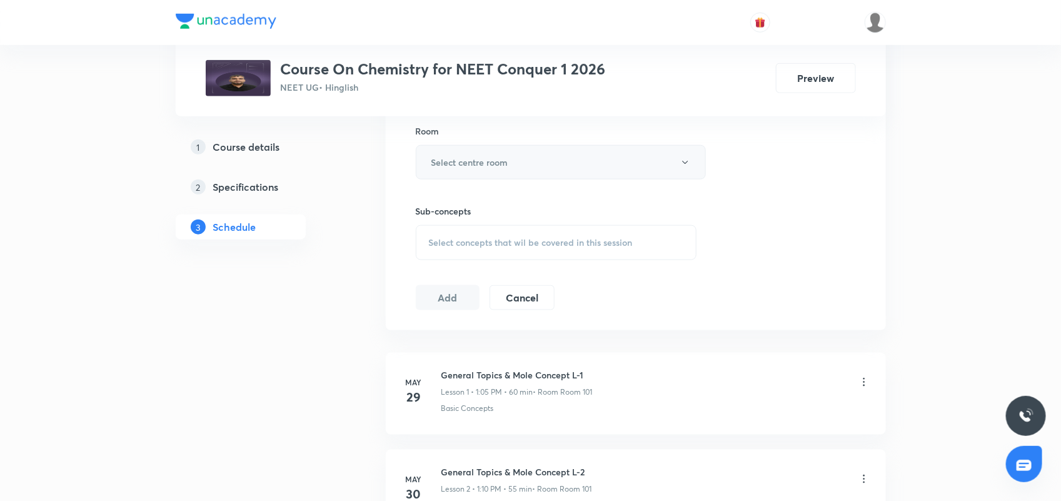
type input "90"
click at [498, 169] on h6 "Select centre room" at bounding box center [469, 162] width 77 height 13
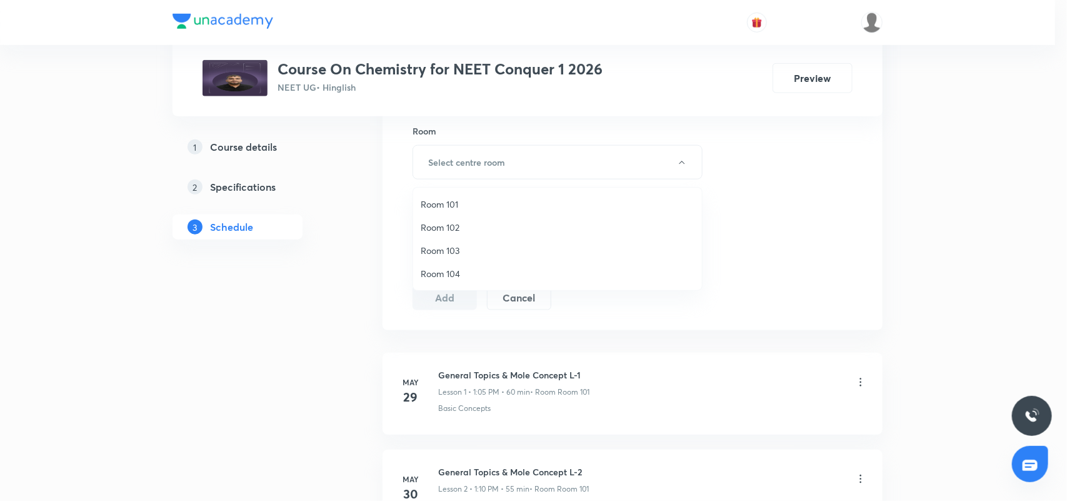
click at [461, 203] on span "Room 101" at bounding box center [558, 204] width 274 height 13
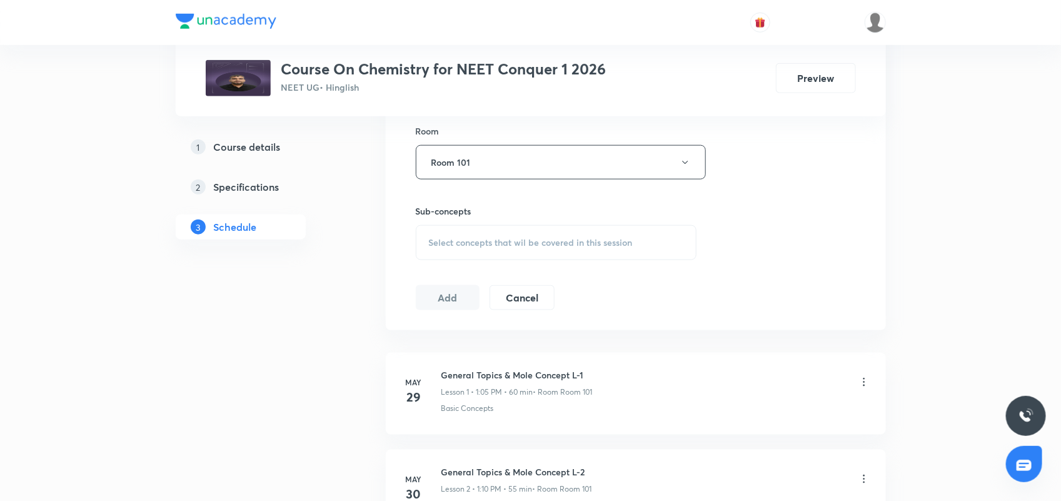
click at [488, 234] on div "Select concepts that wil be covered in this session" at bounding box center [556, 242] width 281 height 35
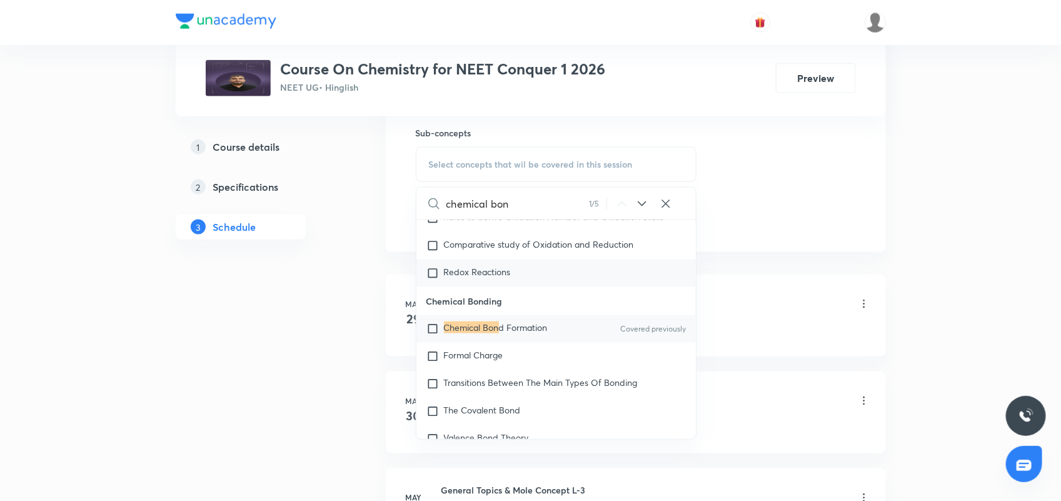
scroll to position [5004, 0]
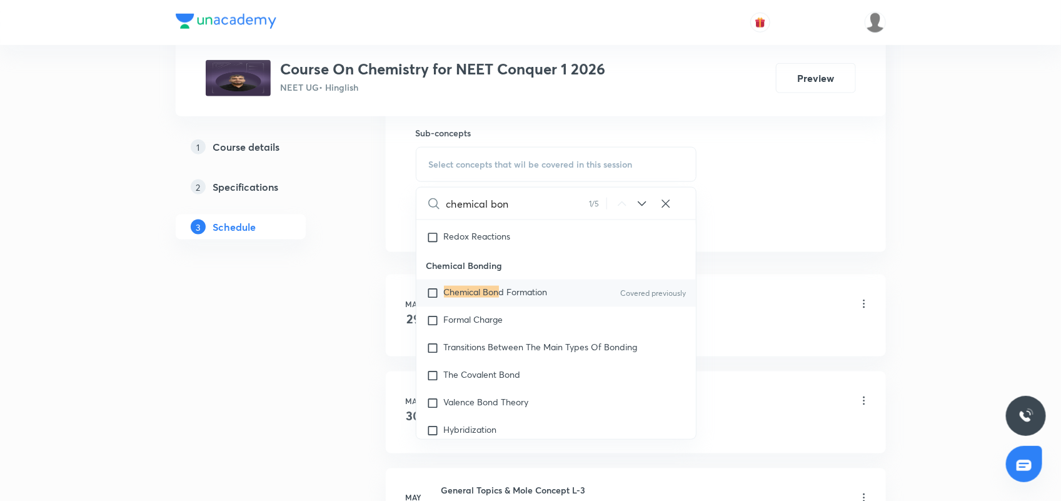
type input "chemical bon"
click at [557, 307] on div "Chemical Bon d Formation Covered previously" at bounding box center [556, 293] width 280 height 28
checkbox input "true"
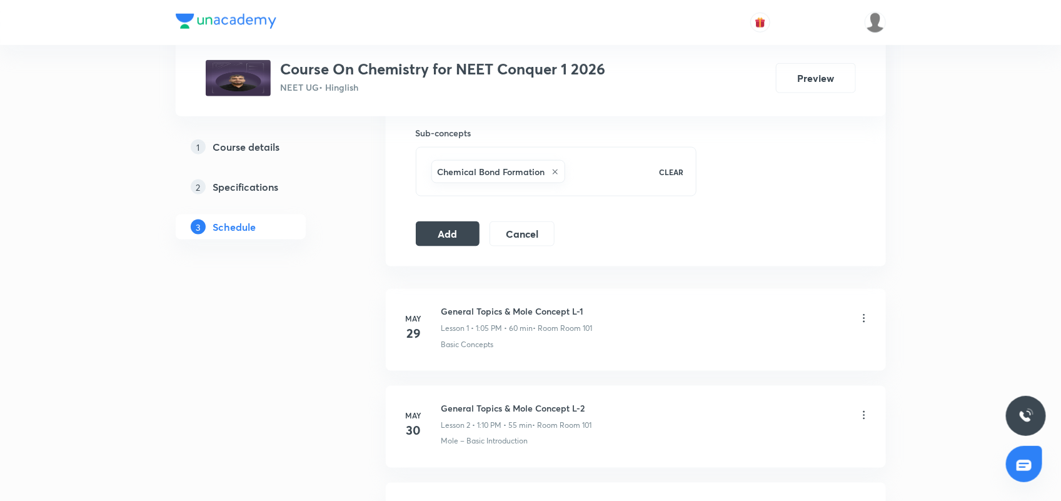
drag, startPoint x: 438, startPoint y: 235, endPoint x: 505, endPoint y: 283, distance: 82.6
click at [438, 236] on button "Add" at bounding box center [448, 233] width 64 height 25
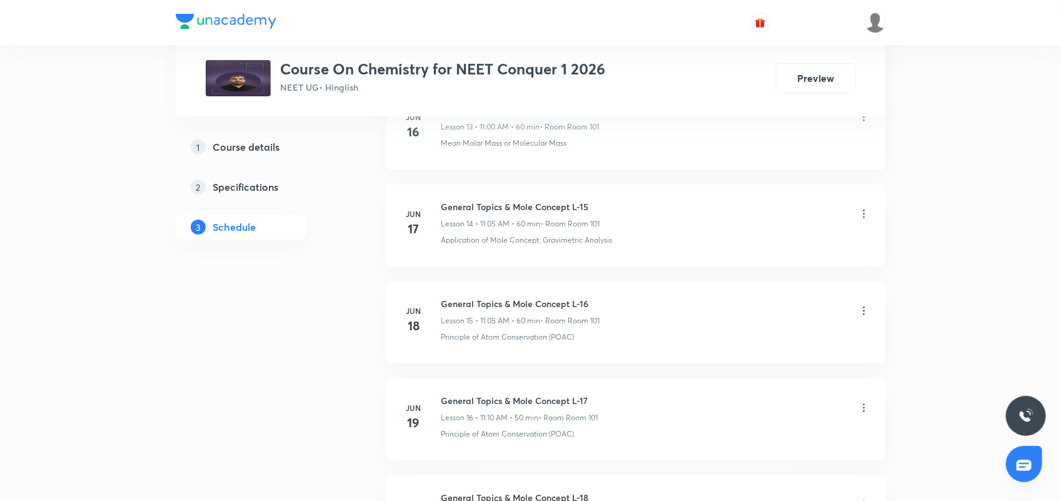
scroll to position [2267, 0]
